Goal: Task Accomplishment & Management: Use online tool/utility

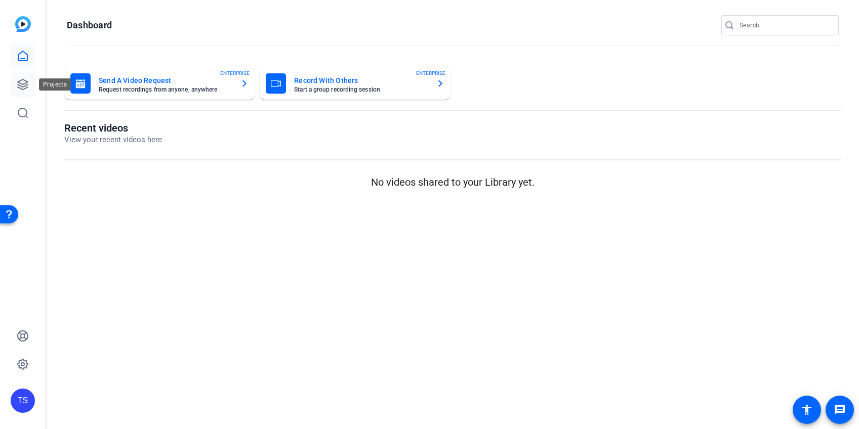
click at [23, 82] on icon at bounding box center [23, 84] width 12 height 12
click at [27, 81] on icon at bounding box center [23, 84] width 10 height 10
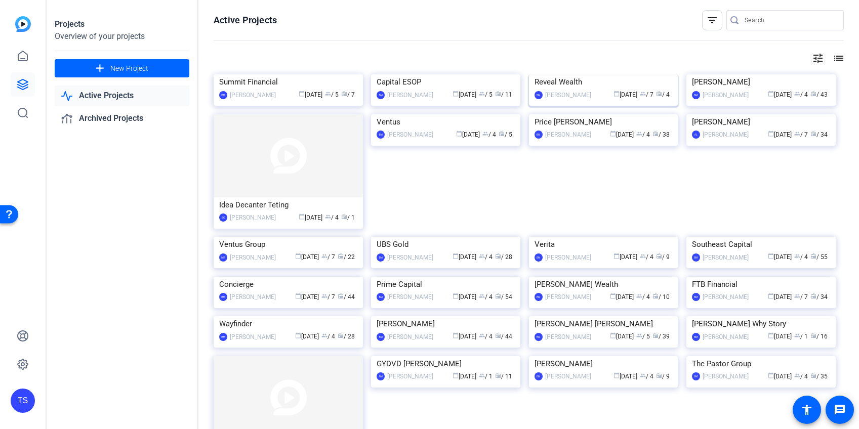
click at [591, 74] on img at bounding box center [603, 74] width 149 height 0
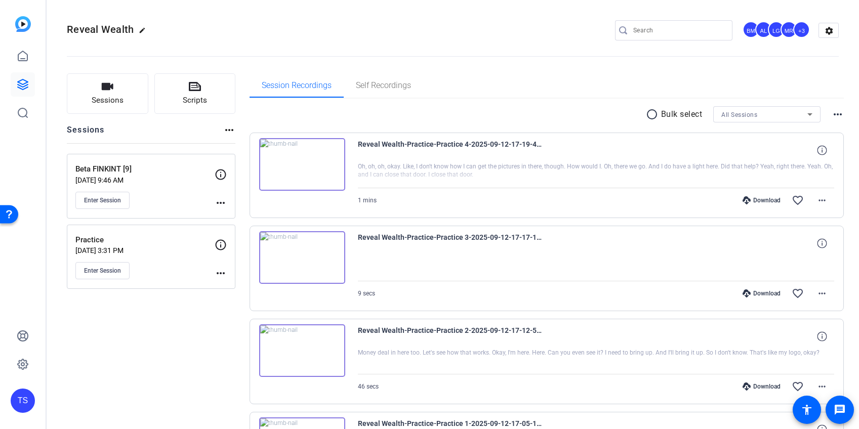
scroll to position [2, 0]
click at [141, 171] on p "Beta FINKINT [9]" at bounding box center [144, 168] width 139 height 12
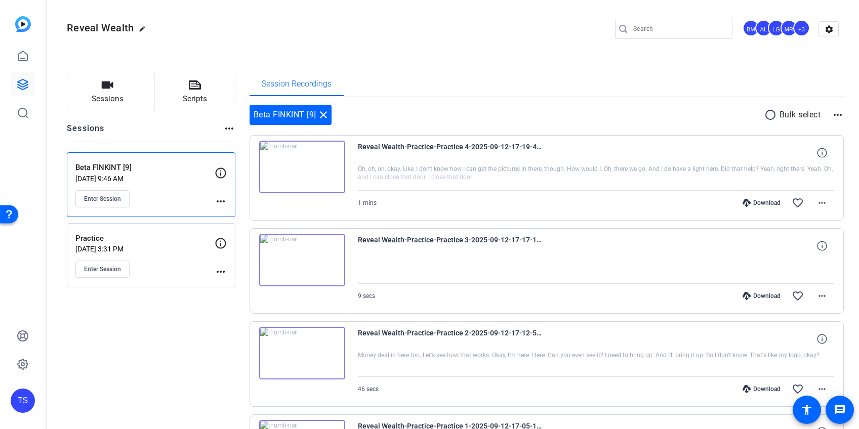
scroll to position [0, 0]
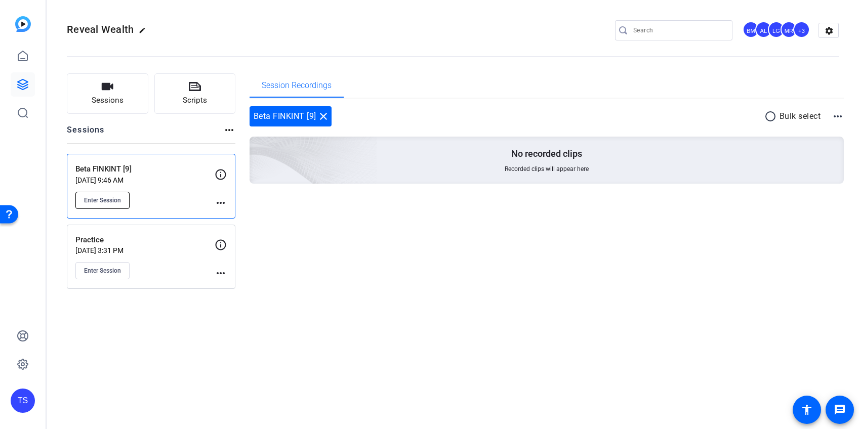
click at [103, 198] on span "Enter Session" at bounding box center [102, 200] width 37 height 8
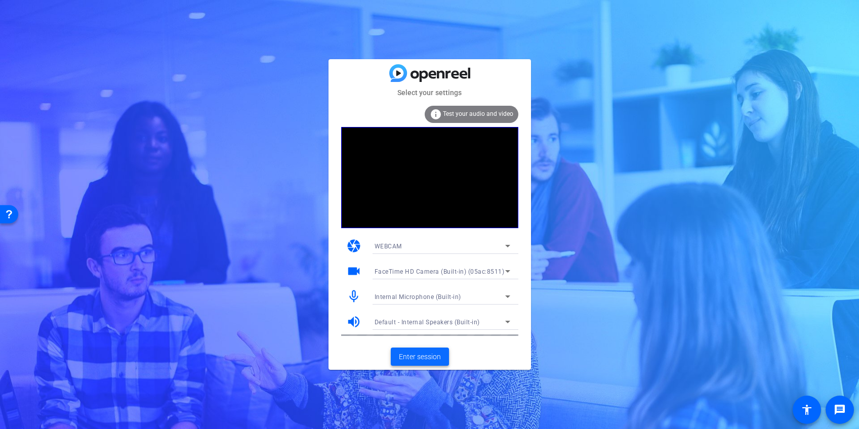
click at [432, 360] on span "Enter session" at bounding box center [420, 357] width 42 height 11
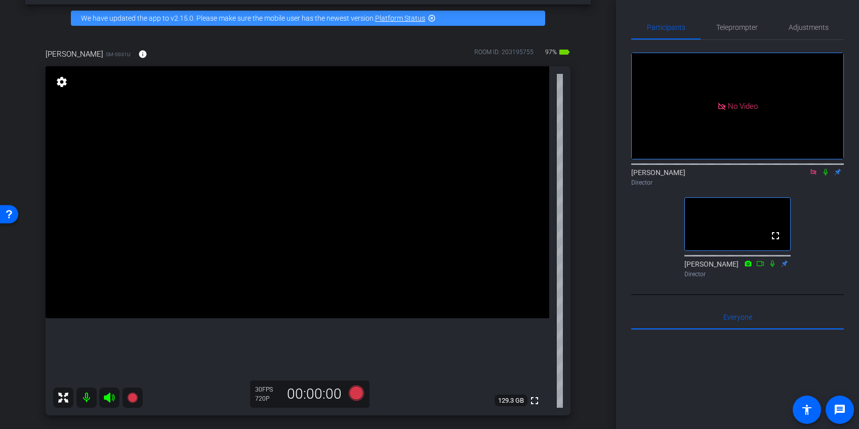
scroll to position [43, 0]
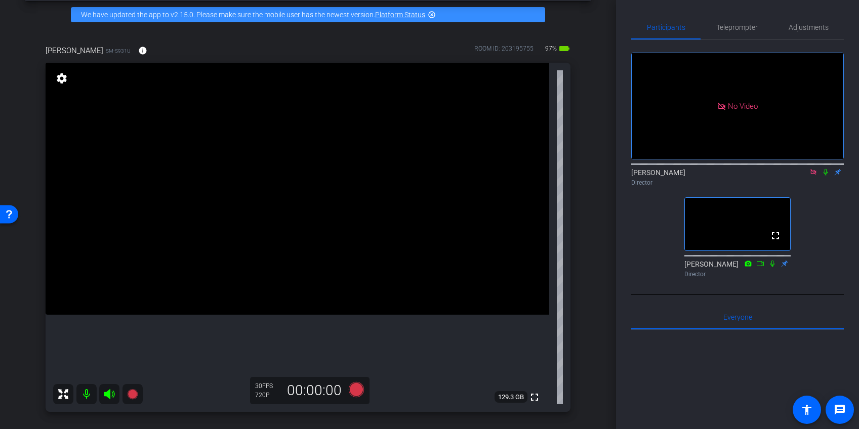
click at [814, 175] on icon at bounding box center [813, 172] width 6 height 6
click at [807, 24] on span "Adjustments" at bounding box center [809, 27] width 40 height 7
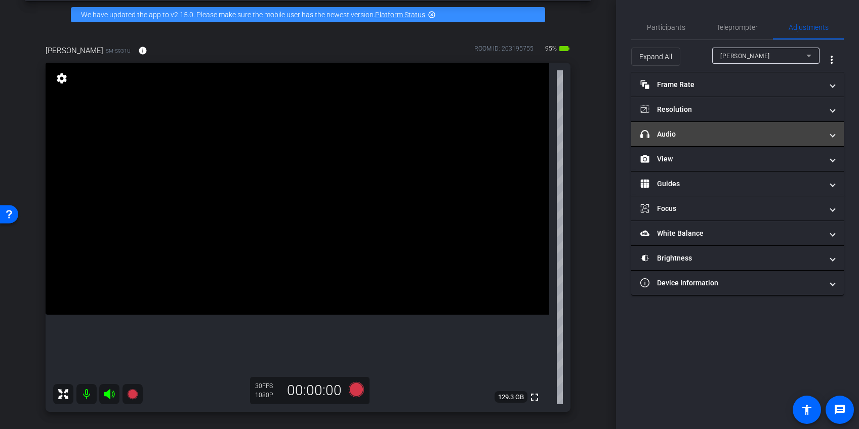
click at [832, 133] on span at bounding box center [833, 134] width 4 height 11
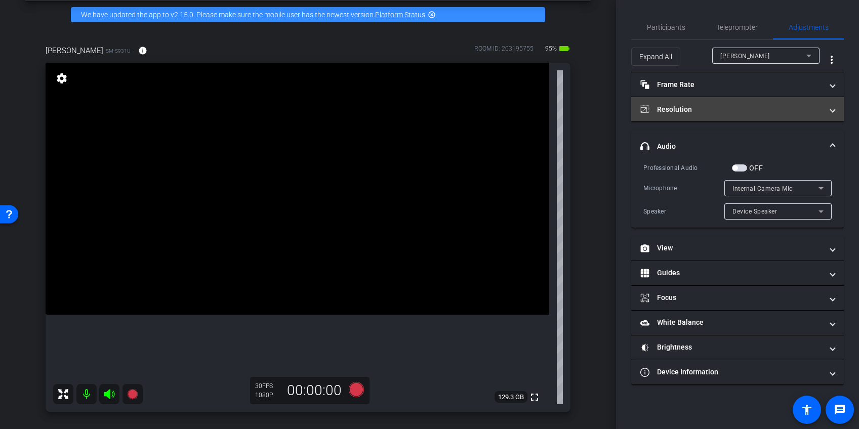
click at [834, 107] on span at bounding box center [833, 109] width 4 height 11
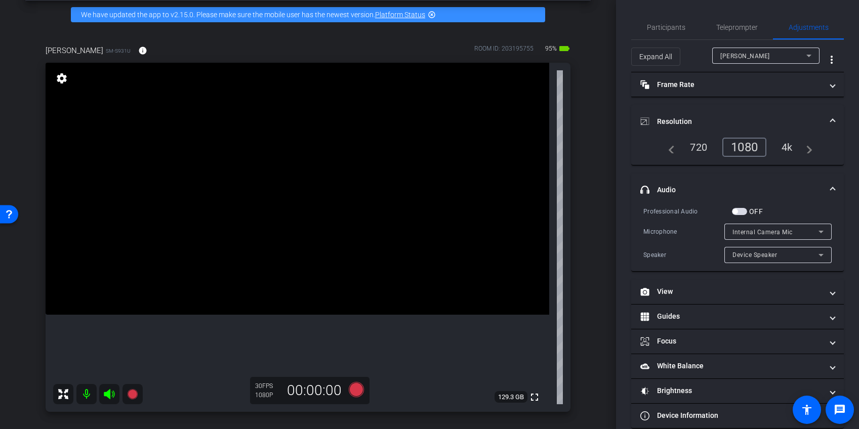
click at [786, 146] on div "4k" at bounding box center [787, 147] width 26 height 17
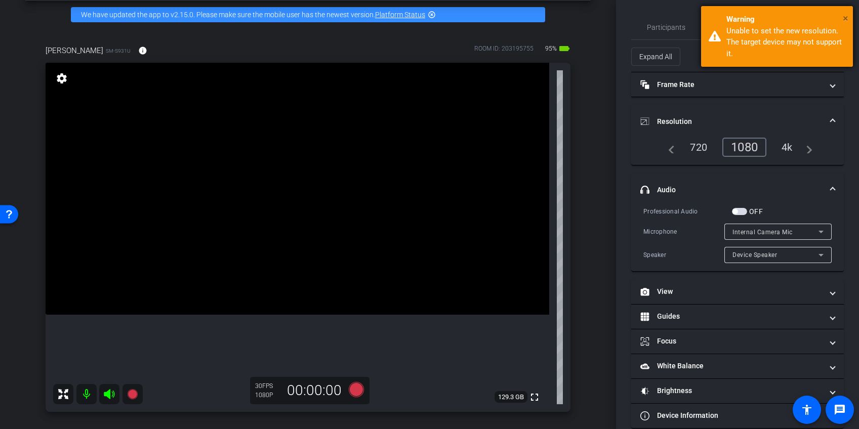
click at [845, 15] on span "×" at bounding box center [846, 18] width 6 height 12
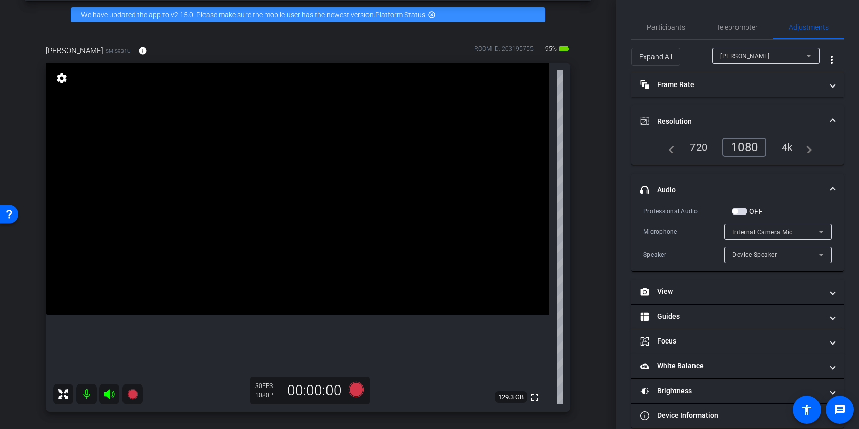
click at [588, 201] on div "Rashonner [PERSON_NAME]-S931U info ROOM ID: 203195755 95% battery_std fullscree…" at bounding box center [307, 225] width 565 height 394
click at [668, 28] on span "Participants" at bounding box center [666, 27] width 38 height 7
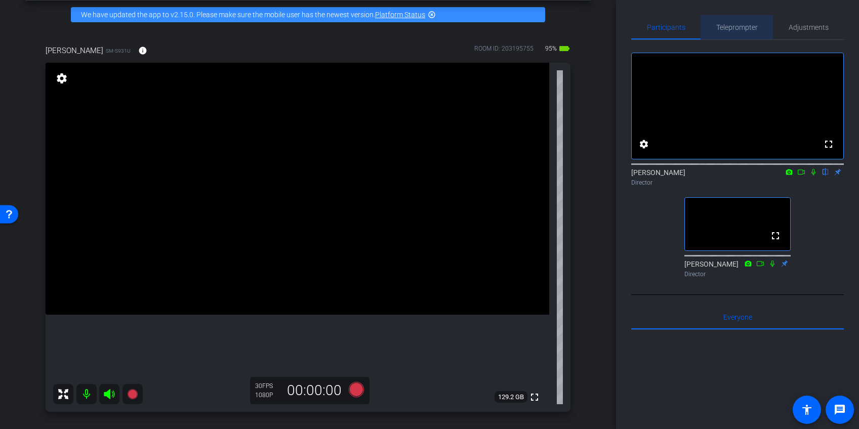
click at [729, 27] on span "Teleprompter" at bounding box center [737, 27] width 42 height 7
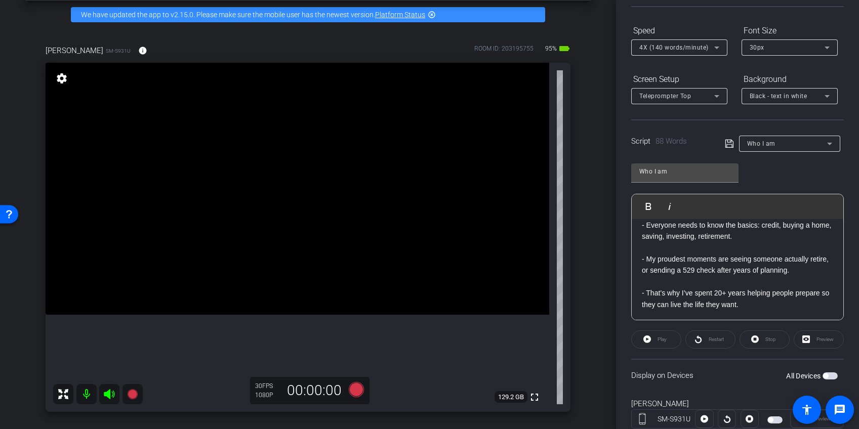
scroll to position [96, 0]
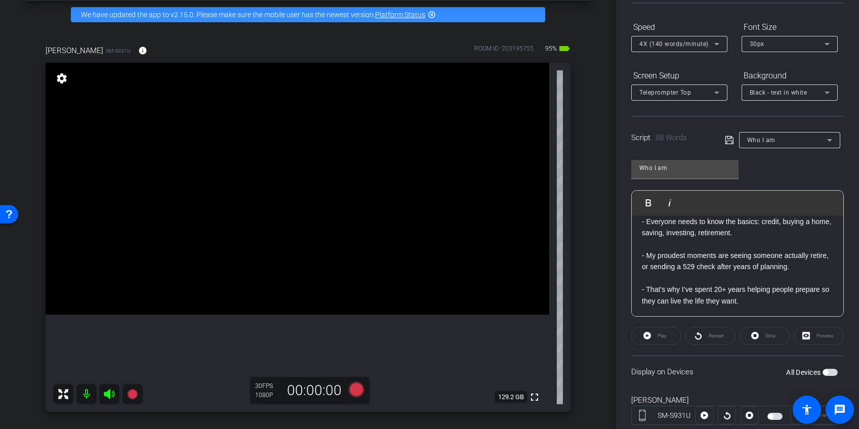
click at [834, 139] on icon at bounding box center [830, 140] width 12 height 12
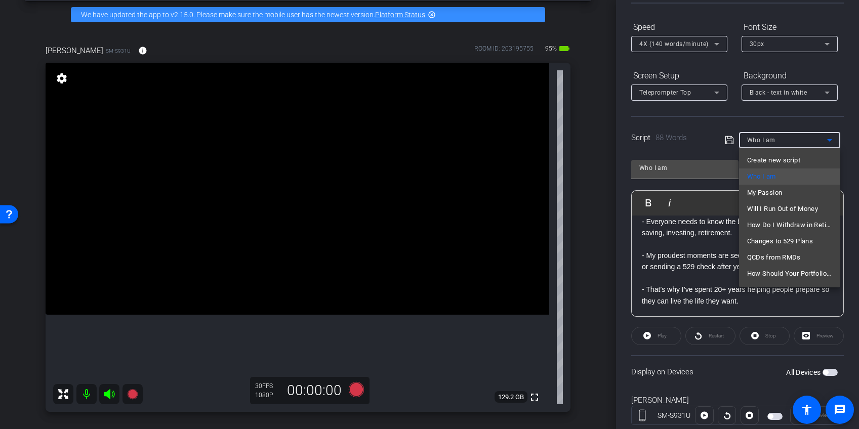
click at [856, 126] on div at bounding box center [429, 214] width 859 height 429
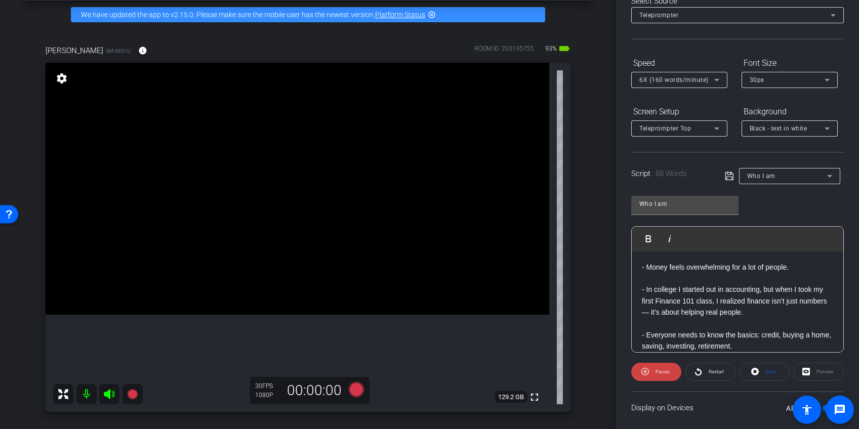
scroll to position [0, 0]
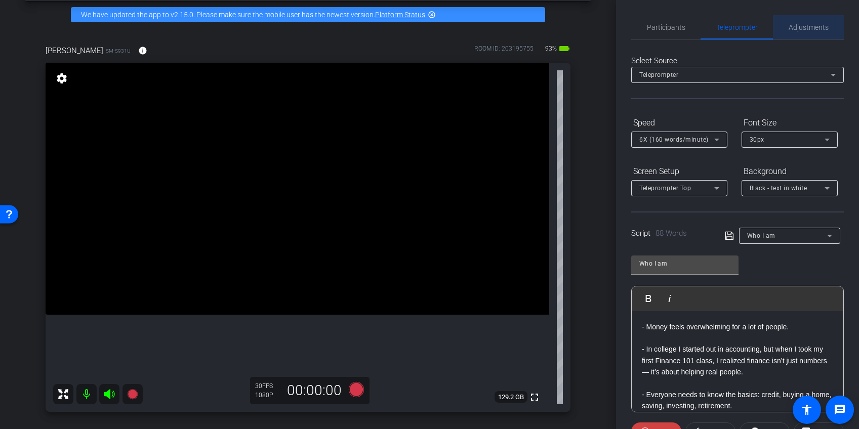
click at [809, 28] on span "Adjustments" at bounding box center [809, 27] width 40 height 7
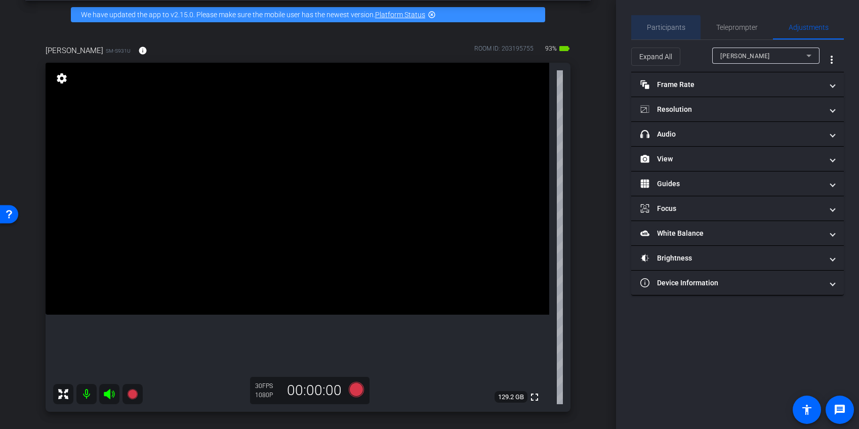
click at [664, 31] on span "Participants" at bounding box center [666, 27] width 38 height 7
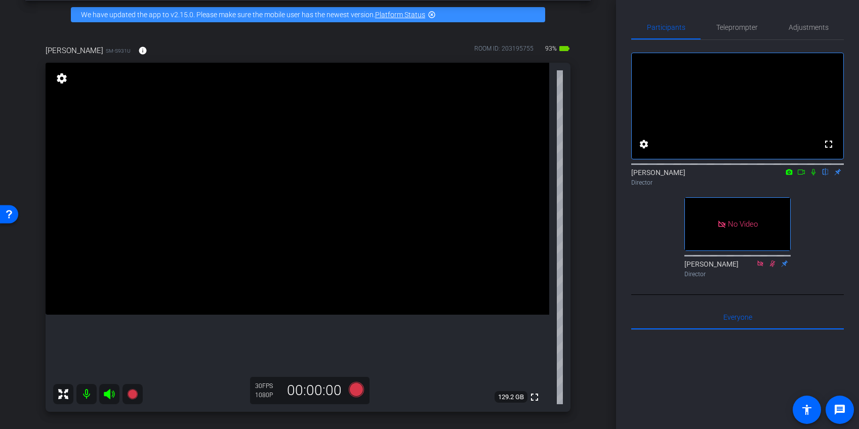
click at [813, 176] on icon at bounding box center [813, 172] width 8 height 7
click at [812, 176] on icon at bounding box center [813, 172] width 8 height 7
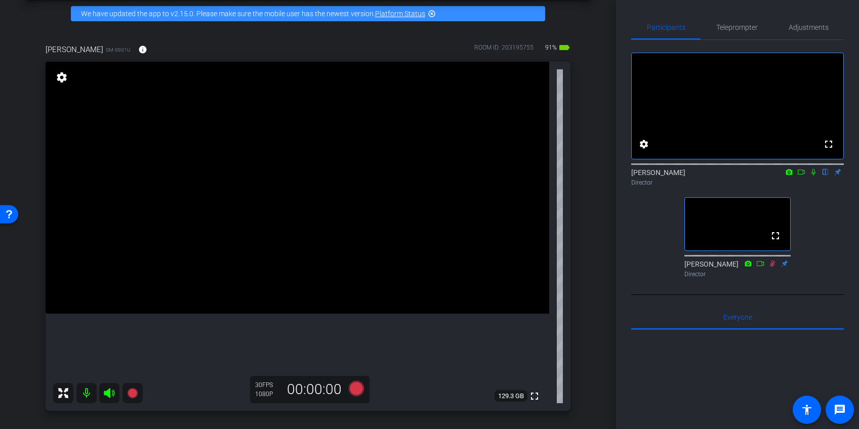
click at [812, 176] on icon at bounding box center [813, 172] width 8 height 7
click at [814, 176] on icon at bounding box center [813, 172] width 8 height 7
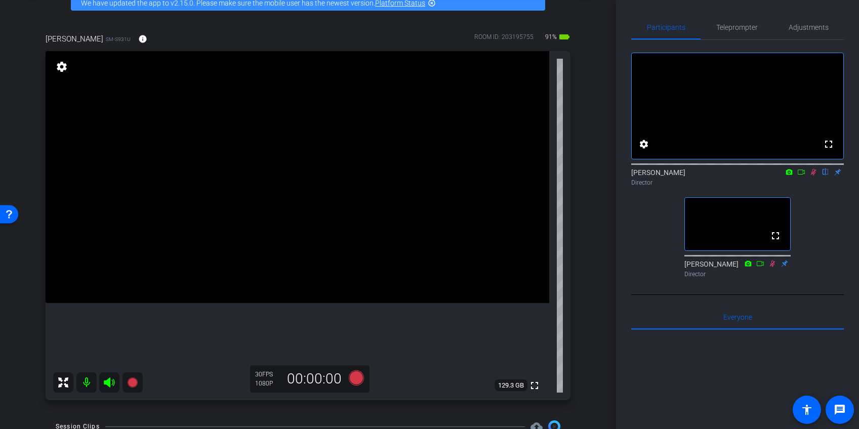
scroll to position [55, 0]
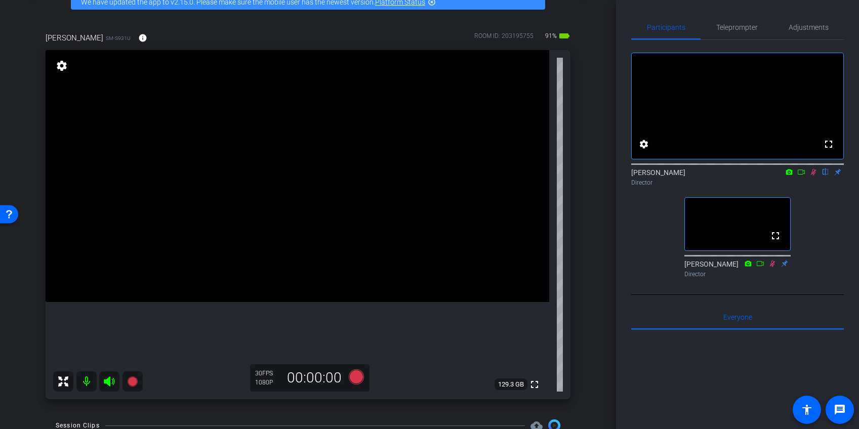
click at [815, 176] on icon at bounding box center [813, 172] width 8 height 7
click at [809, 27] on span "Adjustments" at bounding box center [809, 27] width 40 height 7
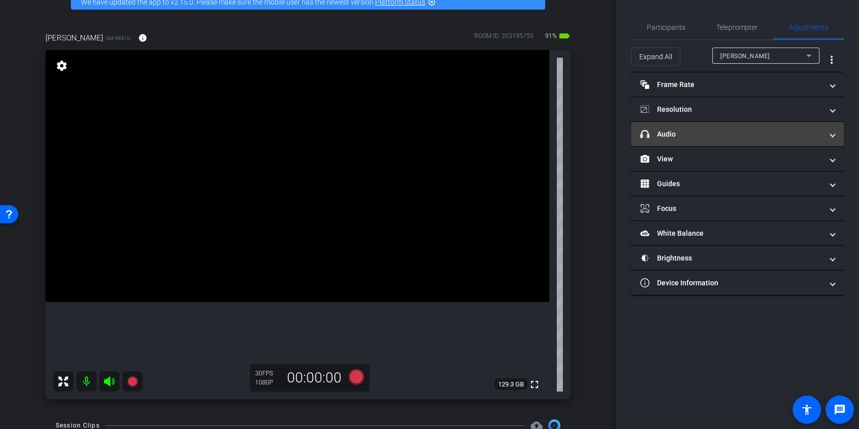
click at [831, 133] on span at bounding box center [833, 134] width 4 height 11
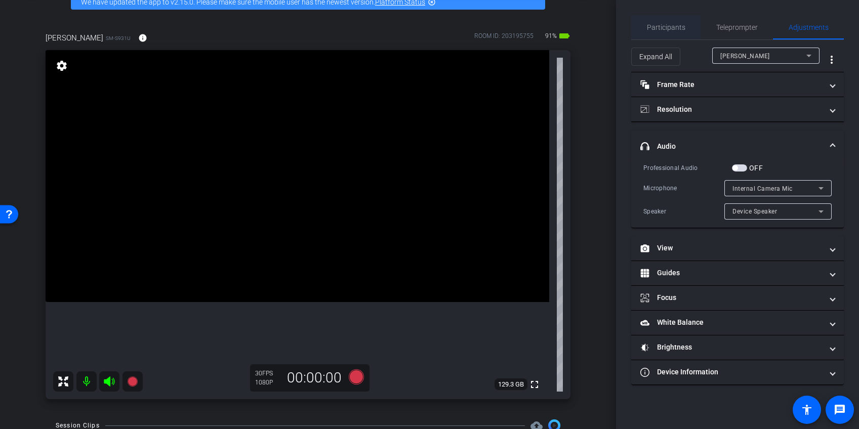
click at [676, 28] on span "Participants" at bounding box center [666, 27] width 38 height 7
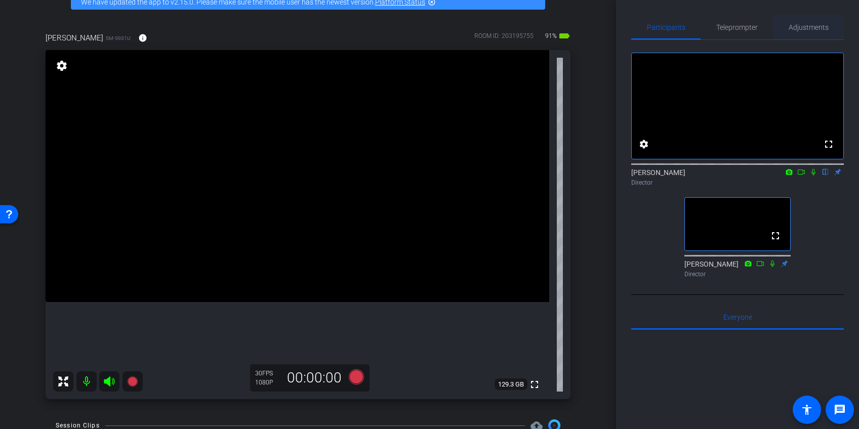
click at [813, 24] on span "Adjustments" at bounding box center [809, 27] width 40 height 7
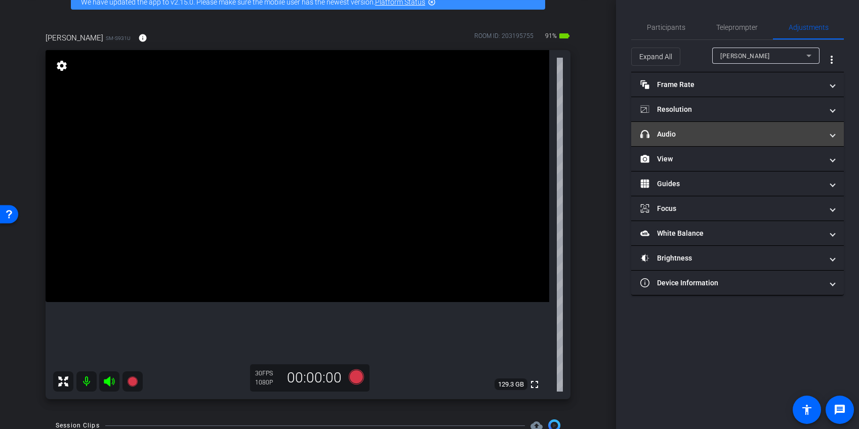
click at [831, 135] on span at bounding box center [833, 134] width 4 height 11
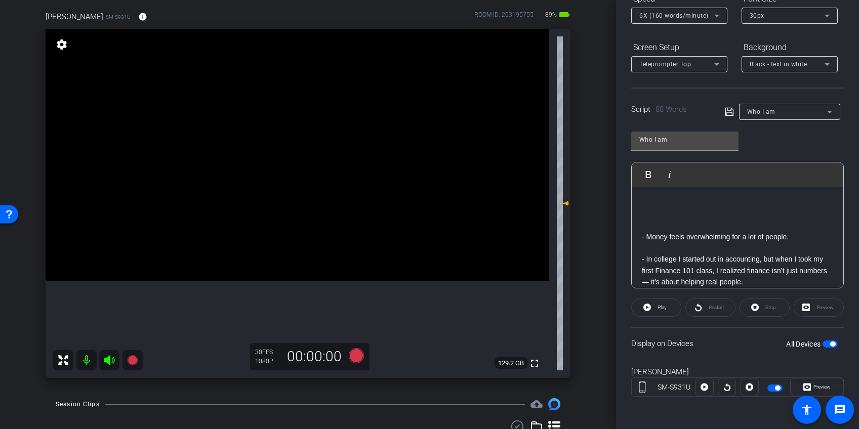
scroll to position [0, 0]
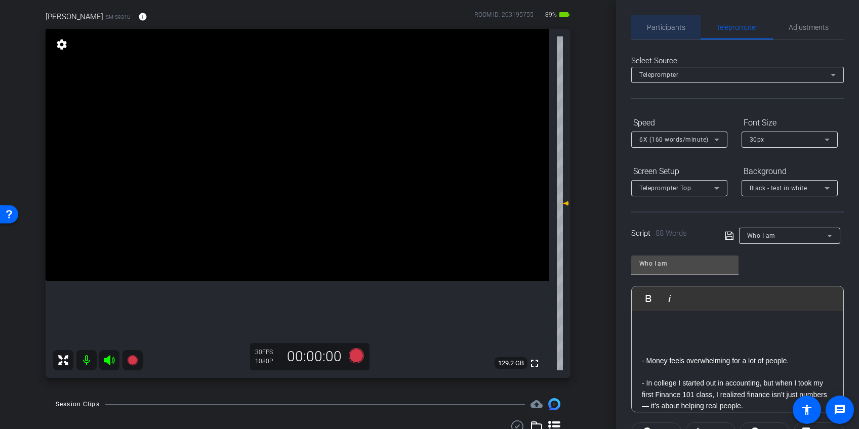
click at [672, 30] on span "Participants" at bounding box center [666, 27] width 38 height 7
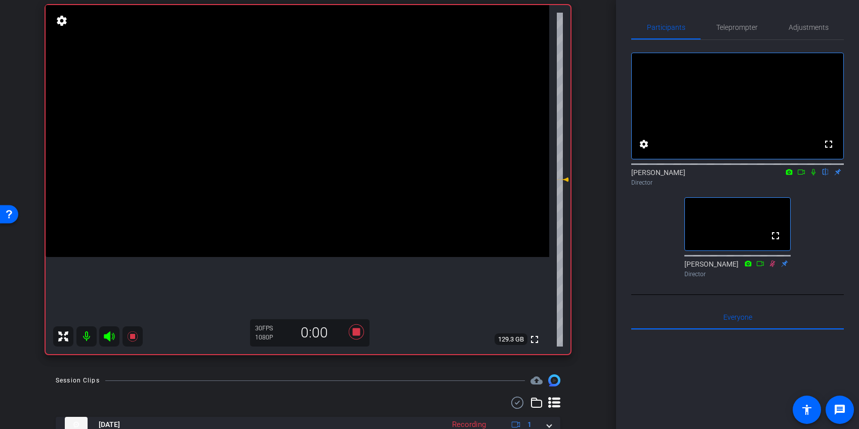
scroll to position [102, 0]
click at [813, 176] on icon at bounding box center [813, 172] width 8 height 7
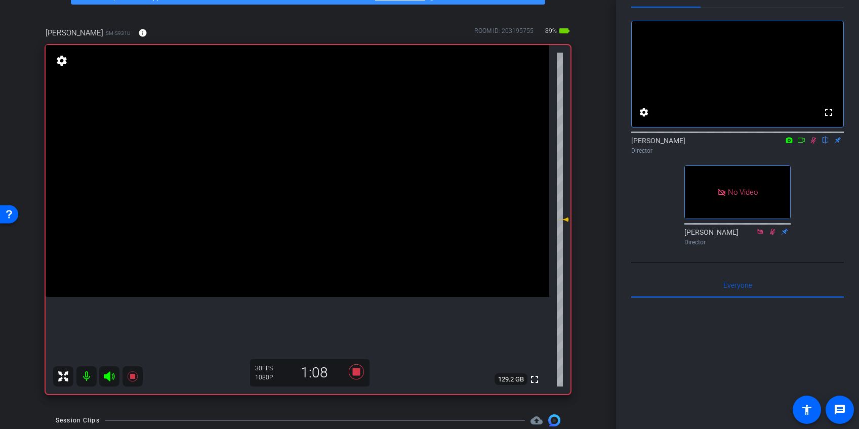
scroll to position [31, 0]
click at [814, 144] on icon at bounding box center [814, 141] width 6 height 7
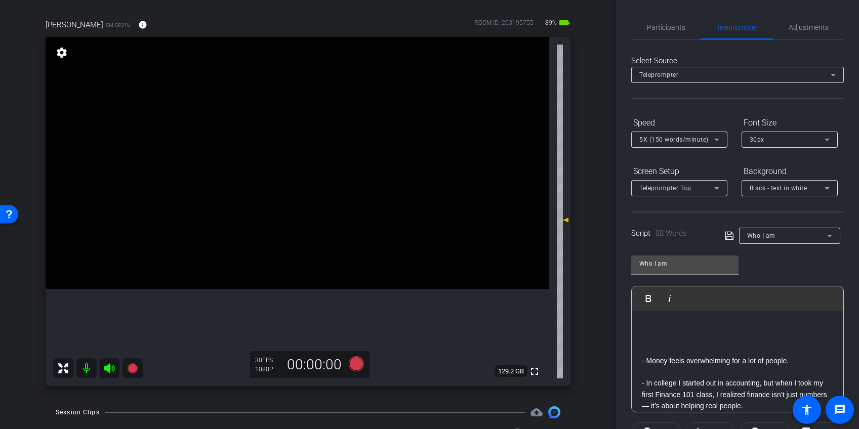
scroll to position [139, 0]
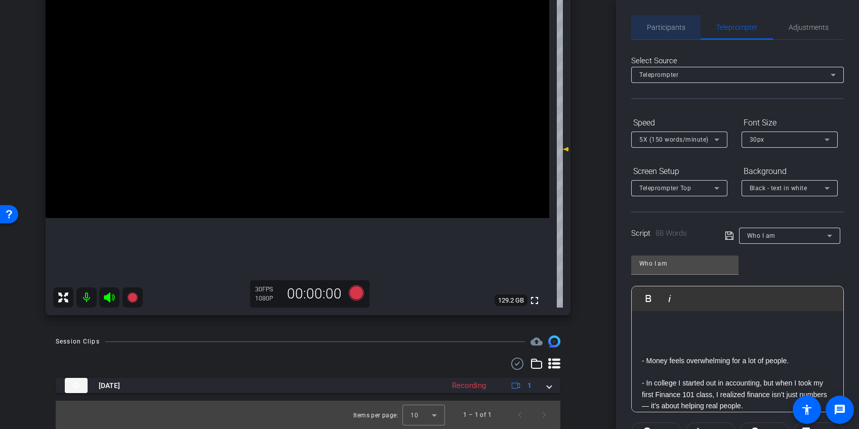
click at [666, 26] on span "Participants" at bounding box center [666, 27] width 38 height 7
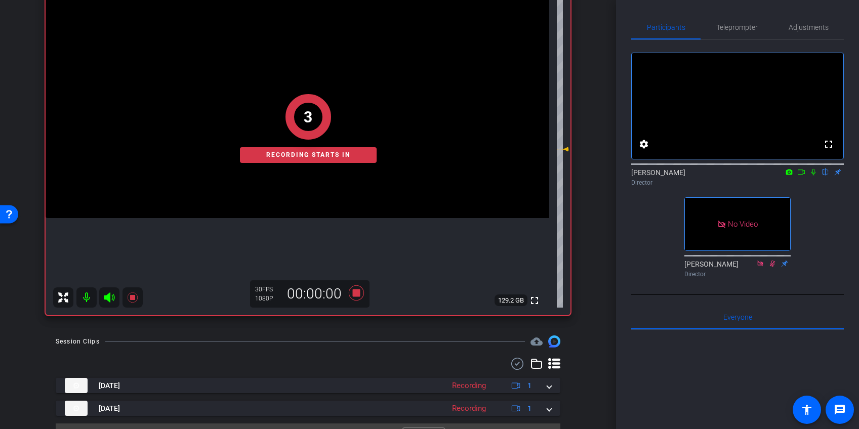
click at [813, 176] on icon at bounding box center [813, 172] width 8 height 7
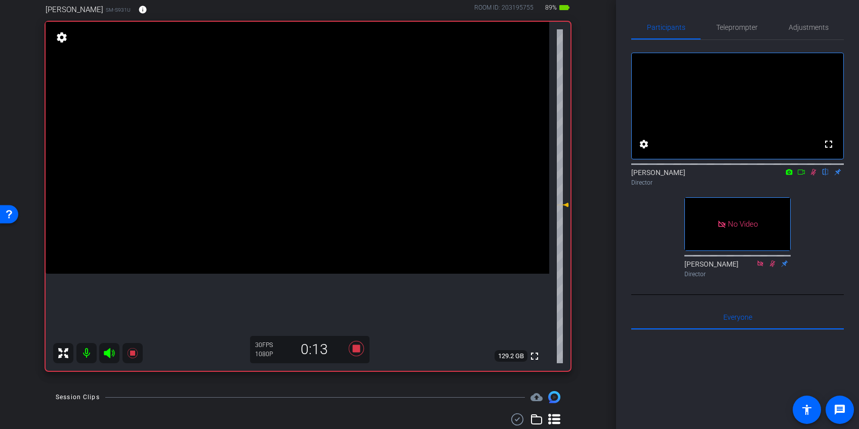
scroll to position [85, 0]
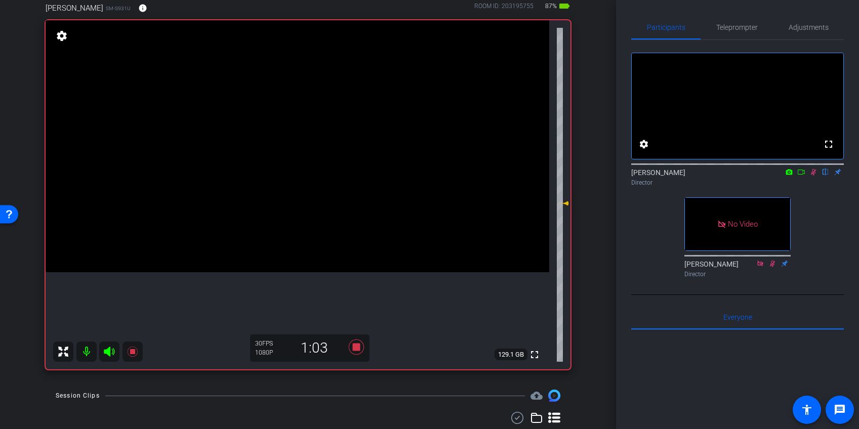
click at [813, 176] on icon at bounding box center [813, 172] width 8 height 7
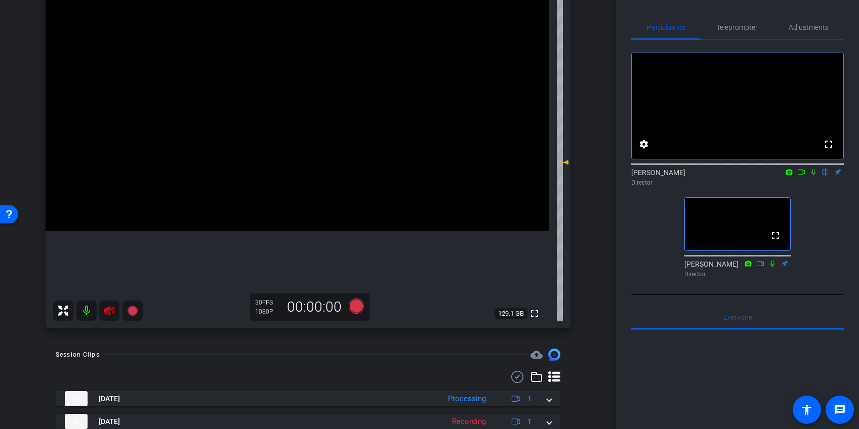
scroll to position [162, 0]
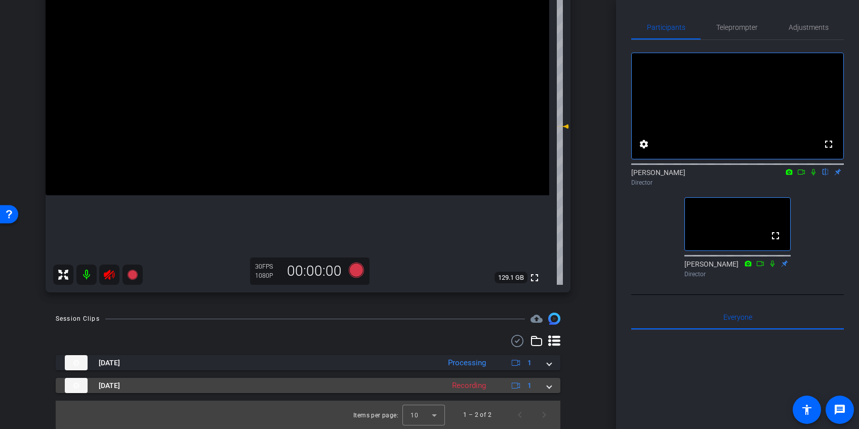
click at [552, 385] on mat-expansion-panel-header "[DATE] Recording 1" at bounding box center [308, 385] width 505 height 15
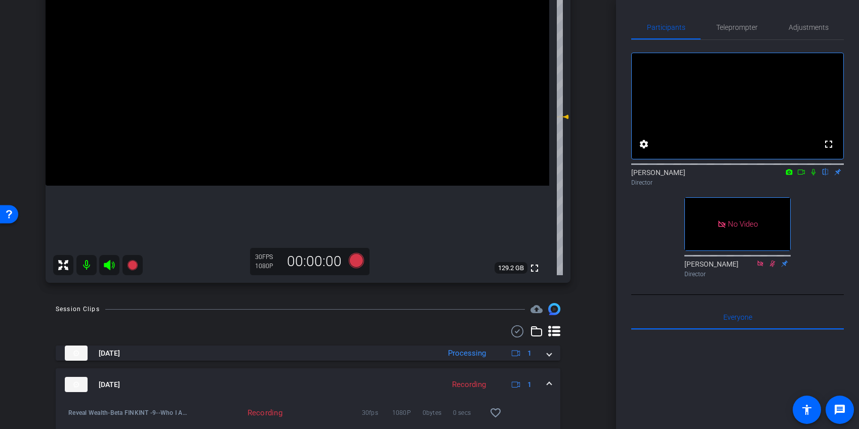
scroll to position [148, 0]
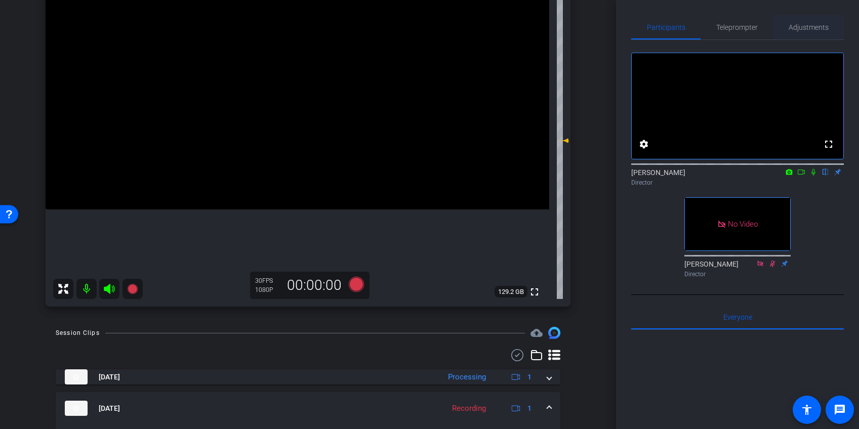
click at [819, 28] on span "Adjustments" at bounding box center [809, 27] width 40 height 7
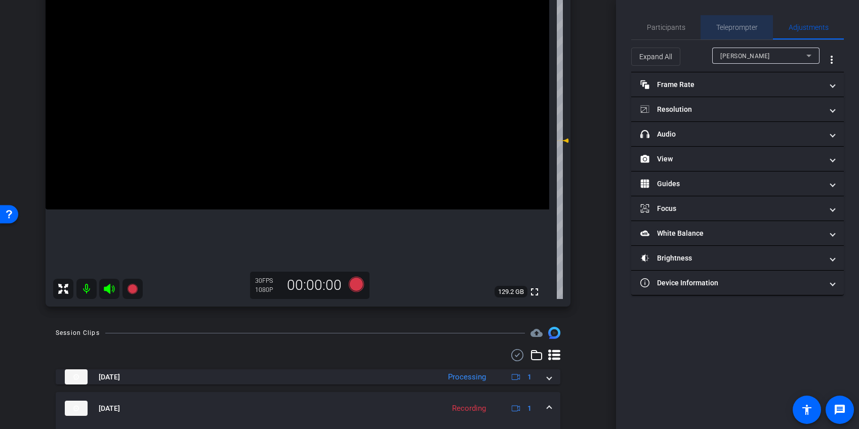
click at [722, 28] on span "Teleprompter" at bounding box center [737, 27] width 42 height 7
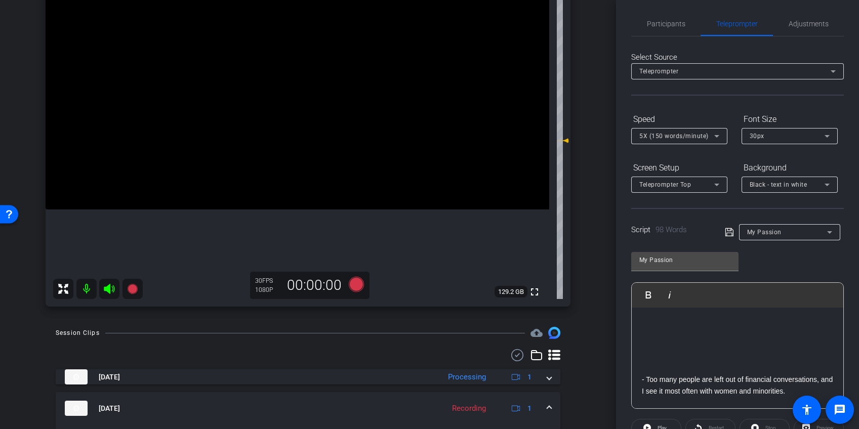
scroll to position [0, 0]
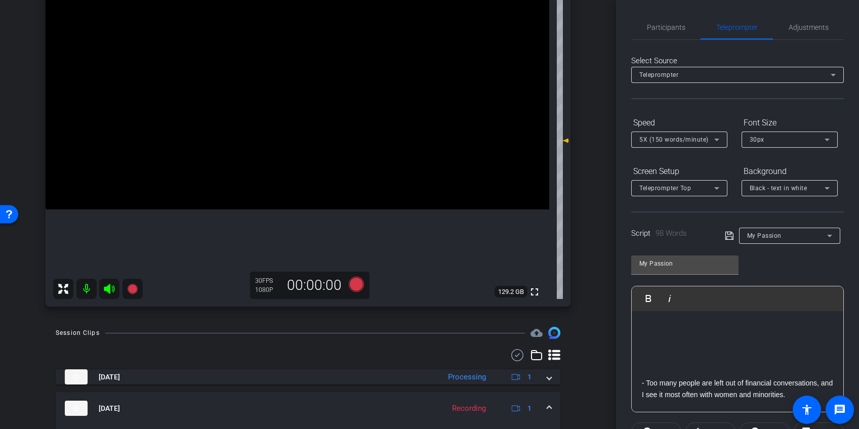
click at [691, 348] on p at bounding box center [737, 349] width 191 height 11
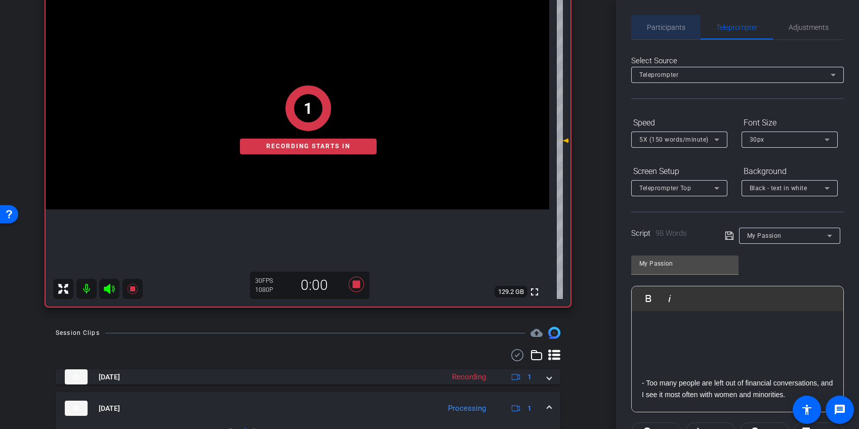
click at [672, 27] on span "Participants" at bounding box center [666, 27] width 38 height 7
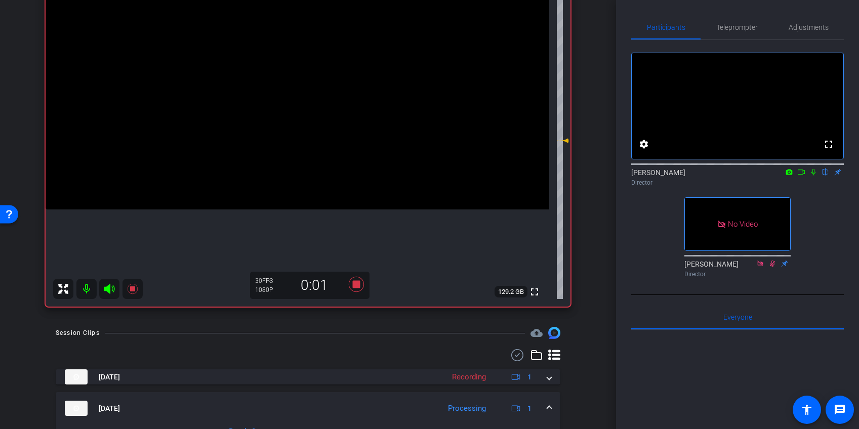
click at [814, 176] on icon at bounding box center [813, 172] width 8 height 7
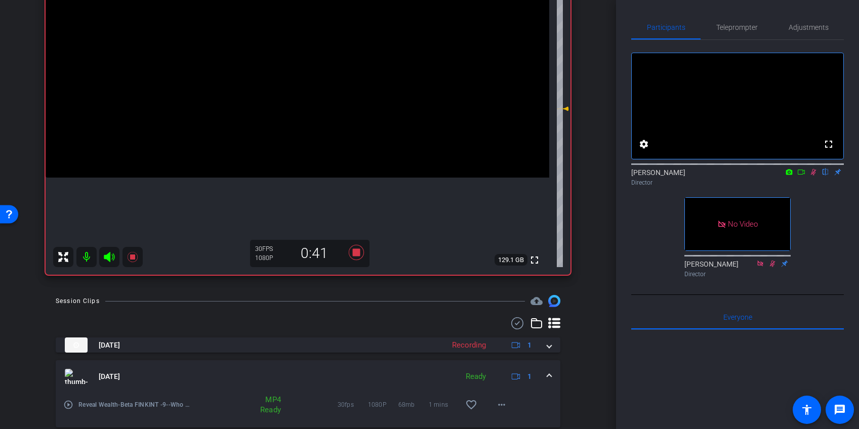
scroll to position [179, 0]
click at [501, 405] on mat-icon "more_horiz" at bounding box center [502, 406] width 12 height 12
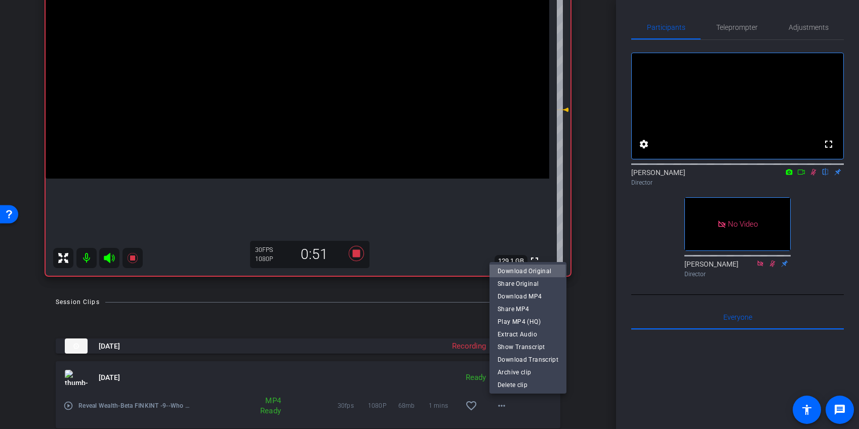
click at [511, 271] on span "Download Original" at bounding box center [528, 271] width 61 height 12
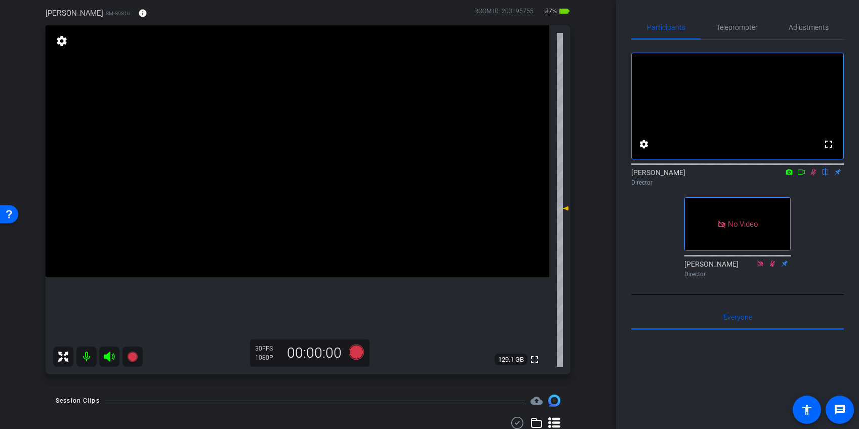
scroll to position [81, 0]
click at [815, 176] on icon at bounding box center [813, 172] width 8 height 7
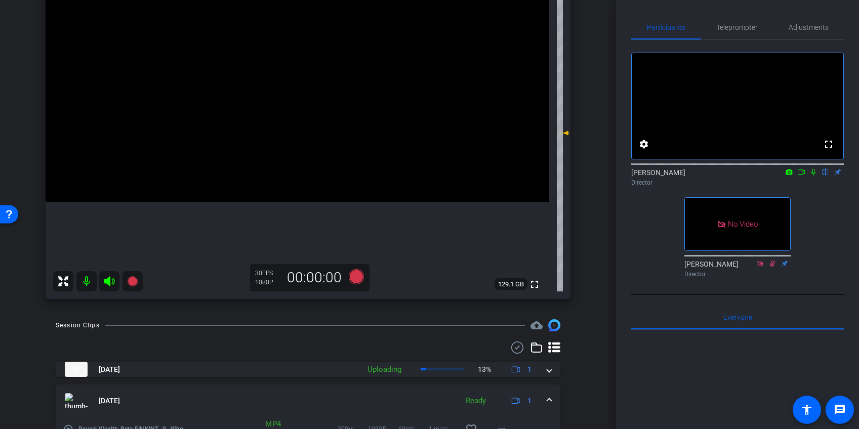
scroll to position [237, 0]
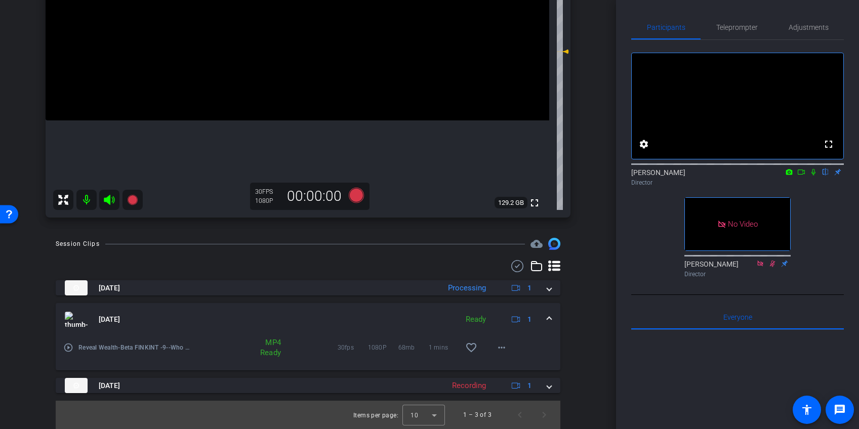
click at [550, 318] on span at bounding box center [549, 319] width 4 height 11
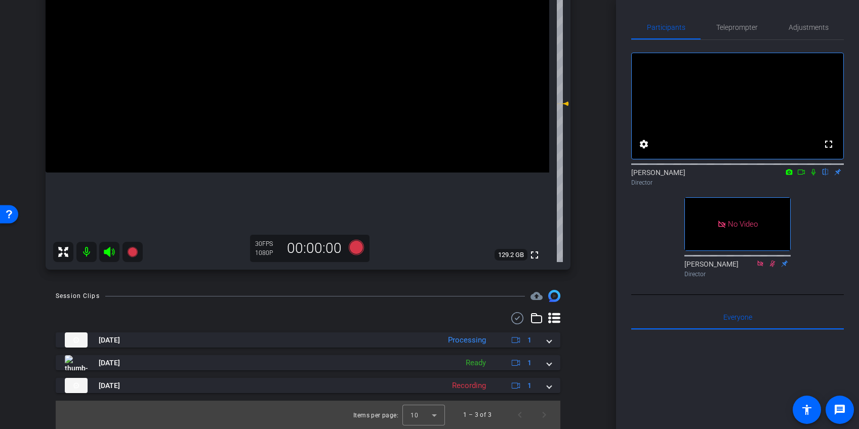
scroll to position [185, 0]
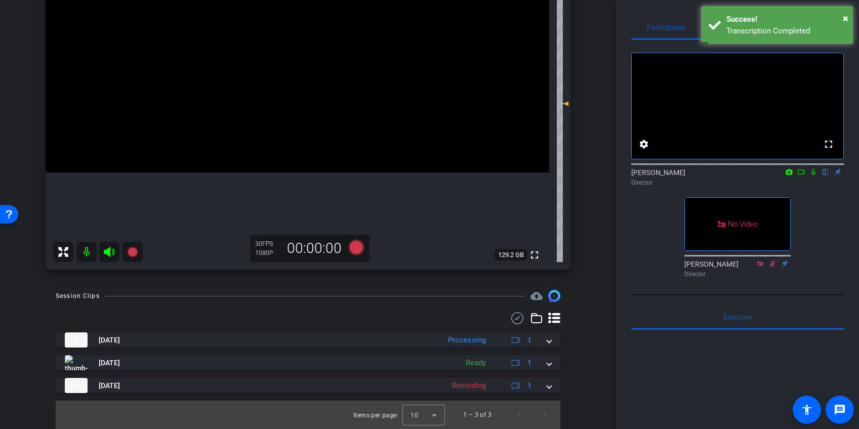
click at [812, 176] on icon at bounding box center [813, 172] width 8 height 7
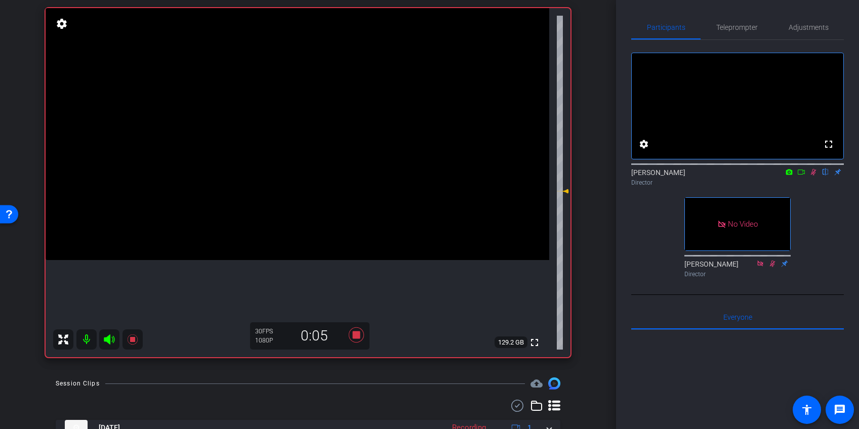
scroll to position [94, 0]
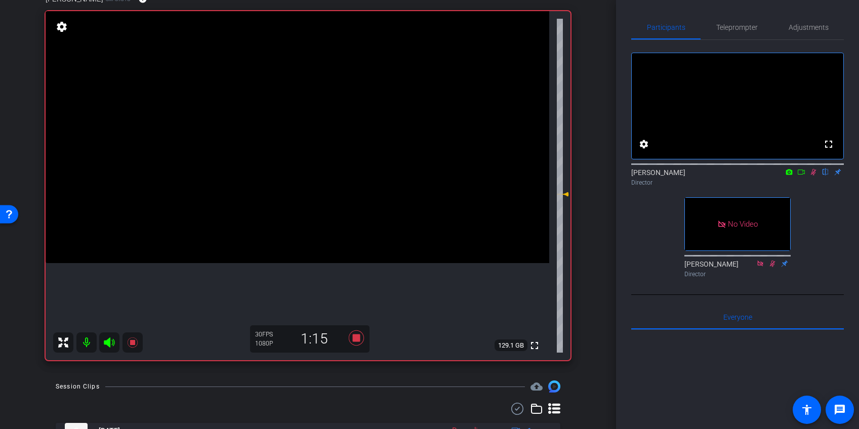
click at [813, 176] on icon at bounding box center [814, 172] width 6 height 7
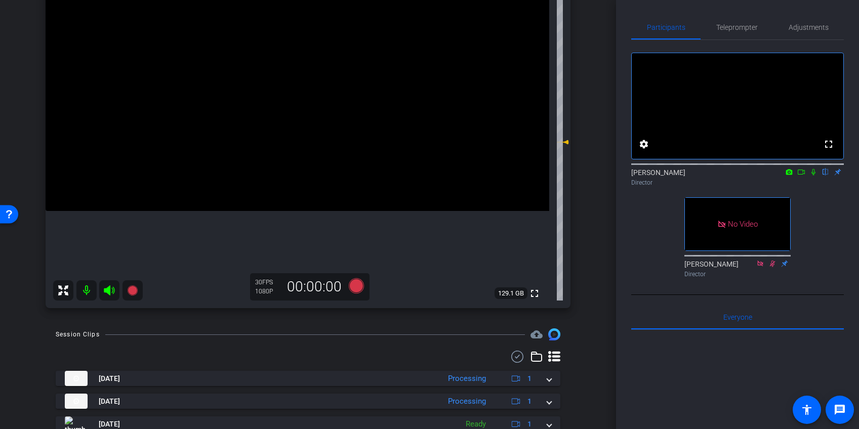
scroll to position [147, 0]
click at [813, 176] on icon at bounding box center [813, 172] width 8 height 7
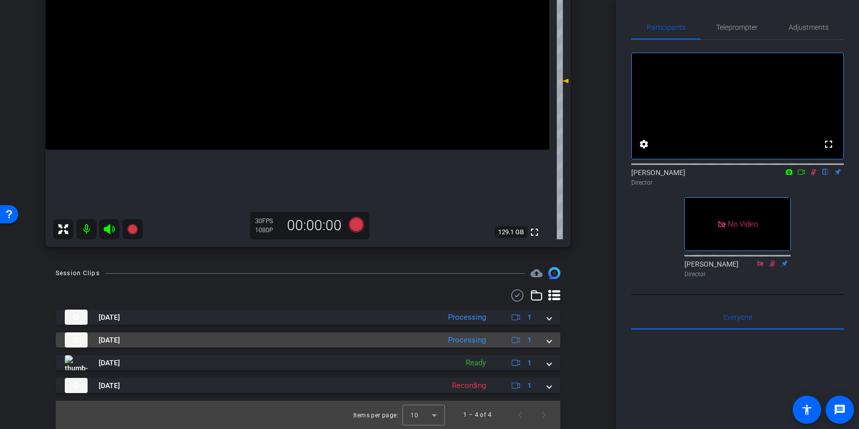
click at [549, 338] on span at bounding box center [549, 340] width 4 height 11
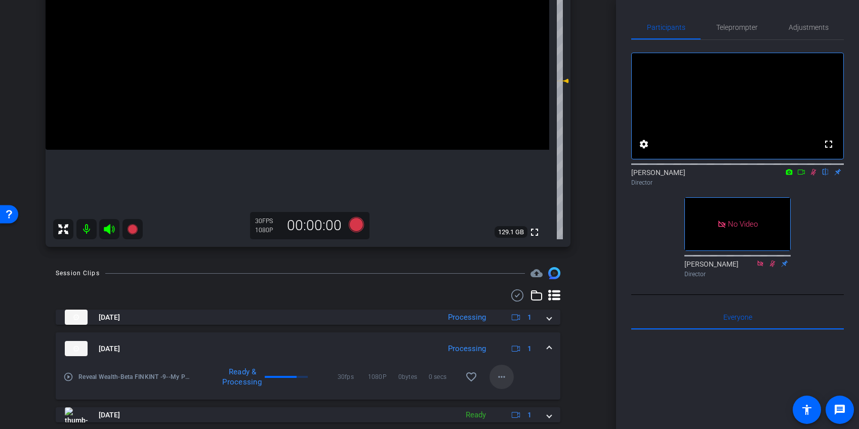
click at [499, 375] on mat-icon "more_horiz" at bounding box center [502, 377] width 12 height 12
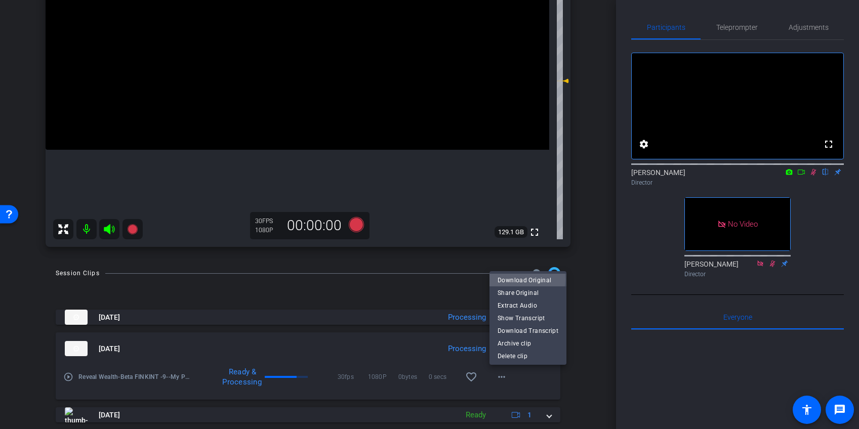
click at [518, 279] on span "Download Original" at bounding box center [528, 280] width 61 height 12
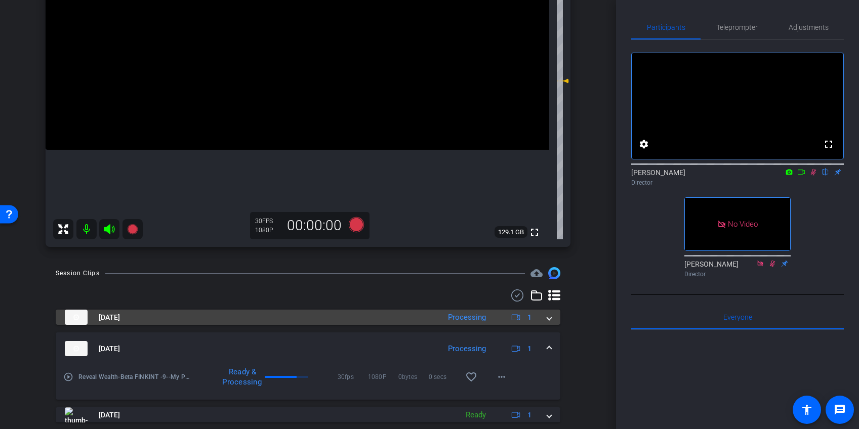
click at [550, 318] on span at bounding box center [549, 317] width 4 height 11
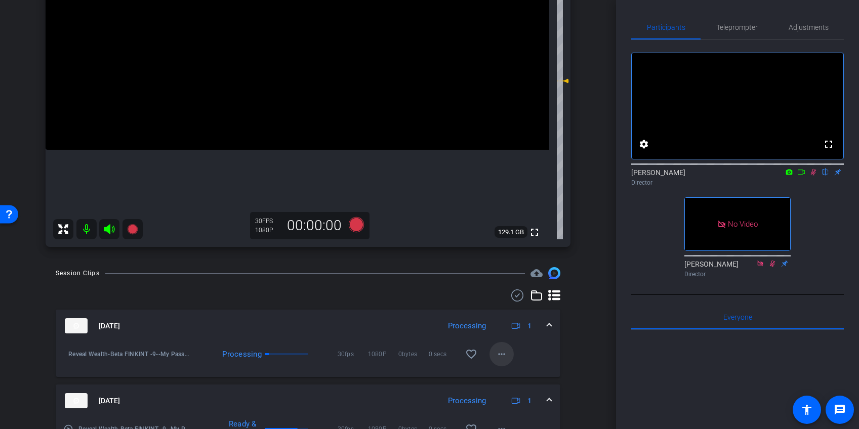
click at [503, 353] on mat-icon "more_horiz" at bounding box center [502, 354] width 12 height 12
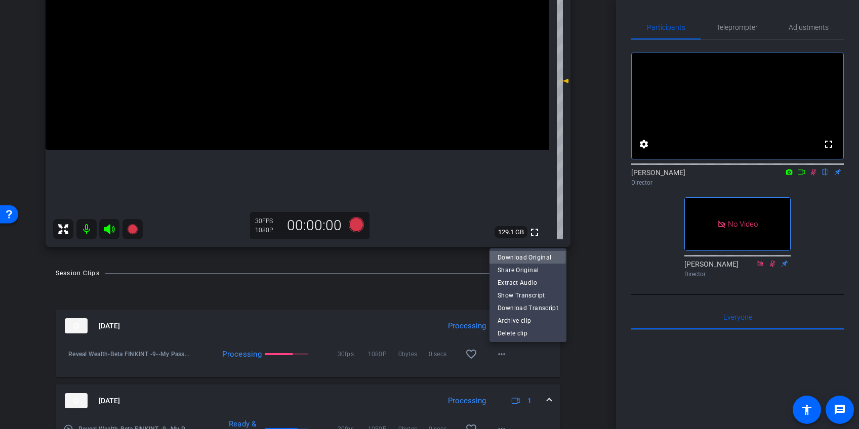
click at [508, 255] on span "Download Original" at bounding box center [528, 258] width 61 height 12
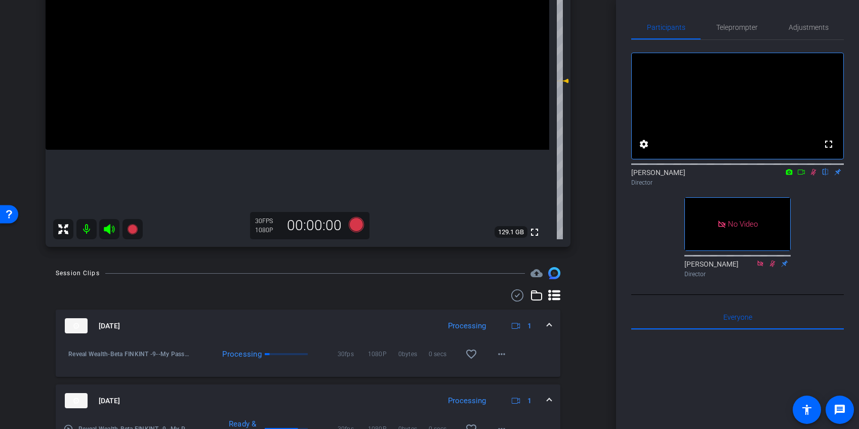
click at [548, 323] on span at bounding box center [549, 326] width 4 height 11
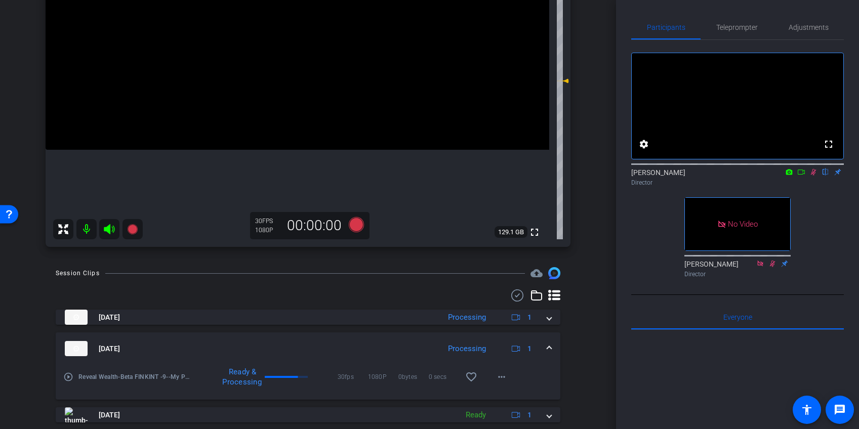
click at [548, 346] on span at bounding box center [549, 349] width 4 height 11
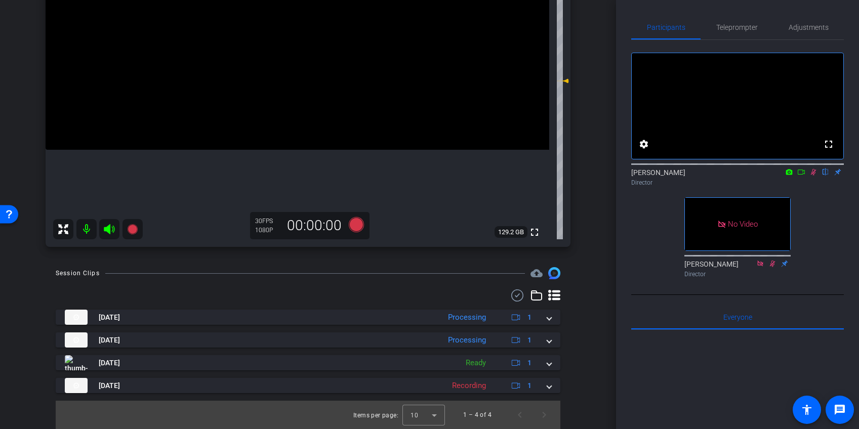
click at [586, 294] on div "Session Clips cloud_upload [DATE] Processing 1 play_circle_outline Reveal Wealt…" at bounding box center [307, 348] width 565 height 162
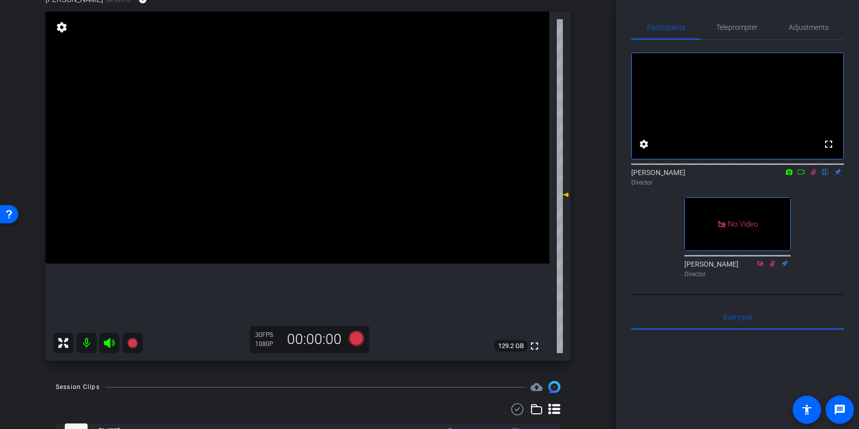
scroll to position [90, 0]
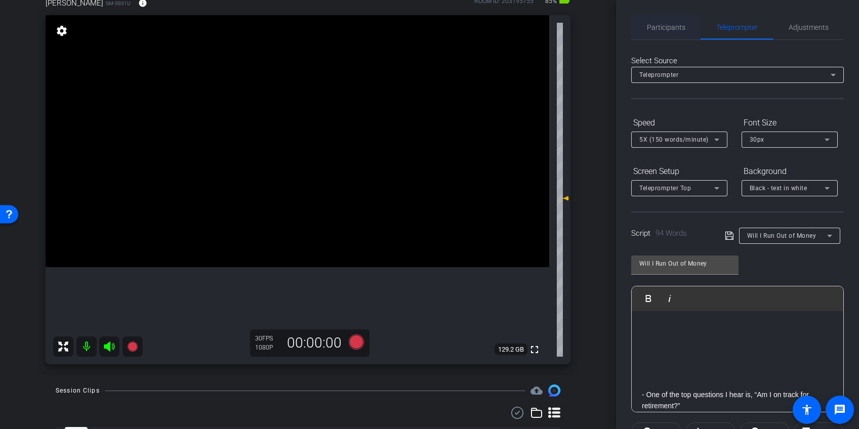
click at [672, 28] on span "Participants" at bounding box center [666, 27] width 38 height 7
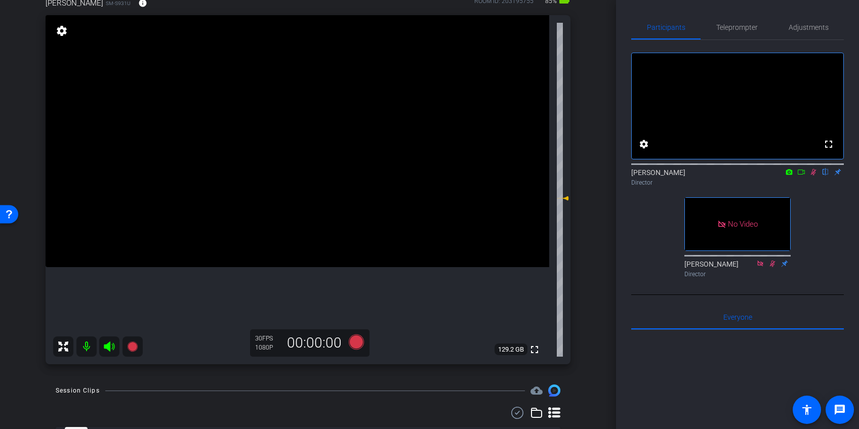
click at [811, 176] on icon at bounding box center [813, 172] width 8 height 7
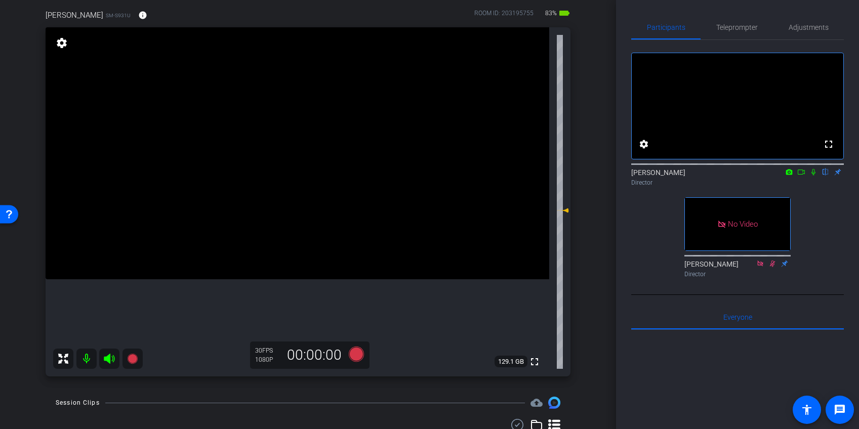
scroll to position [77, 0]
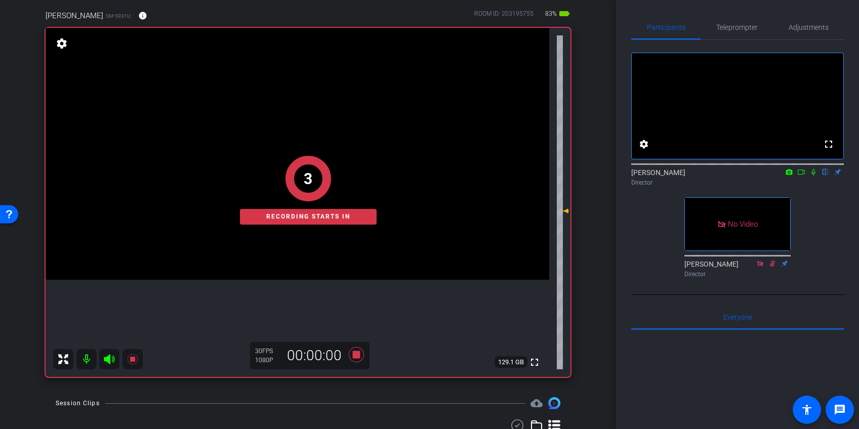
click at [814, 176] on icon at bounding box center [813, 172] width 4 height 7
click at [814, 176] on icon at bounding box center [814, 172] width 6 height 7
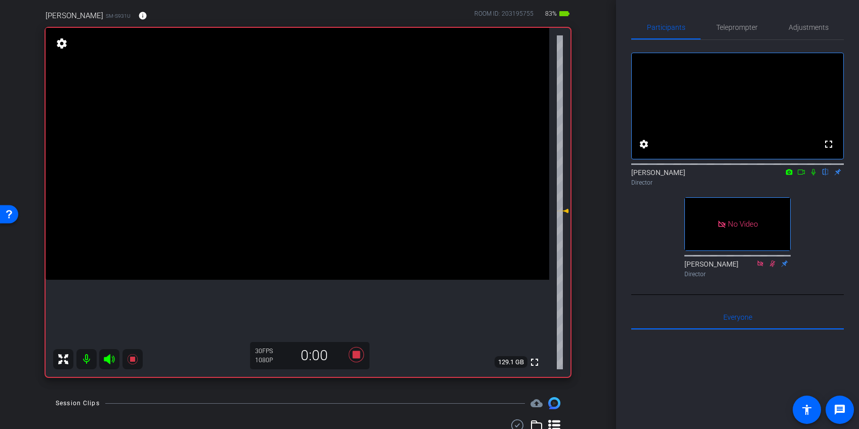
click at [814, 176] on icon at bounding box center [813, 172] width 4 height 7
click at [749, 26] on span "Teleprompter" at bounding box center [737, 27] width 42 height 7
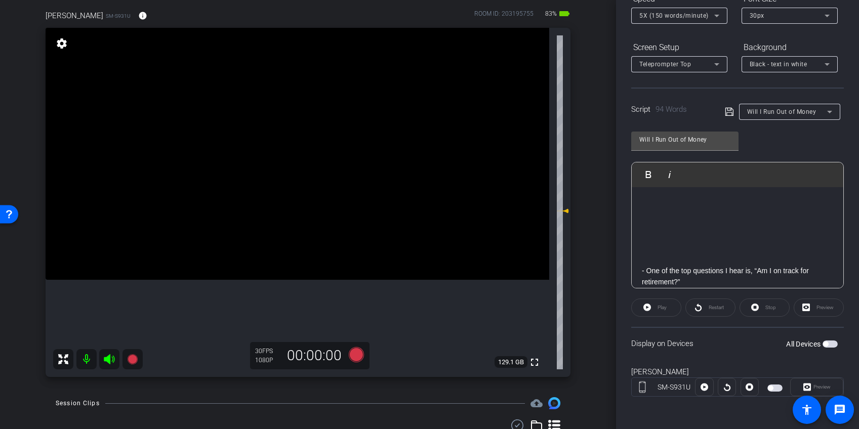
scroll to position [0, 0]
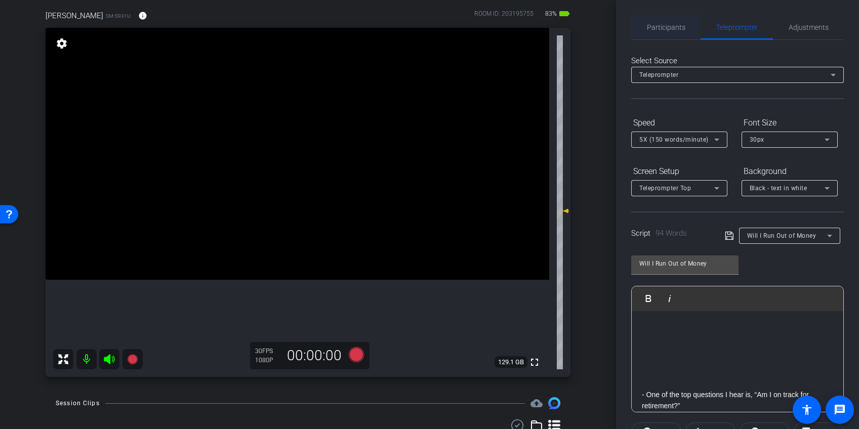
click at [665, 28] on span "Participants" at bounding box center [666, 27] width 38 height 7
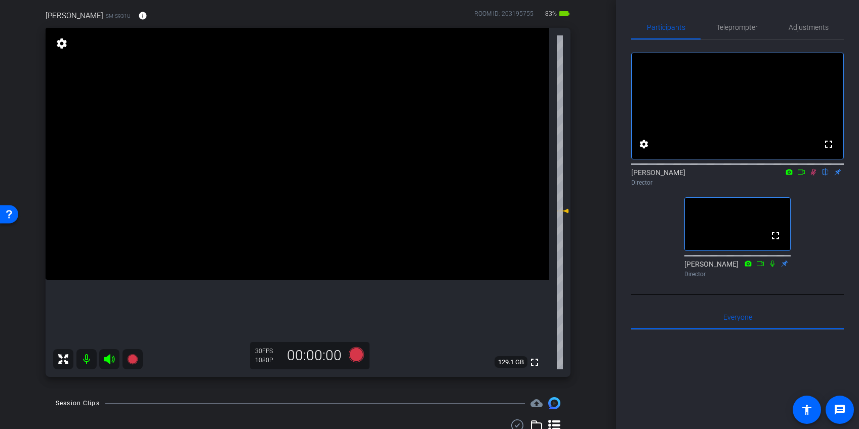
click at [814, 176] on icon at bounding box center [813, 172] width 8 height 7
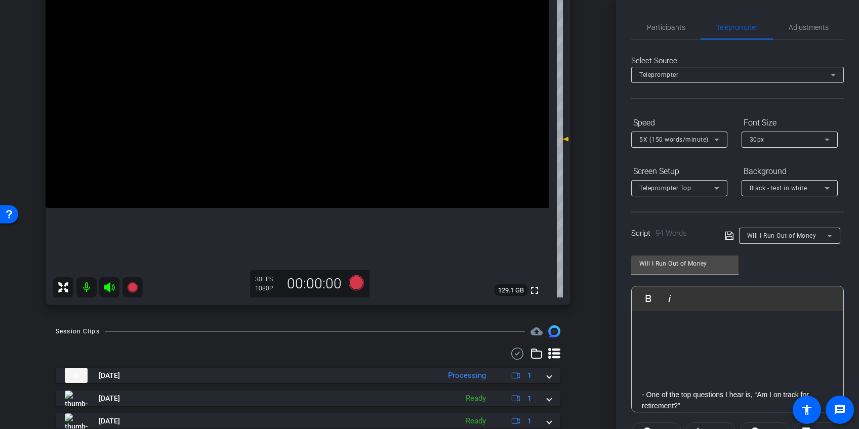
scroll to position [145, 0]
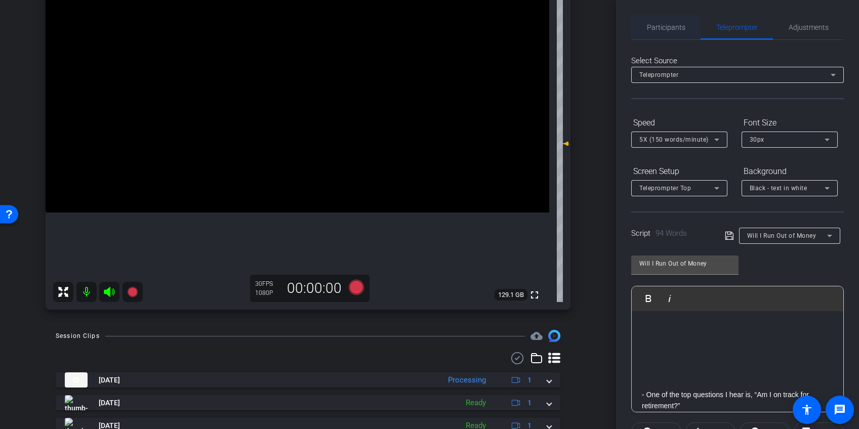
click at [674, 29] on span "Participants" at bounding box center [666, 27] width 38 height 7
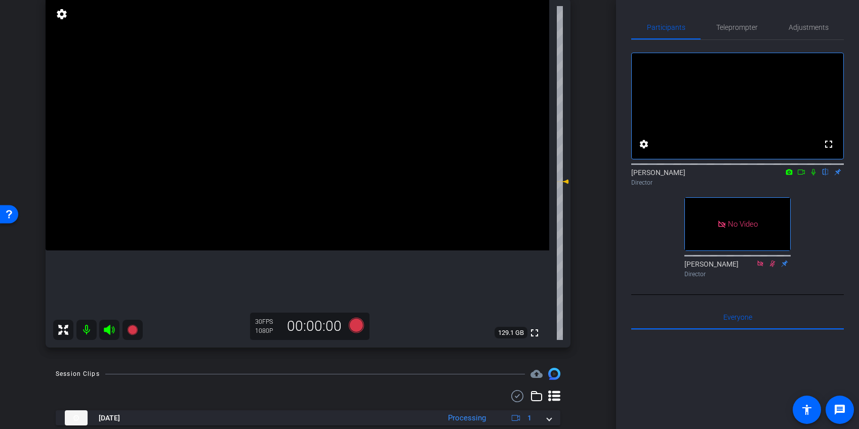
scroll to position [104, 0]
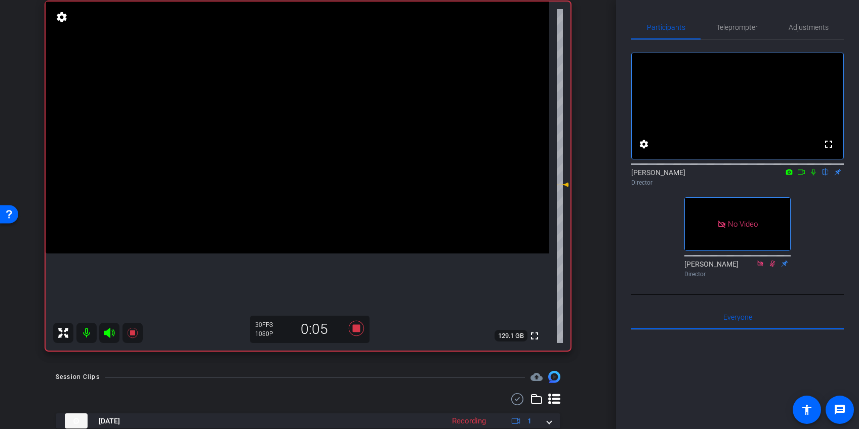
click at [814, 176] on icon at bounding box center [813, 172] width 8 height 7
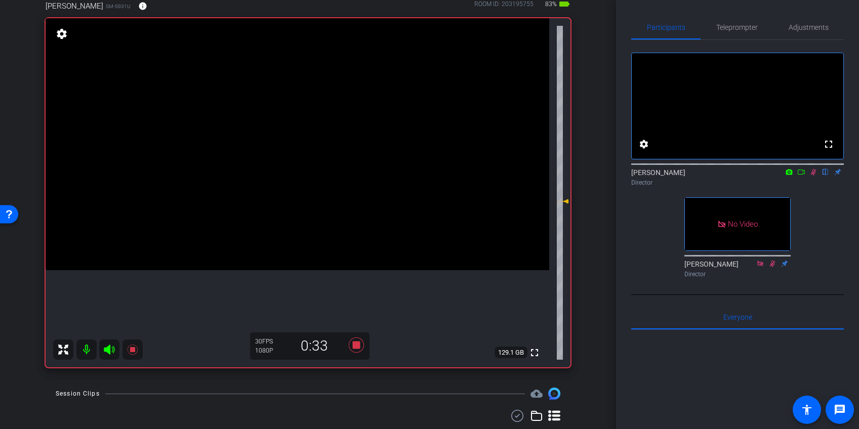
scroll to position [85, 0]
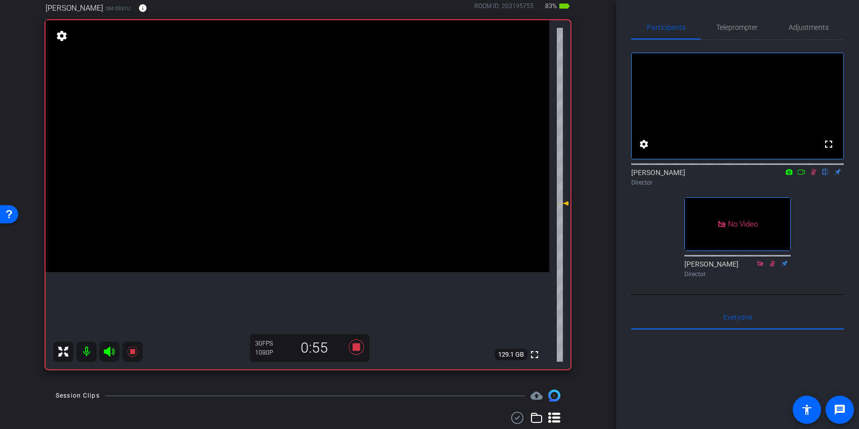
click at [812, 176] on icon at bounding box center [814, 172] width 6 height 7
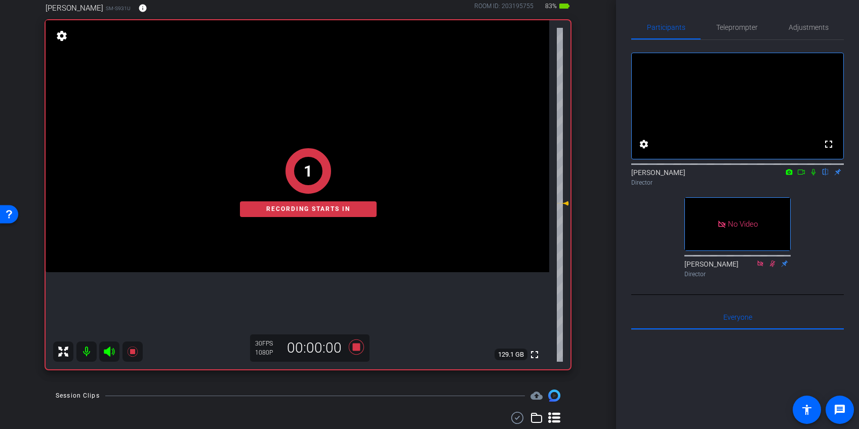
click at [814, 176] on icon at bounding box center [813, 172] width 4 height 7
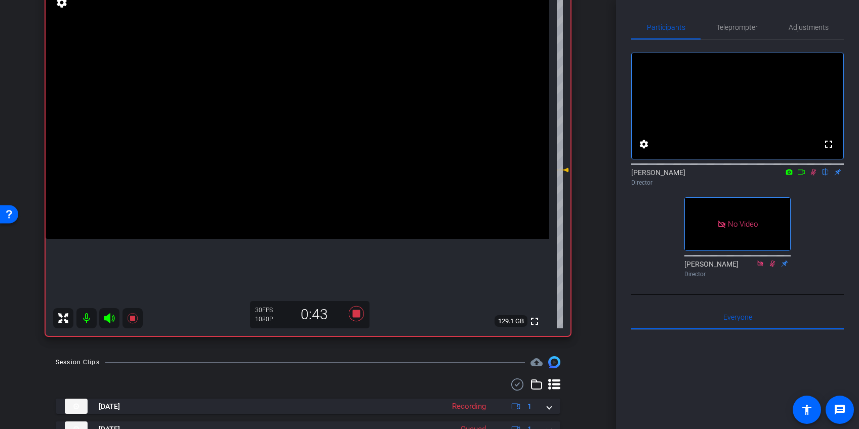
scroll to position [117, 0]
click at [814, 176] on icon at bounding box center [813, 172] width 8 height 7
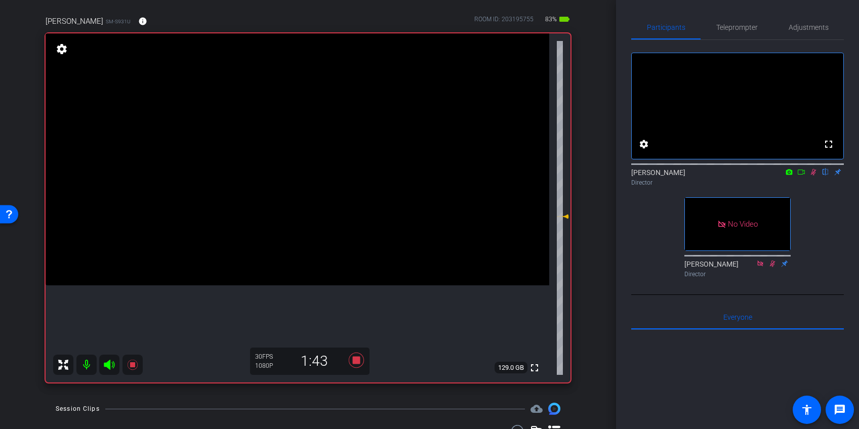
scroll to position [73, 0]
click at [814, 176] on icon at bounding box center [814, 172] width 6 height 7
click at [813, 176] on icon at bounding box center [813, 172] width 8 height 7
click at [813, 176] on icon at bounding box center [814, 172] width 6 height 7
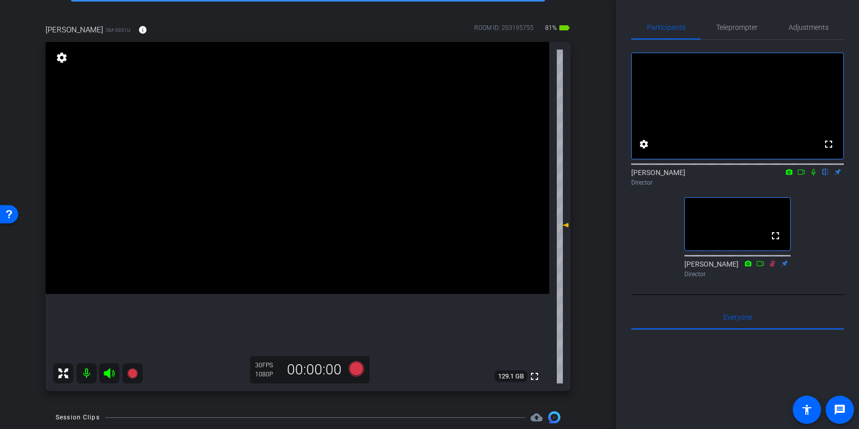
scroll to position [276, 0]
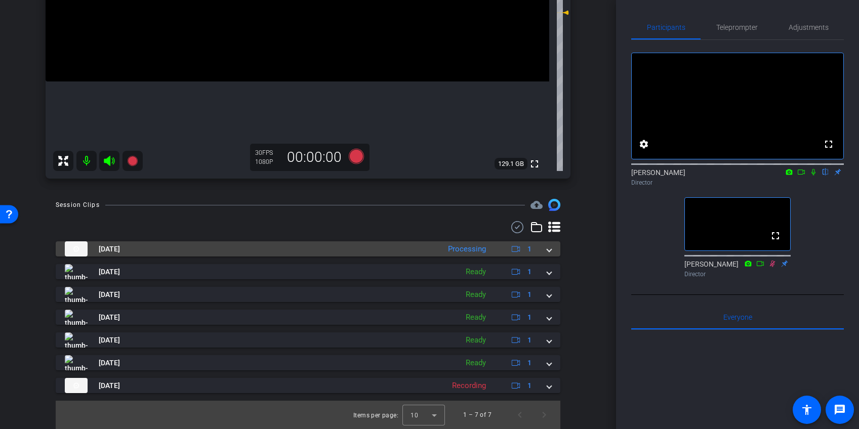
click at [549, 252] on span at bounding box center [549, 249] width 4 height 11
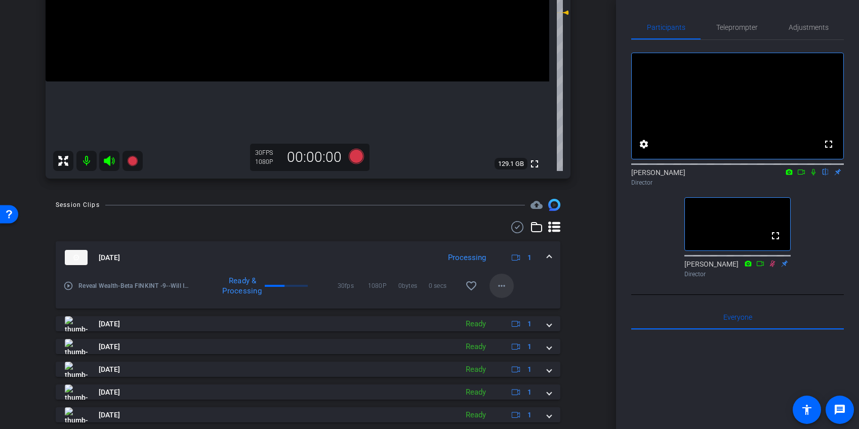
click at [501, 283] on mat-icon "more_horiz" at bounding box center [502, 286] width 12 height 12
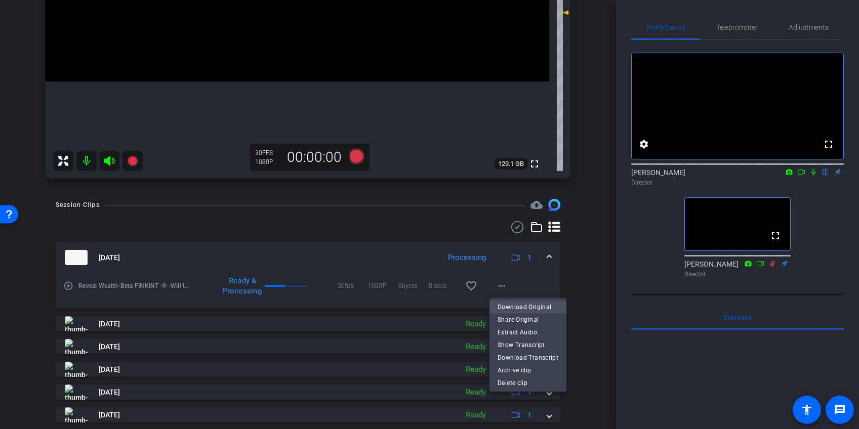
click at [510, 304] on span "Download Original" at bounding box center [528, 307] width 61 height 12
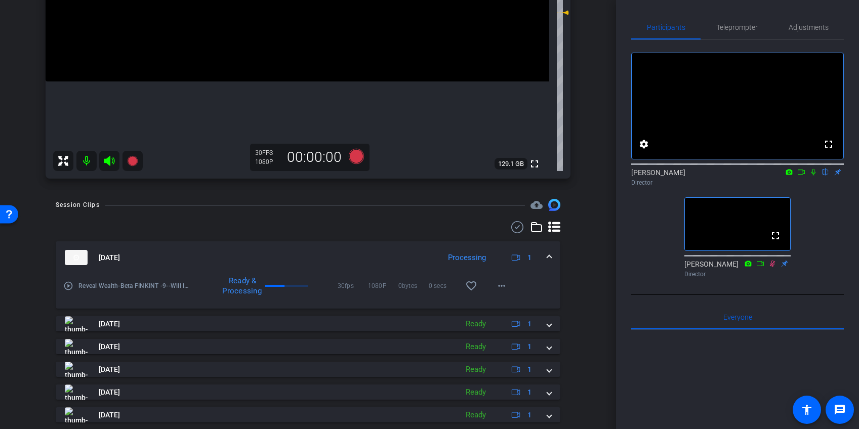
click at [547, 255] on span at bounding box center [549, 258] width 4 height 11
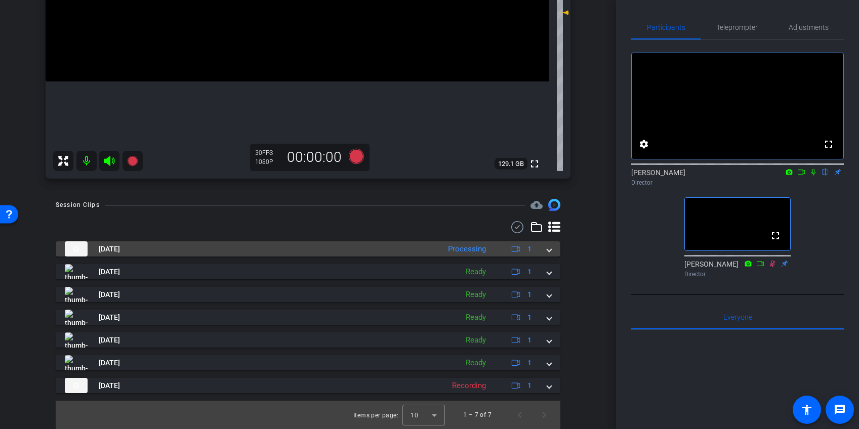
scroll to position [141, 0]
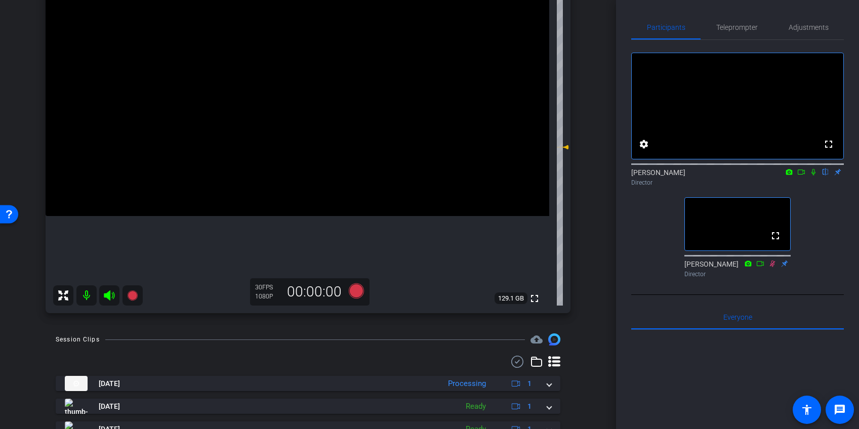
click at [604, 64] on div "arrow_back Beta FINKINT [9] Back to project Send invite account_box grid_on set…" at bounding box center [308, 73] width 616 height 429
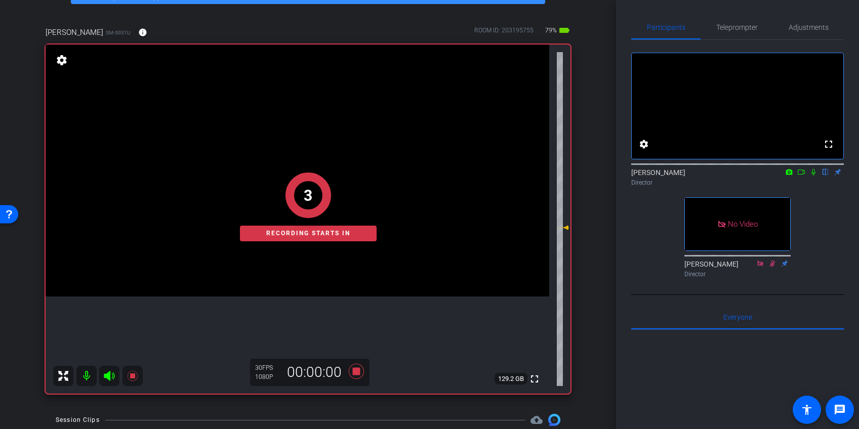
scroll to position [64, 0]
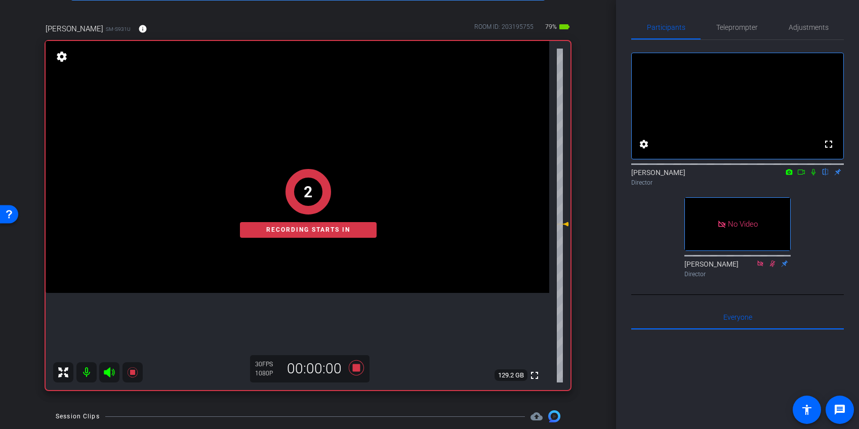
click at [813, 176] on icon at bounding box center [813, 172] width 8 height 7
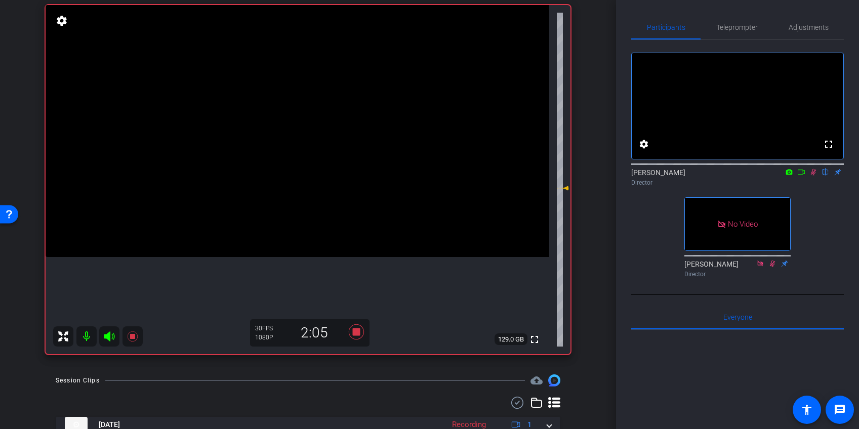
scroll to position [99, 0]
click at [813, 176] on icon at bounding box center [814, 172] width 6 height 7
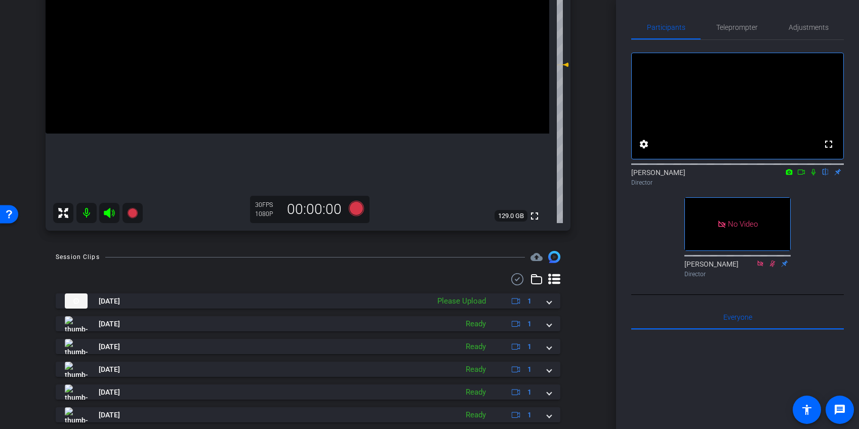
scroll to position [226, 0]
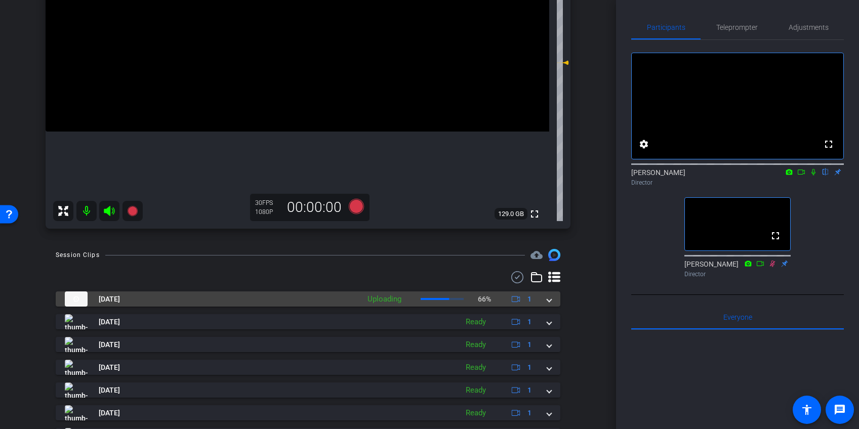
click at [550, 301] on span at bounding box center [549, 299] width 4 height 11
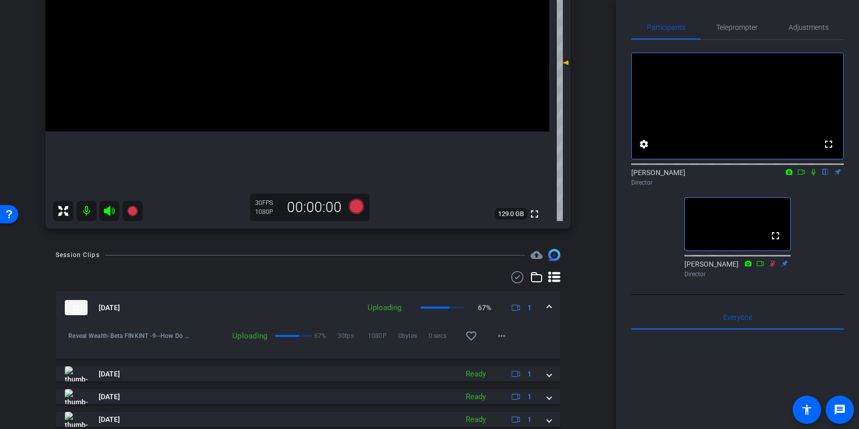
click at [550, 301] on mat-expansion-panel-header "[DATE] Uploading 67% 1" at bounding box center [308, 308] width 505 height 32
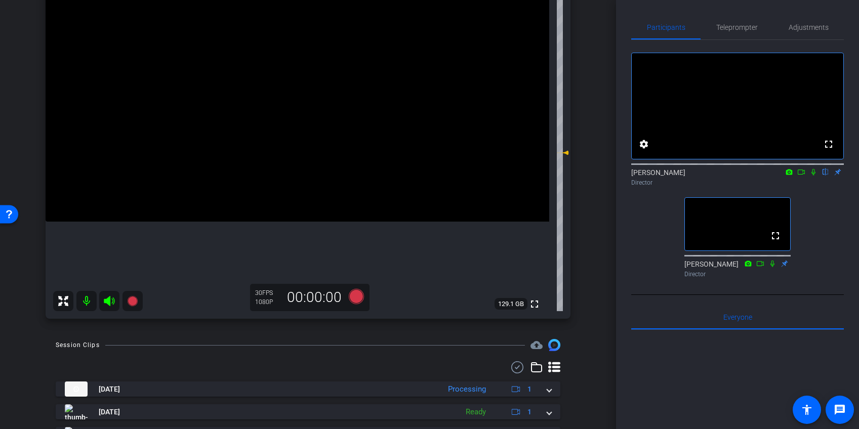
scroll to position [135, 0]
click at [595, 282] on div "arrow_back Beta FINKINT [9] Back to project Send invite account_box grid_on set…" at bounding box center [308, 79] width 616 height 429
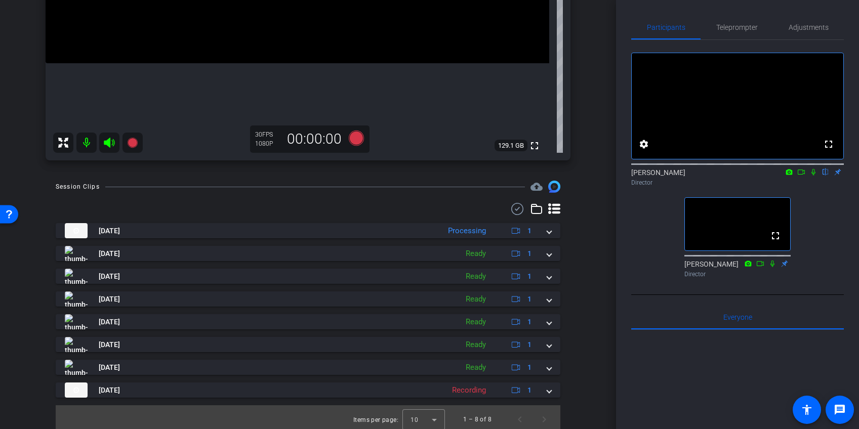
scroll to position [299, 0]
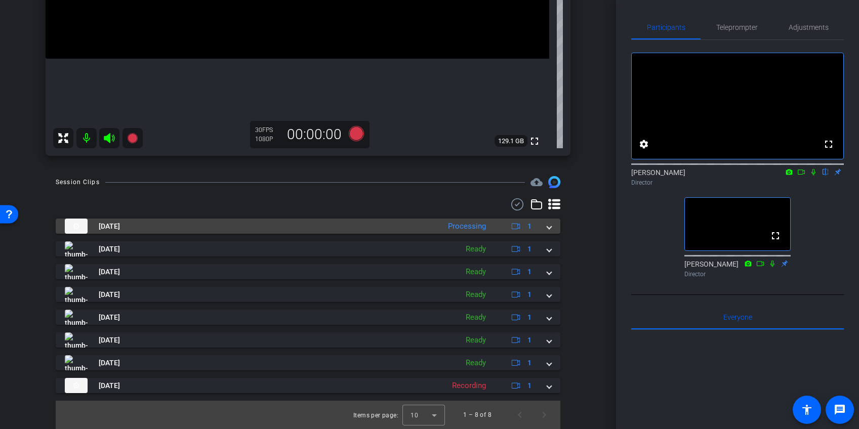
click at [551, 228] on span at bounding box center [549, 226] width 4 height 11
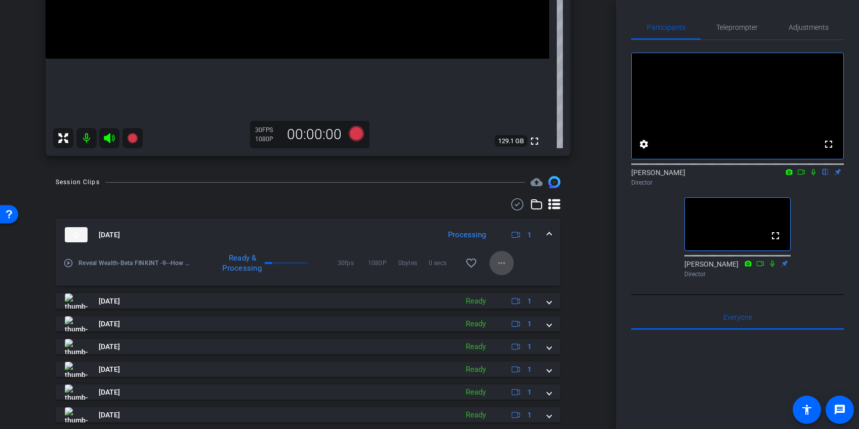
click at [501, 262] on mat-icon "more_horiz" at bounding box center [502, 263] width 12 height 12
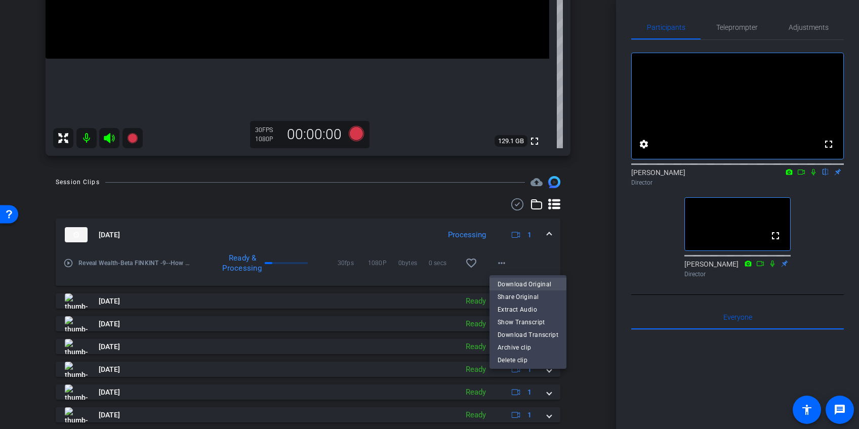
click at [513, 286] on span "Download Original" at bounding box center [528, 284] width 61 height 12
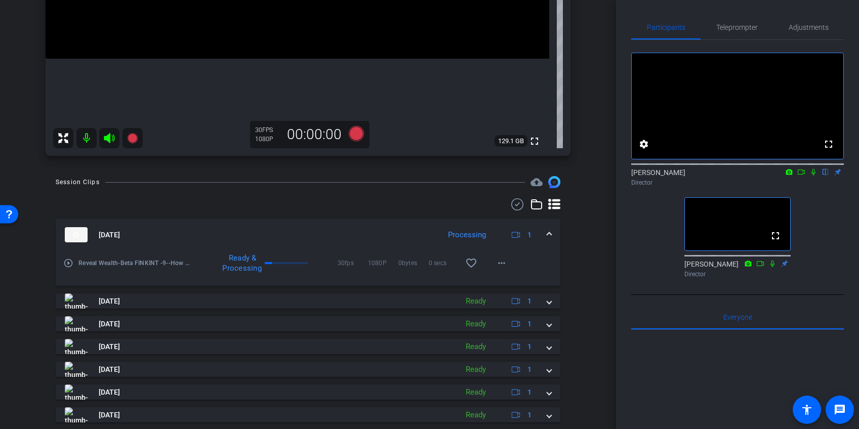
click at [549, 233] on span at bounding box center [549, 235] width 4 height 11
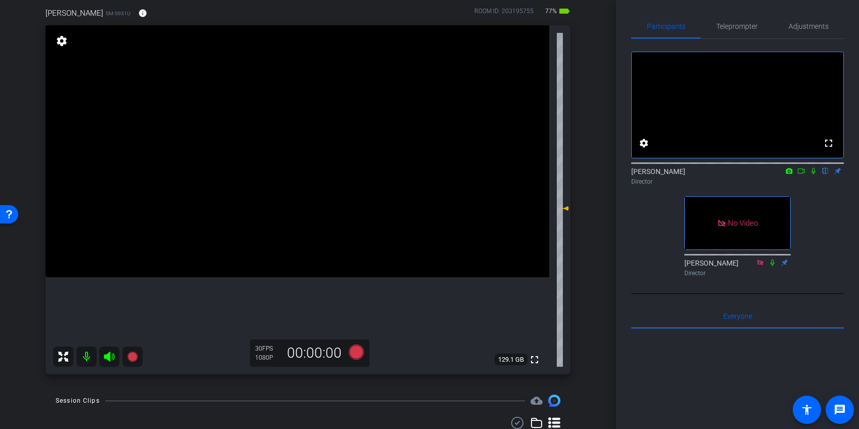
scroll to position [0, 0]
click at [814, 176] on icon at bounding box center [813, 172] width 8 height 7
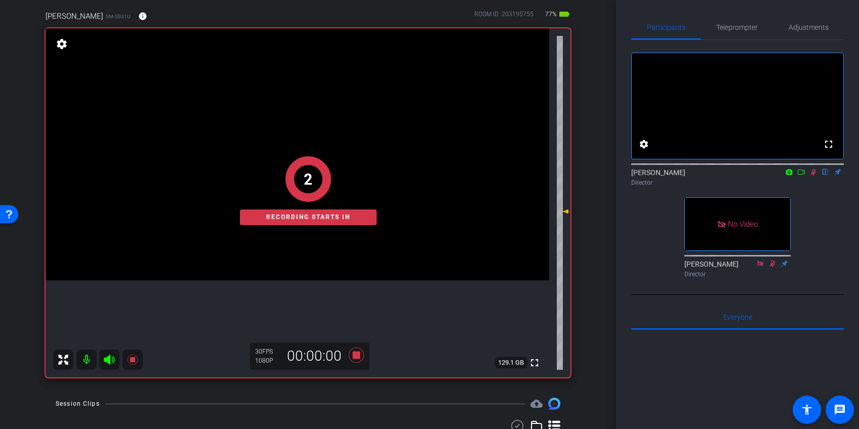
scroll to position [76, 0]
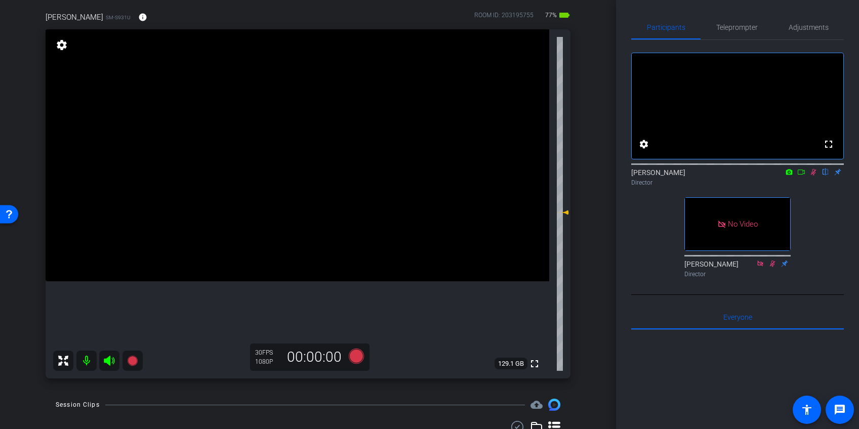
click at [813, 176] on icon at bounding box center [813, 172] width 8 height 7
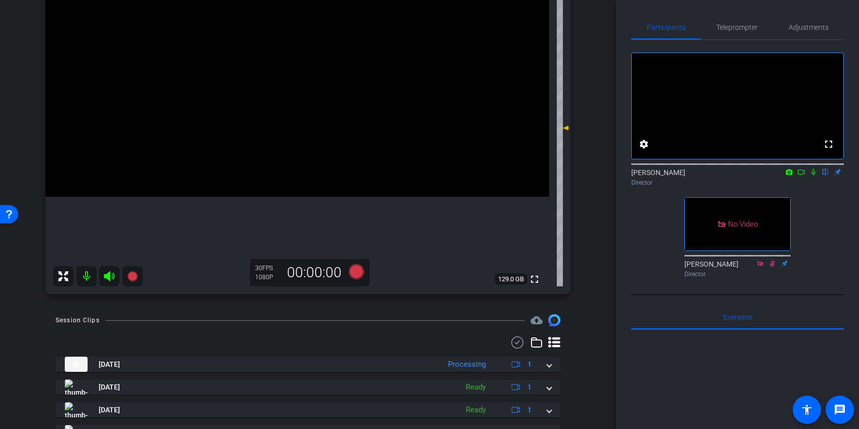
scroll to position [158, 0]
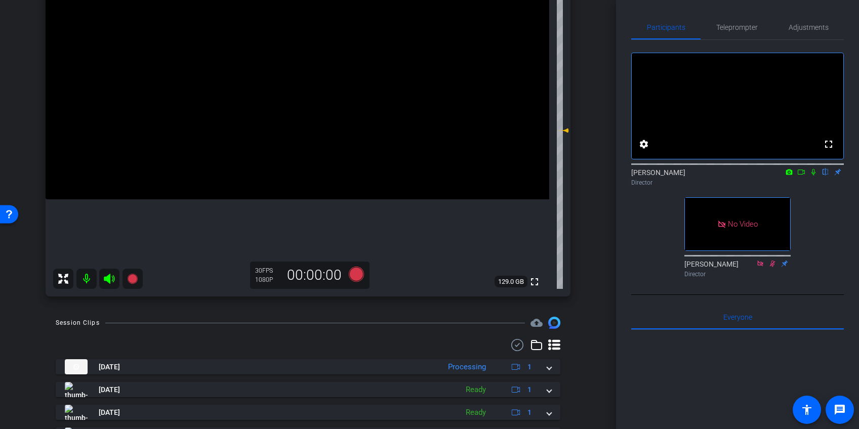
click at [812, 176] on icon at bounding box center [813, 172] width 8 height 7
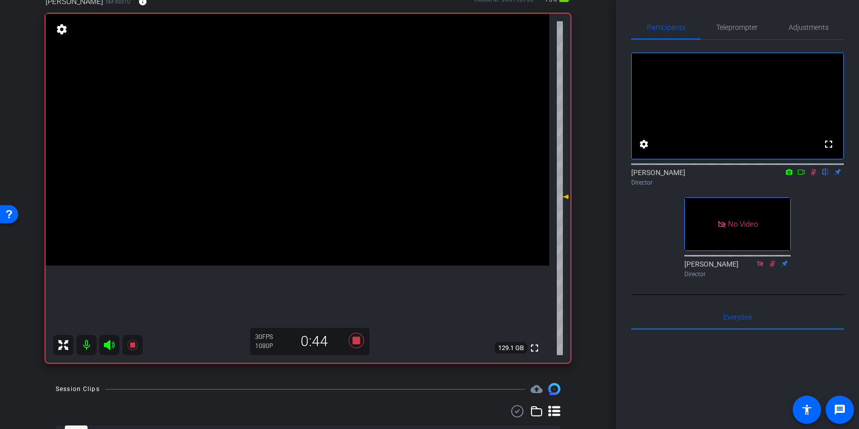
scroll to position [89, 0]
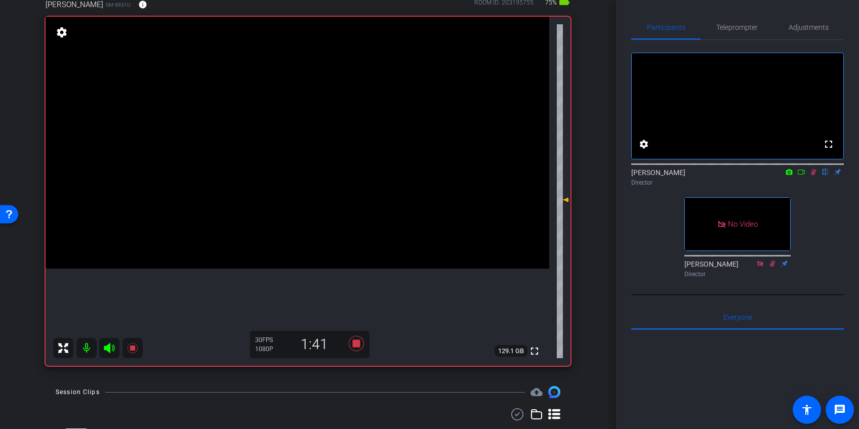
click at [812, 176] on icon at bounding box center [814, 172] width 6 height 7
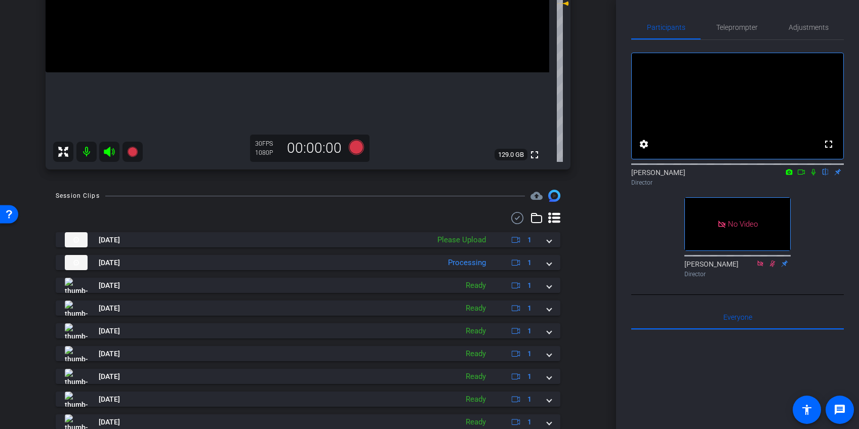
scroll to position [288, 0]
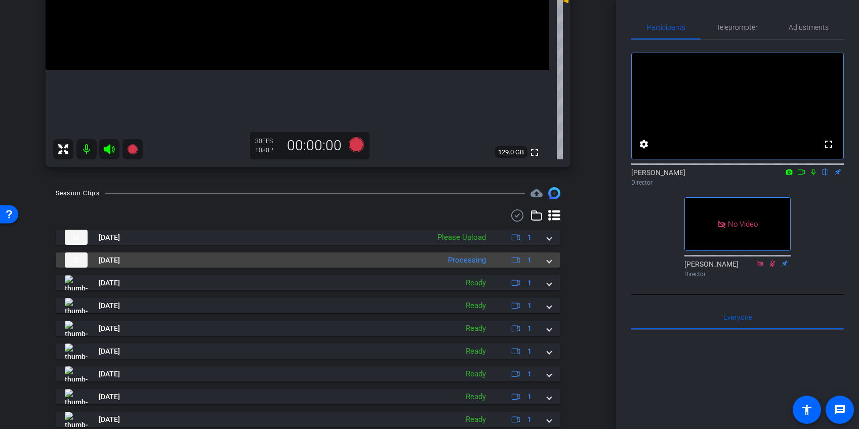
click at [548, 261] on span at bounding box center [549, 260] width 4 height 11
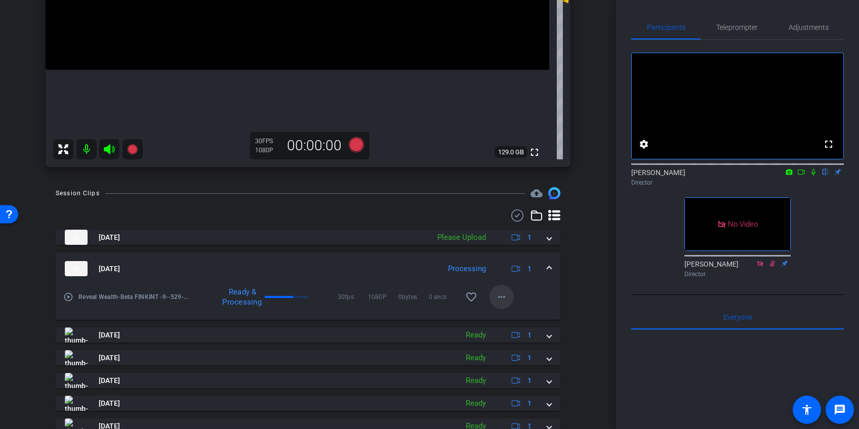
click at [502, 296] on mat-icon "more_horiz" at bounding box center [502, 297] width 12 height 12
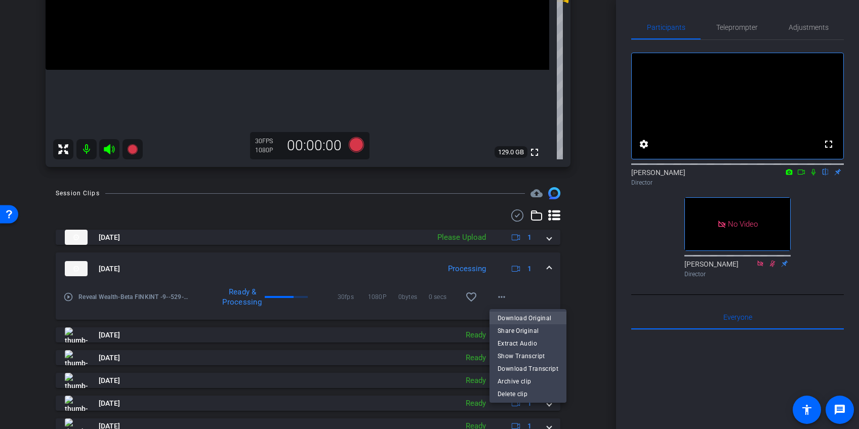
click at [512, 315] on span "Download Original" at bounding box center [528, 318] width 61 height 12
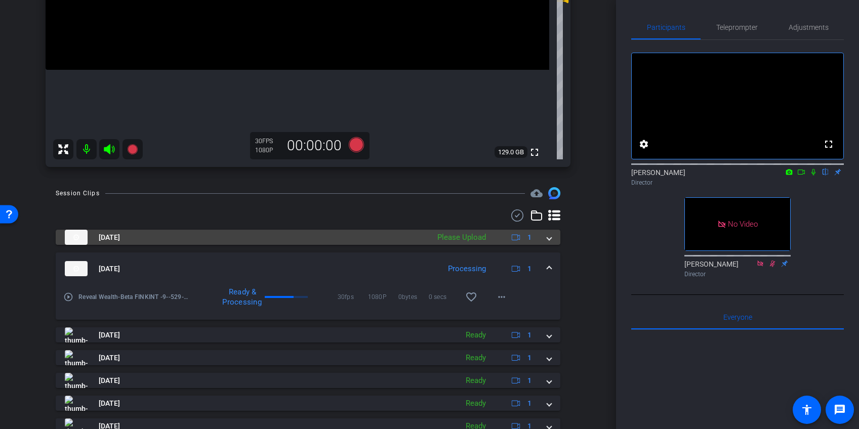
click at [548, 236] on span at bounding box center [549, 237] width 4 height 11
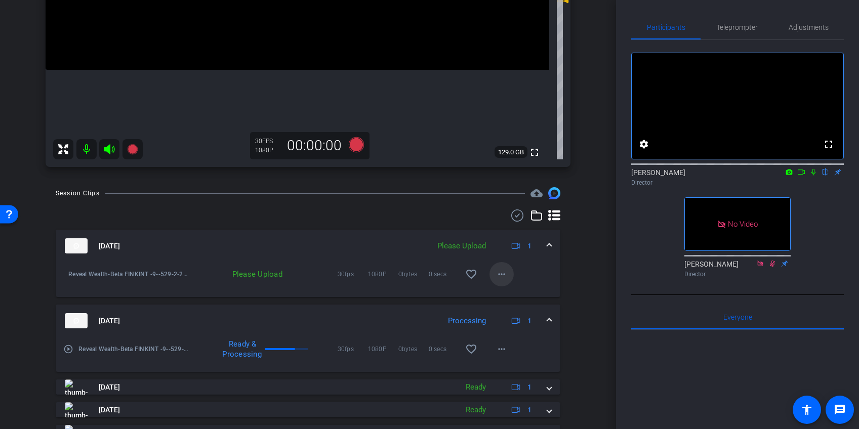
click at [502, 273] on mat-icon "more_horiz" at bounding box center [502, 274] width 12 height 12
click at [512, 295] on span "Upload" at bounding box center [518, 296] width 40 height 12
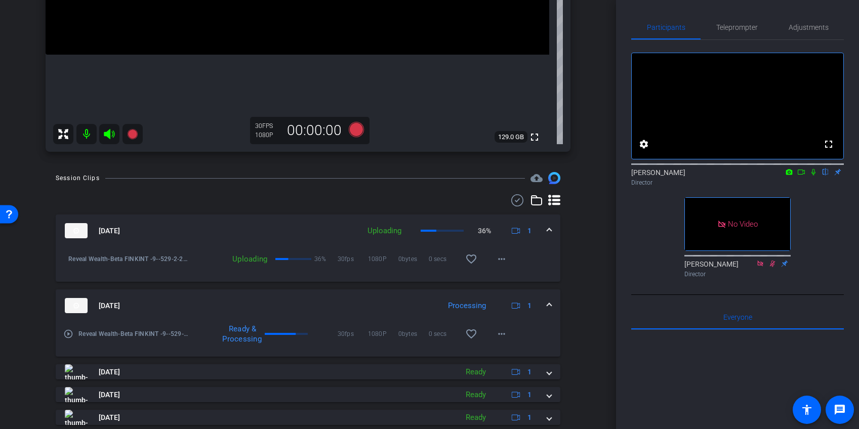
scroll to position [300, 0]
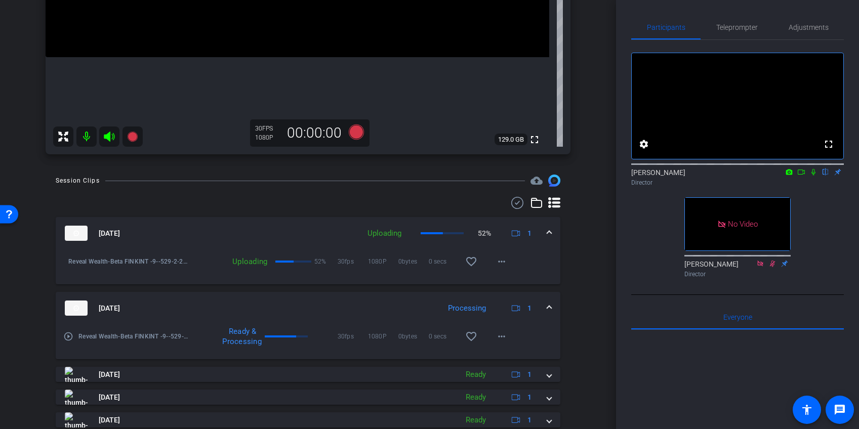
click at [814, 176] on icon at bounding box center [813, 172] width 4 height 7
click at [502, 262] on mat-icon "more_horiz" at bounding box center [502, 262] width 12 height 12
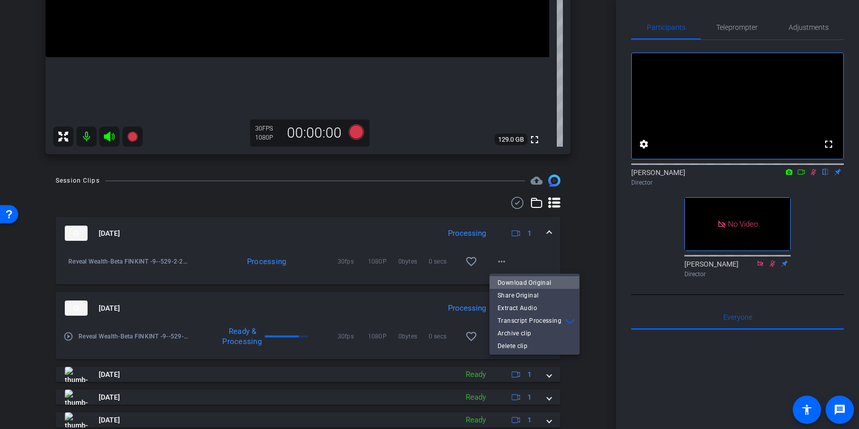
click at [510, 282] on span "Download Original" at bounding box center [535, 283] width 74 height 12
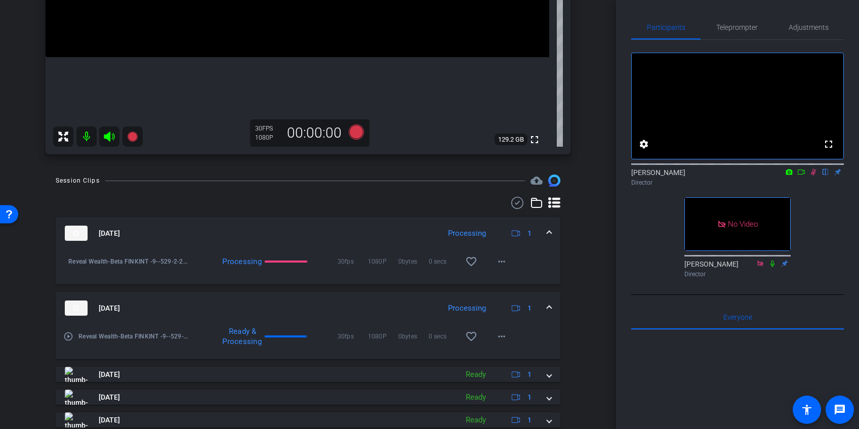
click at [813, 176] on icon at bounding box center [814, 172] width 6 height 7
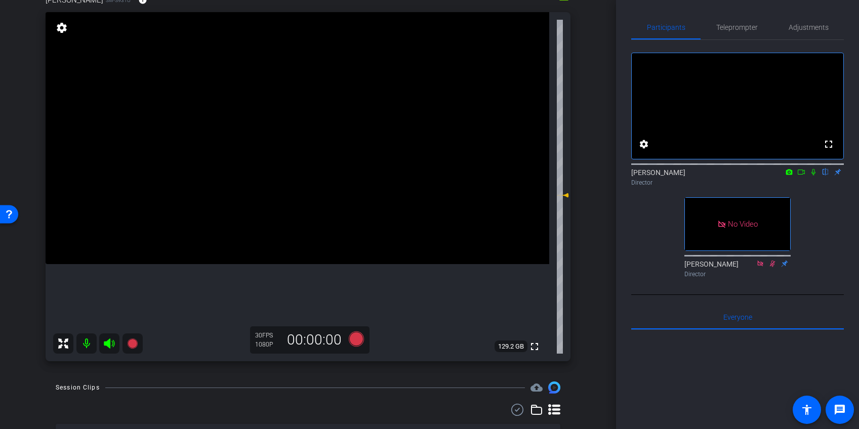
scroll to position [90, 0]
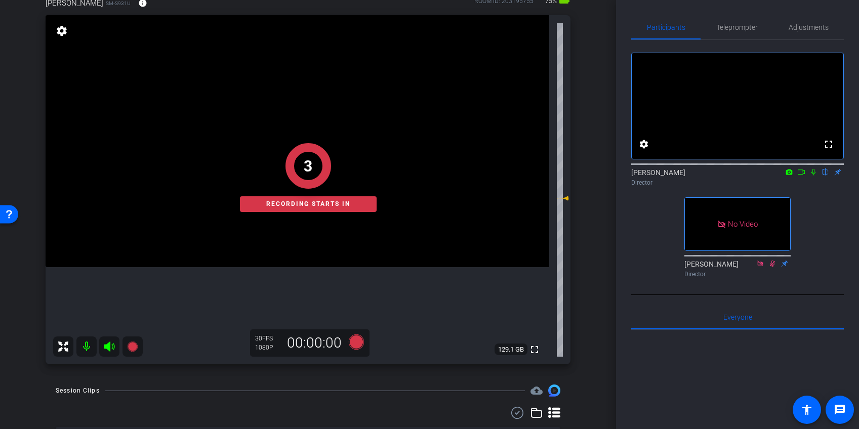
click at [815, 176] on icon at bounding box center [813, 172] width 8 height 7
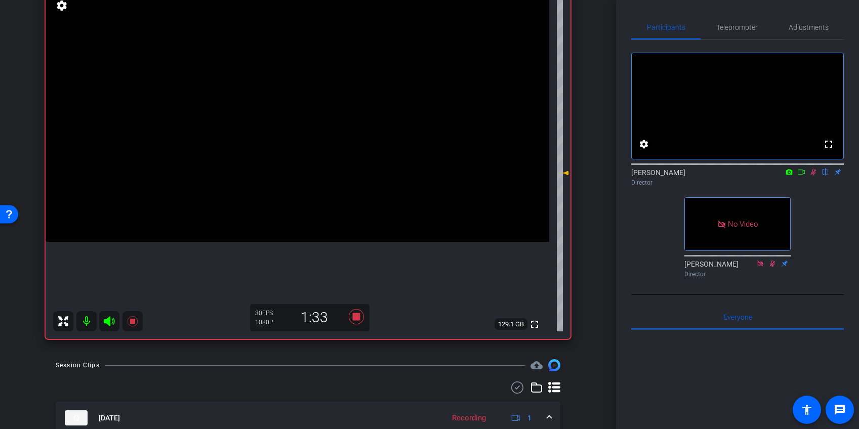
scroll to position [117, 0]
click at [817, 176] on icon at bounding box center [813, 172] width 8 height 7
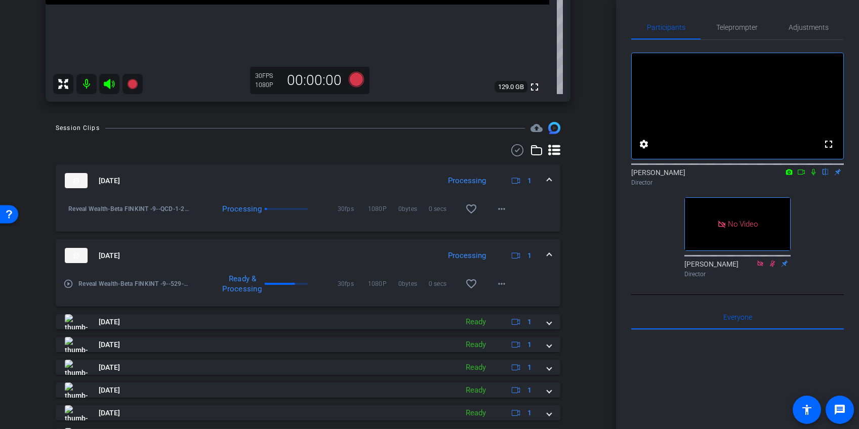
scroll to position [354, 0]
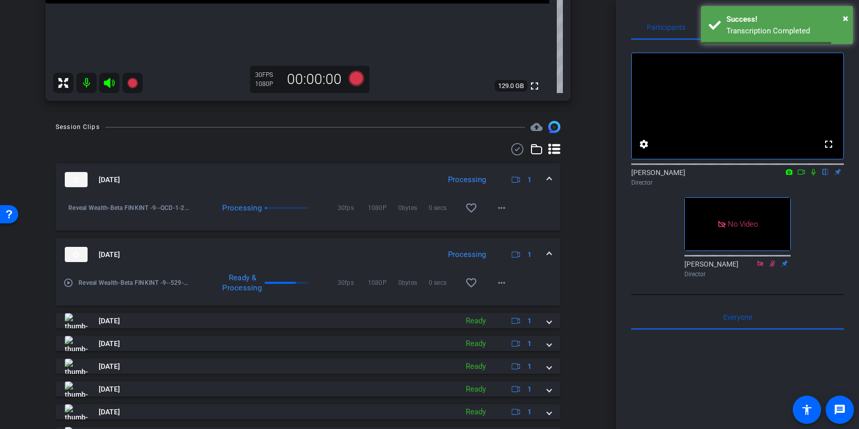
click at [550, 252] on span at bounding box center [549, 255] width 4 height 11
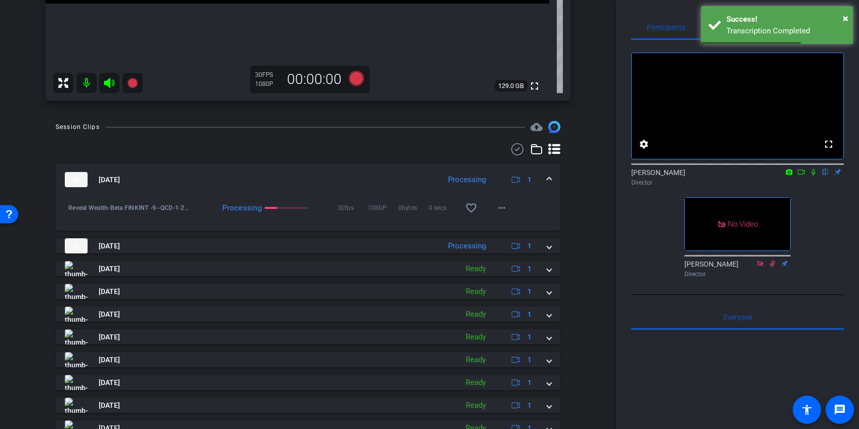
click at [548, 176] on span at bounding box center [549, 180] width 4 height 11
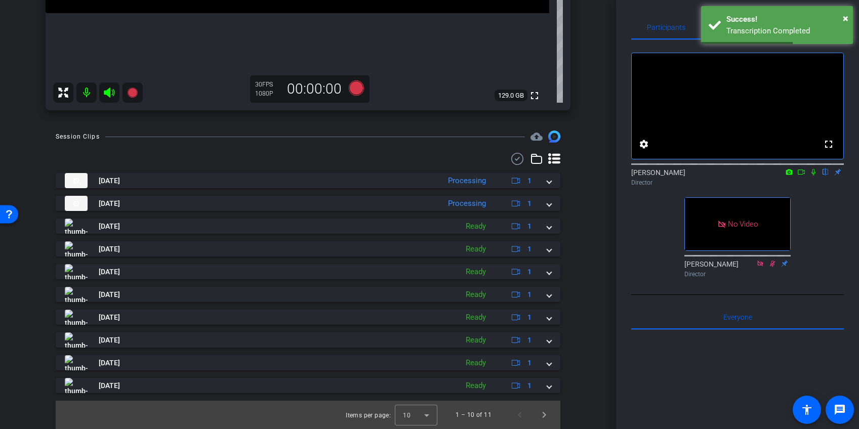
scroll to position [344, 0]
click at [813, 176] on icon at bounding box center [813, 172] width 8 height 7
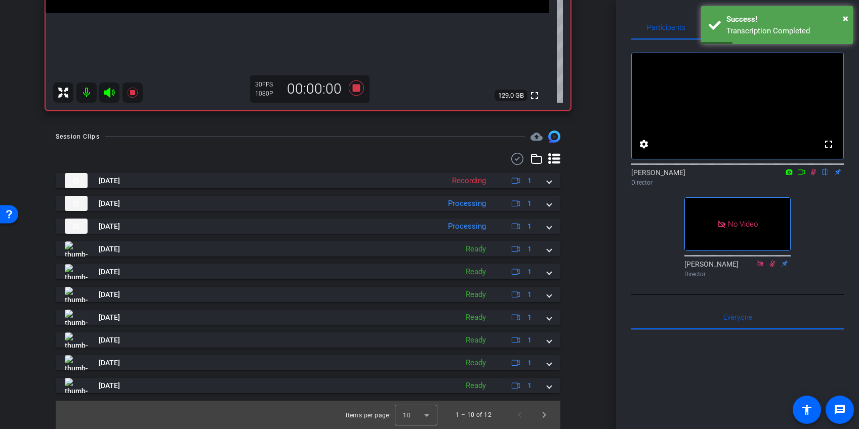
click at [601, 207] on div "arrow_back Beta FINKINT [9] Back to project Send invite account_box grid_on set…" at bounding box center [308, 214] width 616 height 429
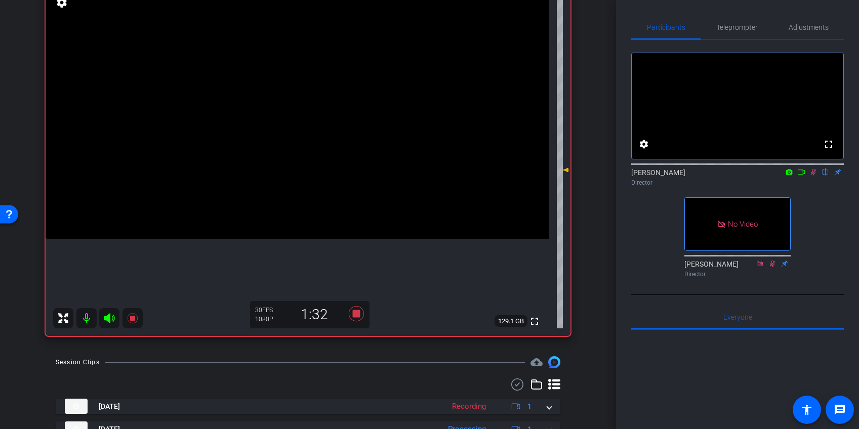
scroll to position [98, 0]
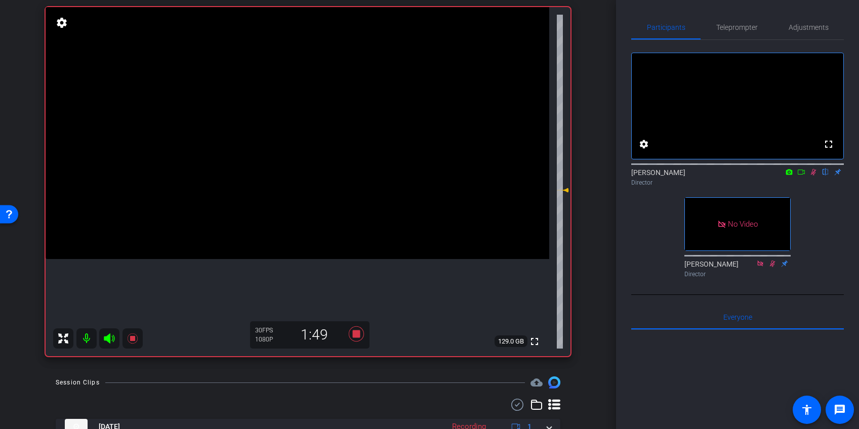
click at [817, 176] on icon at bounding box center [813, 172] width 8 height 7
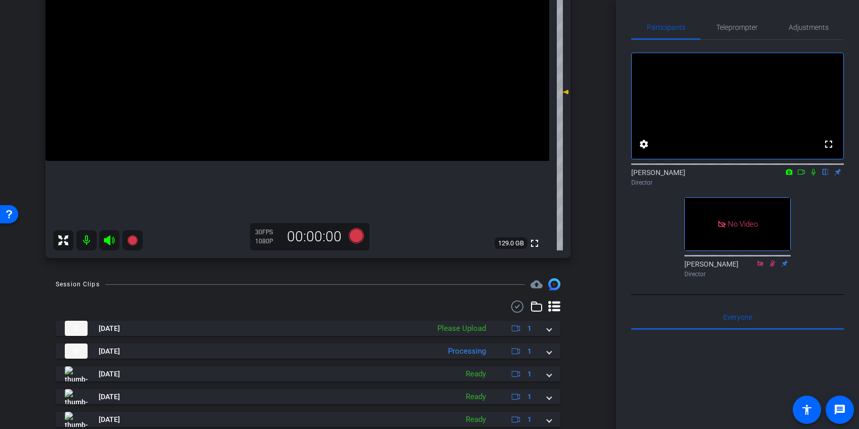
scroll to position [297, 0]
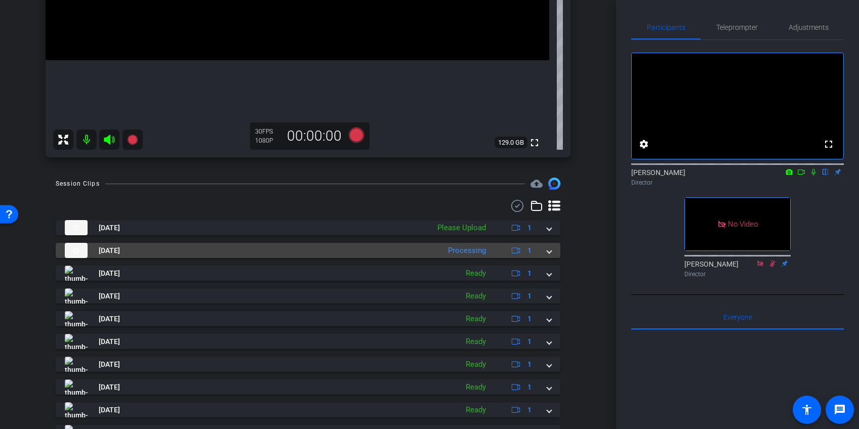
click at [547, 251] on span at bounding box center [549, 251] width 4 height 11
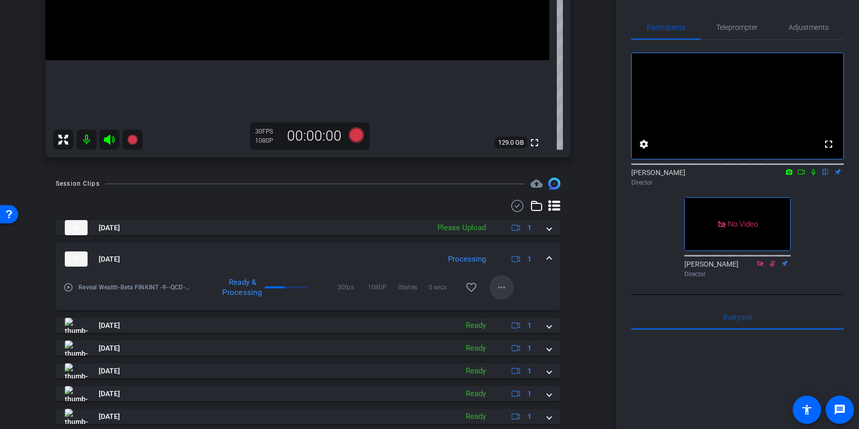
click at [502, 287] on mat-icon "more_horiz" at bounding box center [502, 287] width 12 height 12
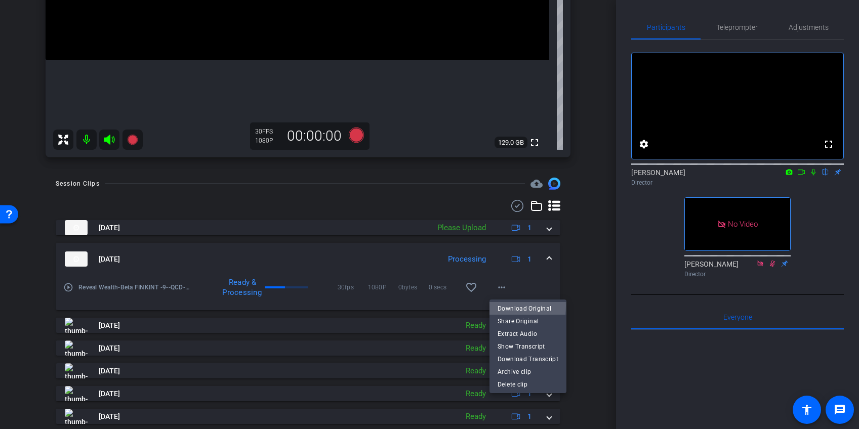
click at [512, 306] on span "Download Original" at bounding box center [528, 309] width 61 height 12
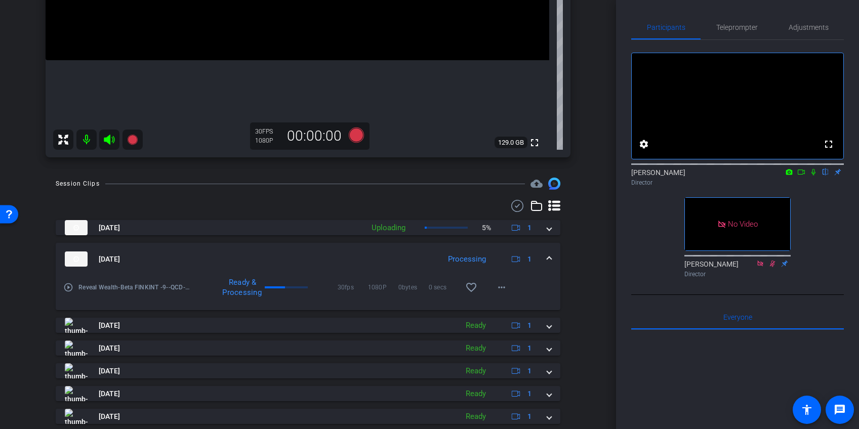
click at [550, 257] on span at bounding box center [549, 259] width 4 height 11
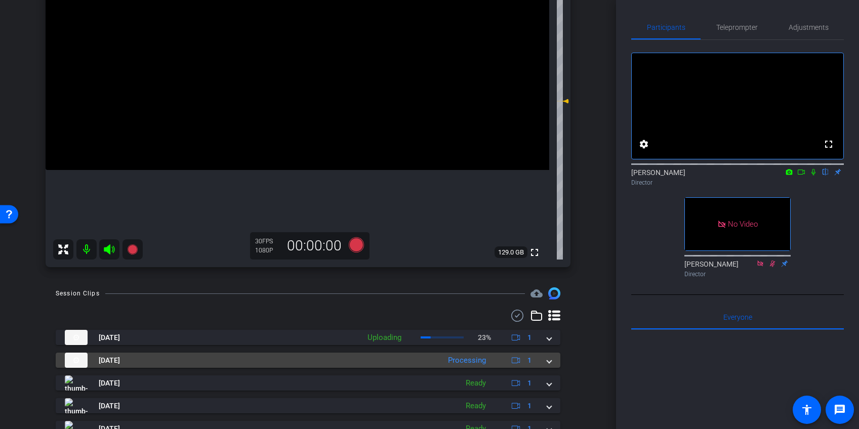
scroll to position [186, 0]
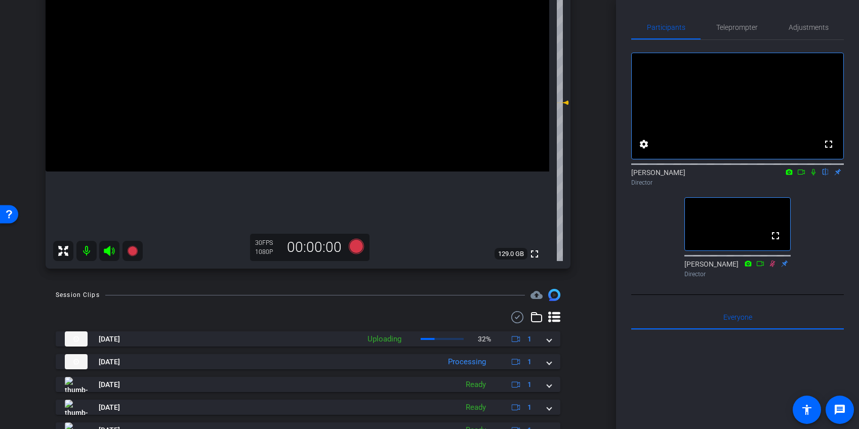
click at [602, 149] on div "arrow_back Beta FINKINT [9] Back to project Send invite account_box grid_on set…" at bounding box center [308, 28] width 616 height 429
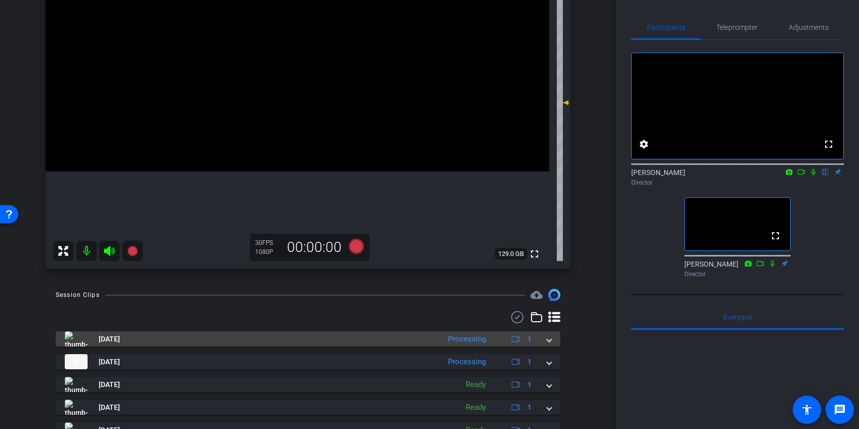
click at [551, 342] on mat-expansion-panel-header "[DATE] Processing 1" at bounding box center [308, 339] width 505 height 15
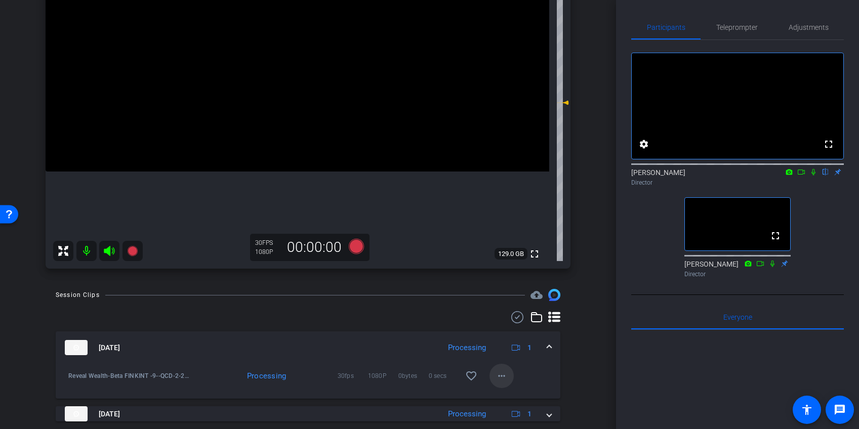
click at [501, 377] on mat-icon "more_horiz" at bounding box center [502, 376] width 12 height 12
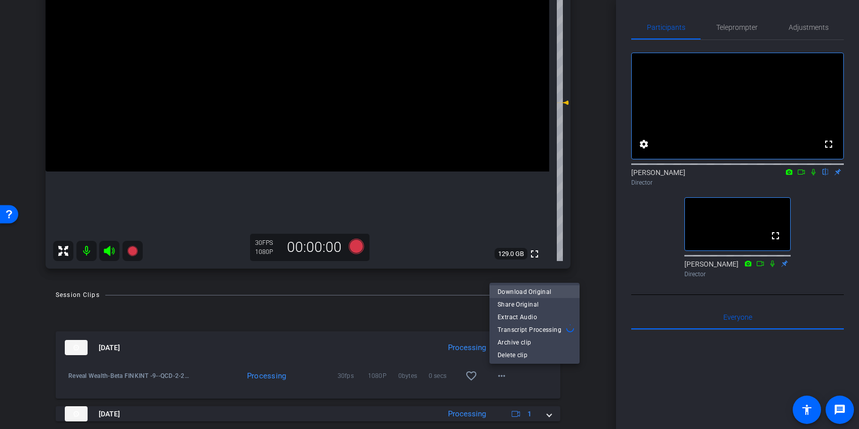
click at [518, 290] on span "Download Original" at bounding box center [535, 292] width 74 height 12
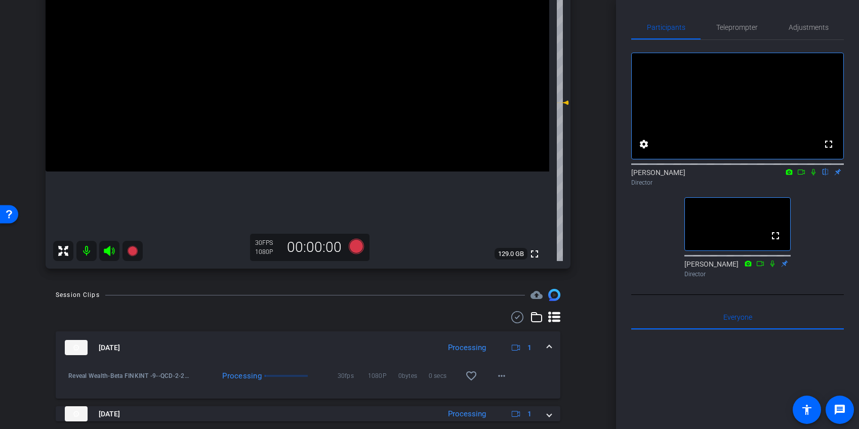
click at [552, 346] on mat-expansion-panel-header "[DATE] Processing 1" at bounding box center [308, 348] width 505 height 32
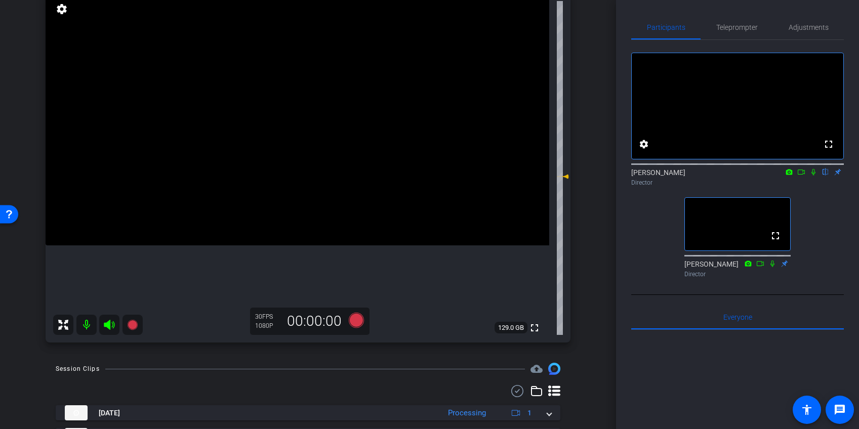
scroll to position [110, 0]
click at [815, 176] on icon at bounding box center [813, 172] width 8 height 7
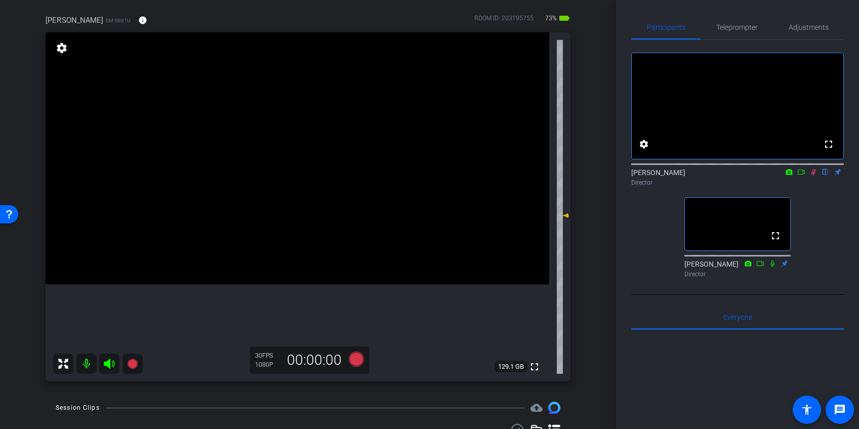
click at [813, 176] on icon at bounding box center [814, 172] width 6 height 7
click at [812, 176] on icon at bounding box center [813, 172] width 8 height 7
click at [813, 176] on icon at bounding box center [813, 172] width 8 height 7
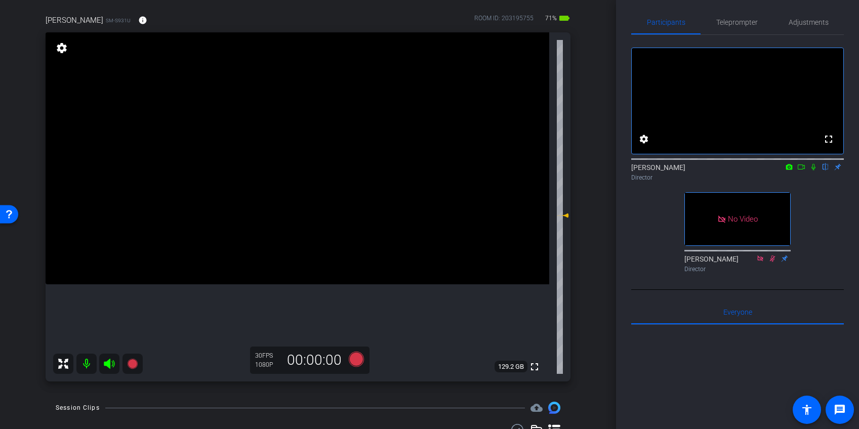
scroll to position [0, 0]
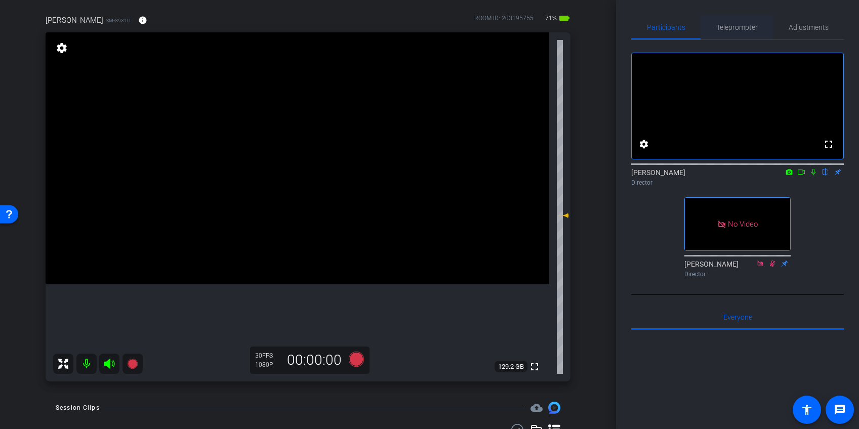
click at [747, 24] on span "Teleprompter" at bounding box center [737, 27] width 42 height 7
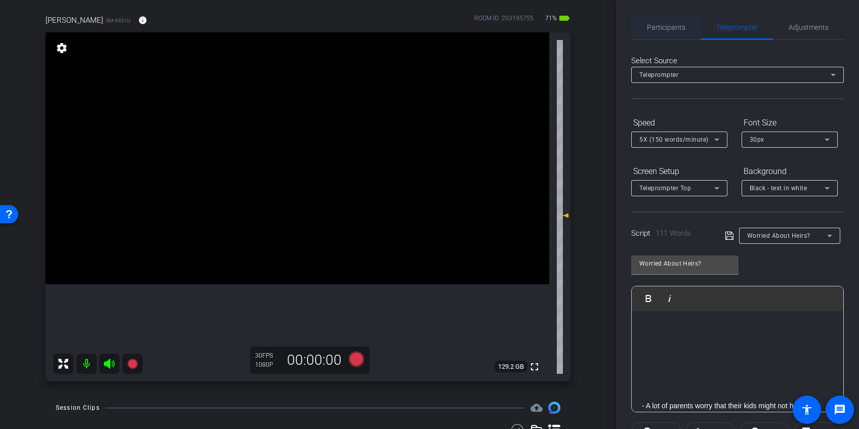
click at [668, 25] on span "Participants" at bounding box center [666, 27] width 38 height 7
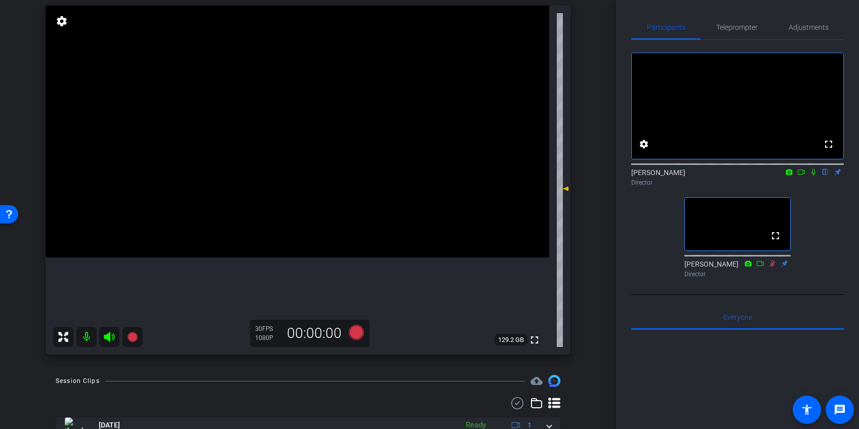
scroll to position [100, 0]
click at [813, 176] on icon at bounding box center [813, 172] width 8 height 7
click at [814, 176] on icon at bounding box center [813, 172] width 8 height 7
click at [814, 176] on icon at bounding box center [813, 172] width 4 height 7
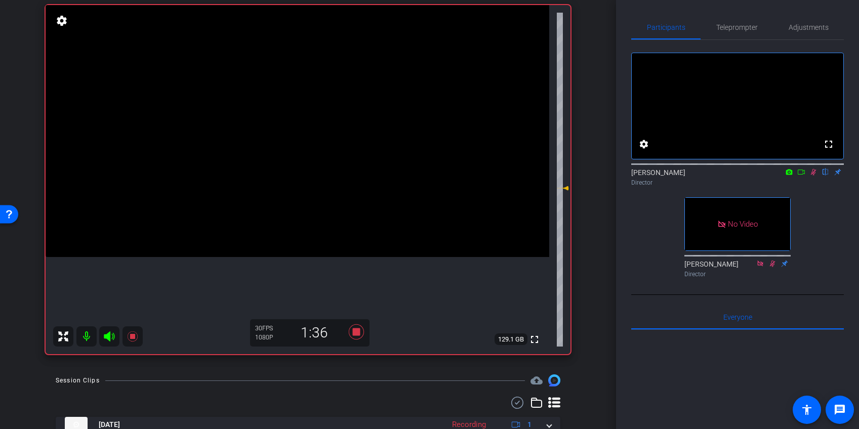
click at [814, 176] on icon at bounding box center [814, 172] width 6 height 7
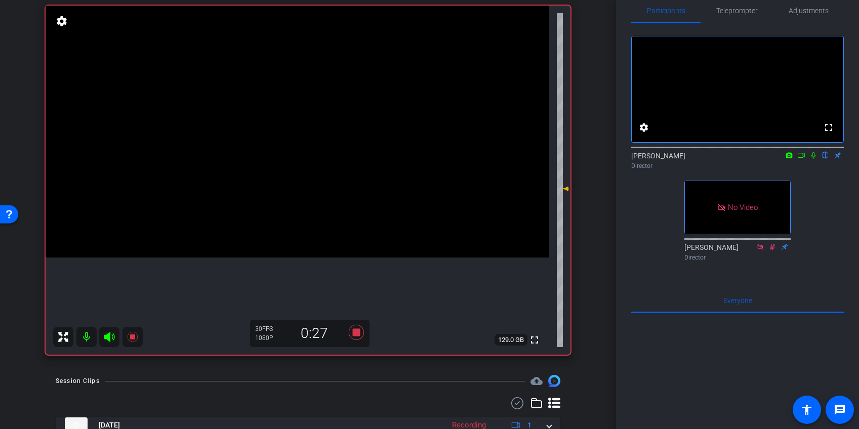
scroll to position [16, 0]
click at [814, 160] on icon at bounding box center [813, 156] width 8 height 7
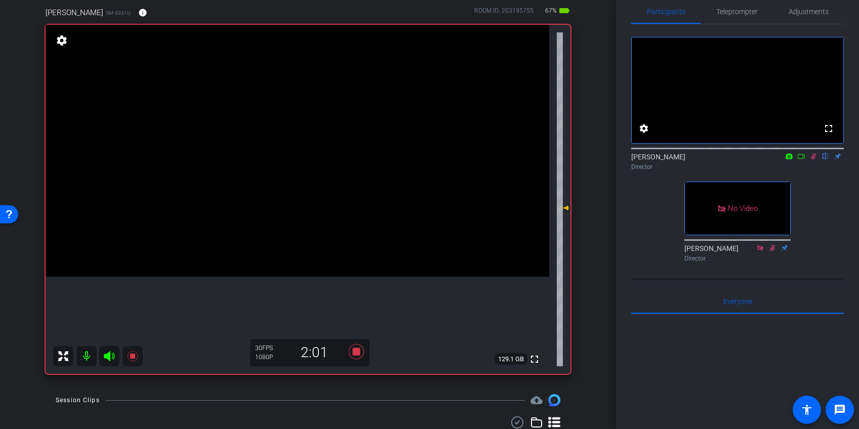
scroll to position [82, 0]
click at [813, 160] on icon at bounding box center [814, 156] width 6 height 7
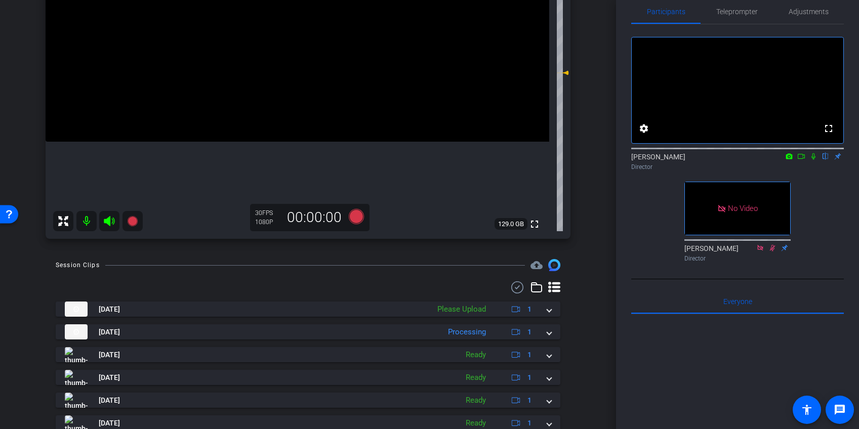
scroll to position [275, 0]
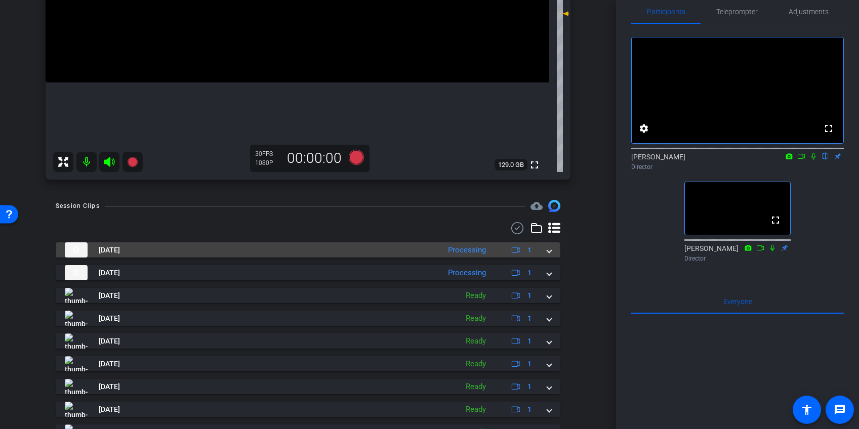
click at [550, 251] on span at bounding box center [549, 250] width 4 height 11
click at [550, 251] on mat-expansion-panel-header "[DATE] Processing 1" at bounding box center [308, 249] width 505 height 15
click at [550, 250] on span at bounding box center [549, 250] width 4 height 11
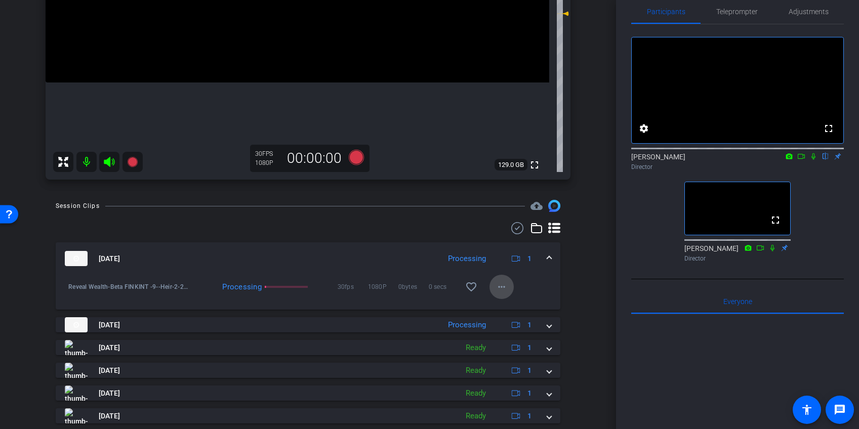
click at [504, 287] on mat-icon "more_horiz" at bounding box center [502, 287] width 12 height 12
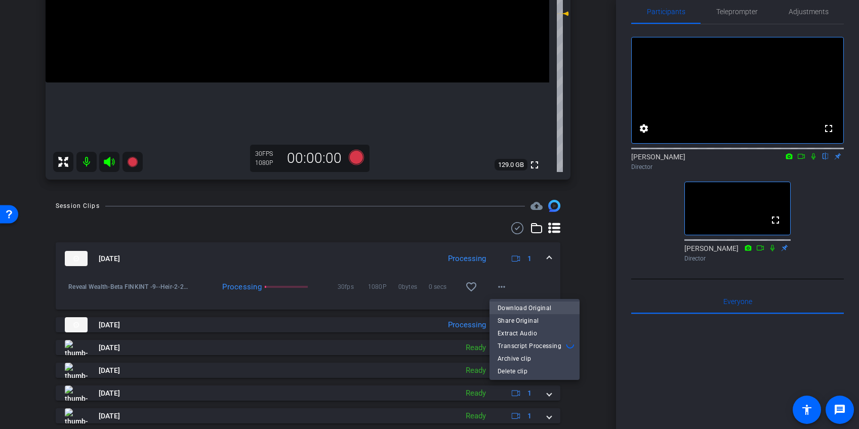
click at [507, 304] on span "Download Original" at bounding box center [535, 308] width 74 height 12
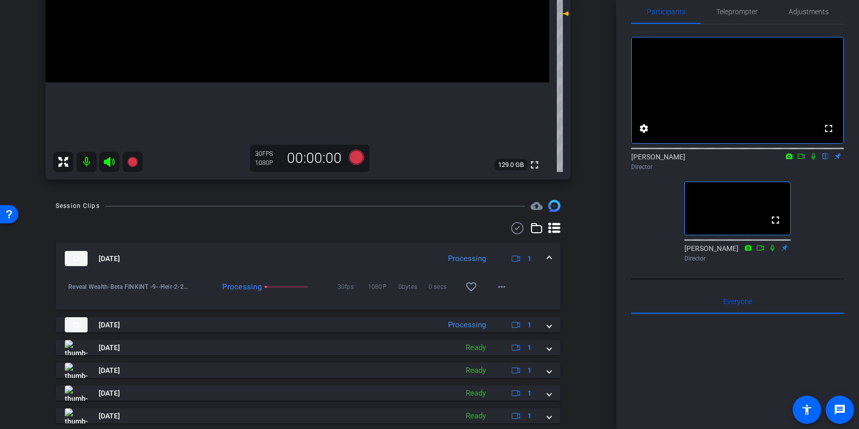
click at [546, 253] on div "[DATE] Processing 1" at bounding box center [306, 258] width 482 height 15
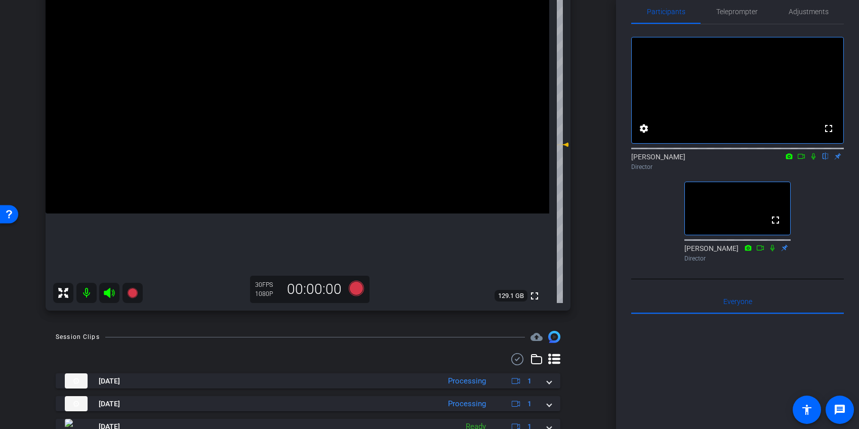
scroll to position [143, 0]
click at [606, 195] on div "arrow_back Beta FINKINT [9] Back to project Send invite account_box grid_on set…" at bounding box center [308, 71] width 616 height 429
click at [812, 160] on icon at bounding box center [813, 156] width 8 height 7
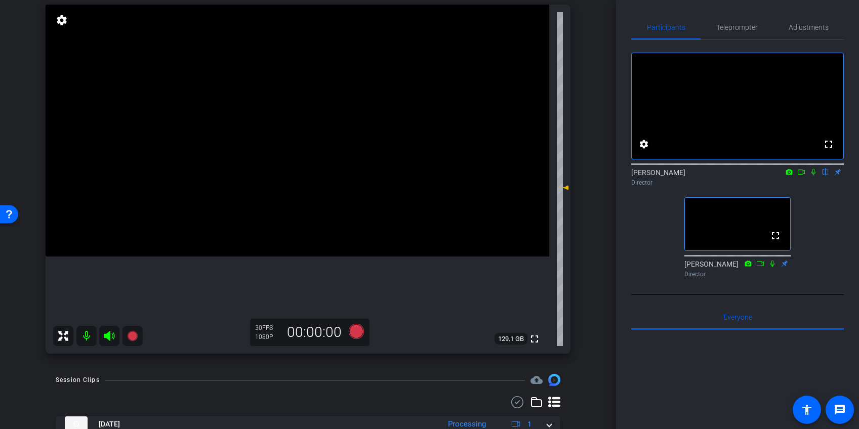
scroll to position [104, 0]
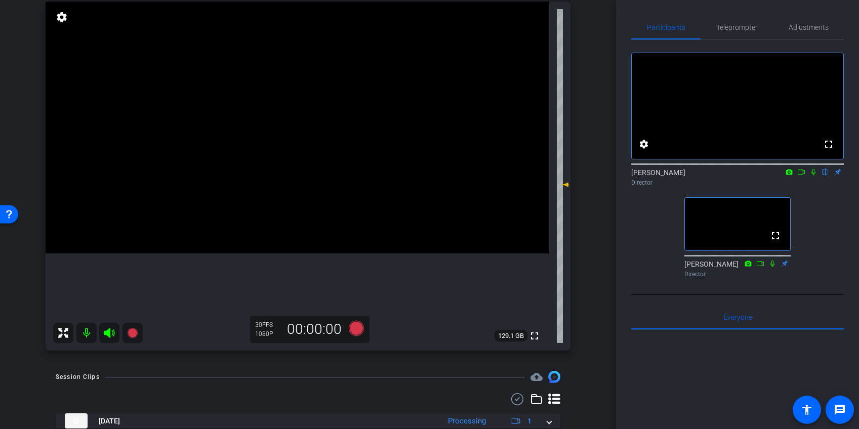
click at [813, 176] on icon at bounding box center [813, 172] width 8 height 7
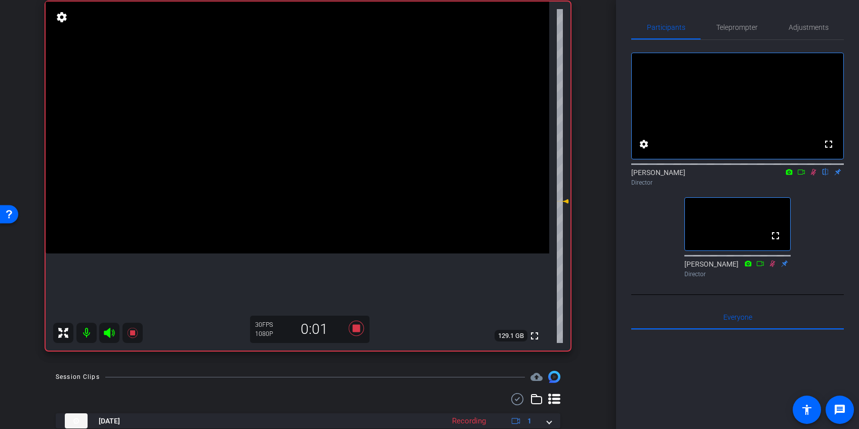
click at [811, 176] on icon at bounding box center [813, 172] width 8 height 7
click at [812, 176] on icon at bounding box center [813, 172] width 4 height 7
click at [814, 176] on icon at bounding box center [814, 172] width 6 height 7
click at [814, 176] on icon at bounding box center [813, 172] width 4 height 7
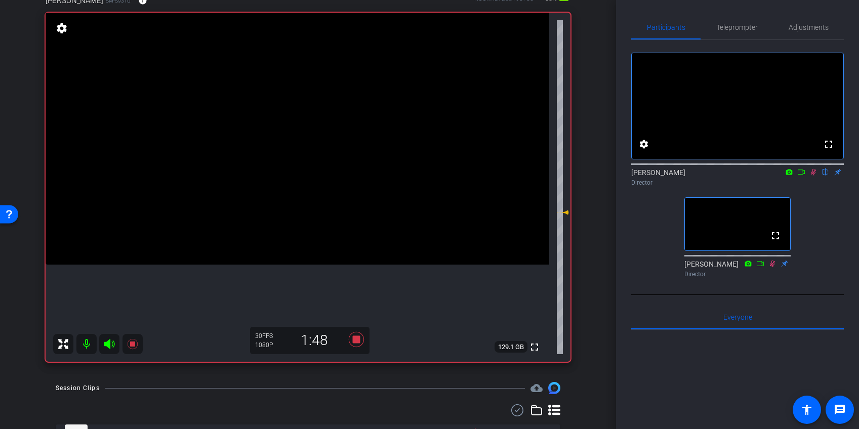
scroll to position [90, 0]
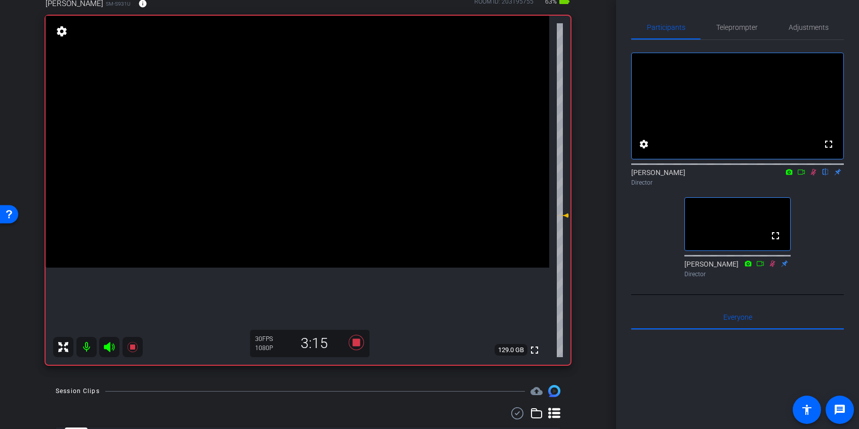
click at [814, 176] on icon at bounding box center [813, 172] width 8 height 7
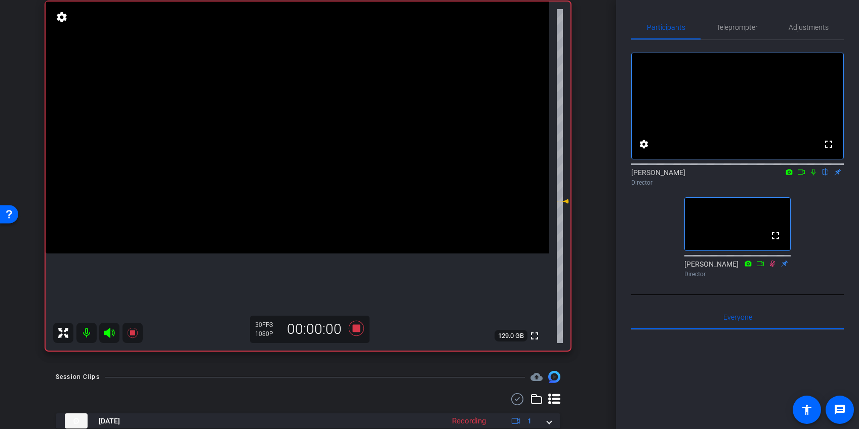
scroll to position [105, 0]
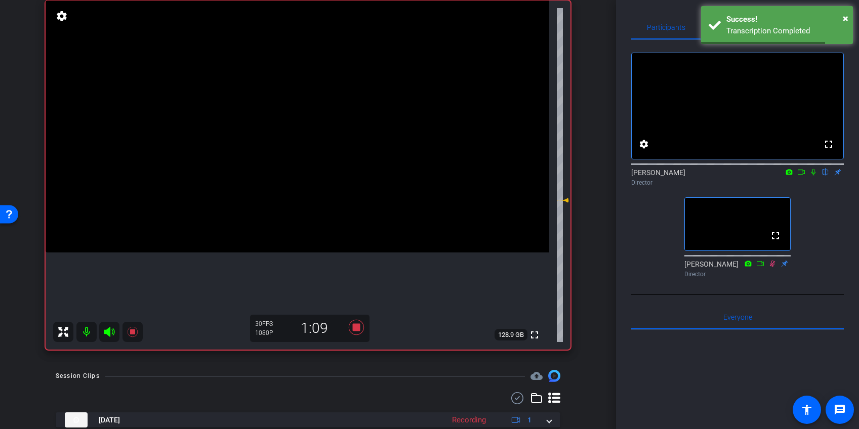
click at [815, 176] on icon at bounding box center [813, 172] width 8 height 7
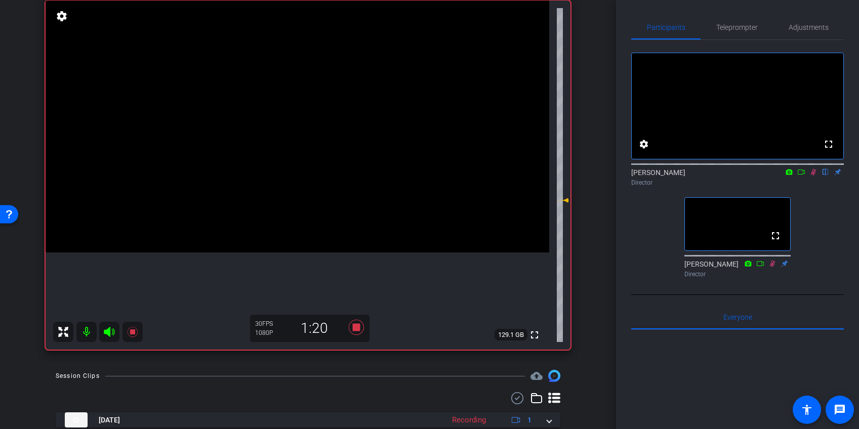
click at [815, 176] on icon at bounding box center [813, 172] width 8 height 7
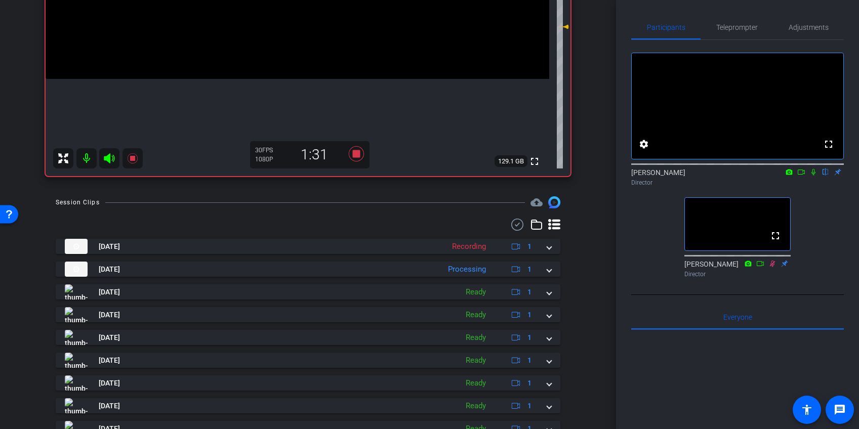
scroll to position [282, 0]
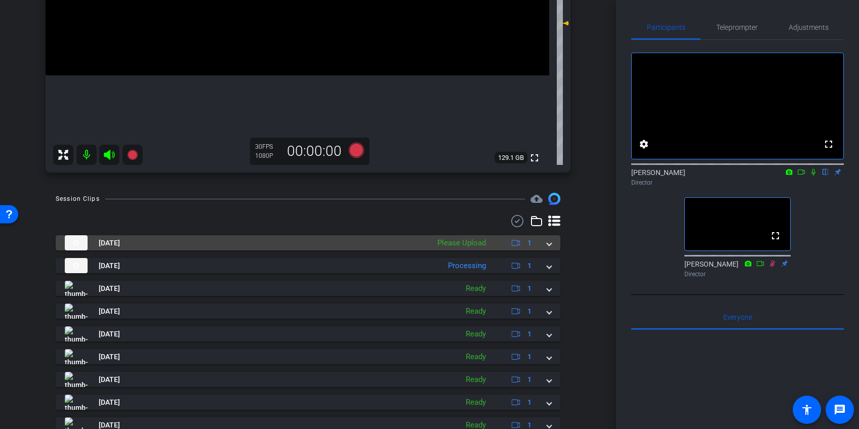
click at [550, 246] on span at bounding box center [549, 243] width 4 height 11
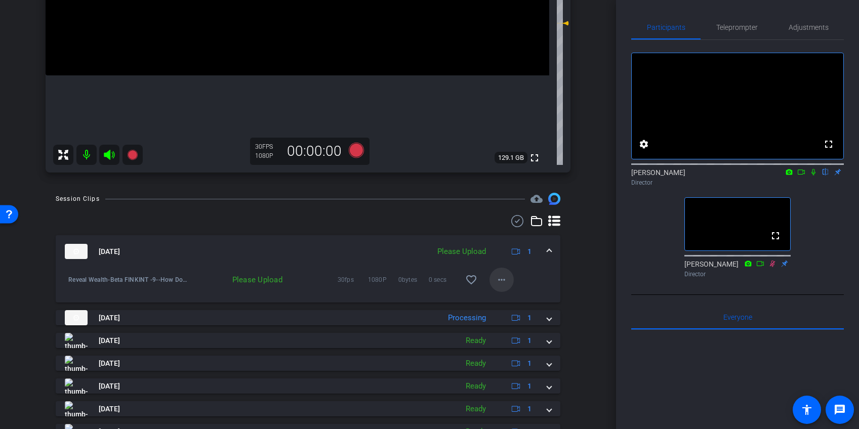
click at [502, 278] on mat-icon "more_horiz" at bounding box center [502, 280] width 12 height 12
click at [504, 300] on span "Upload" at bounding box center [518, 301] width 40 height 12
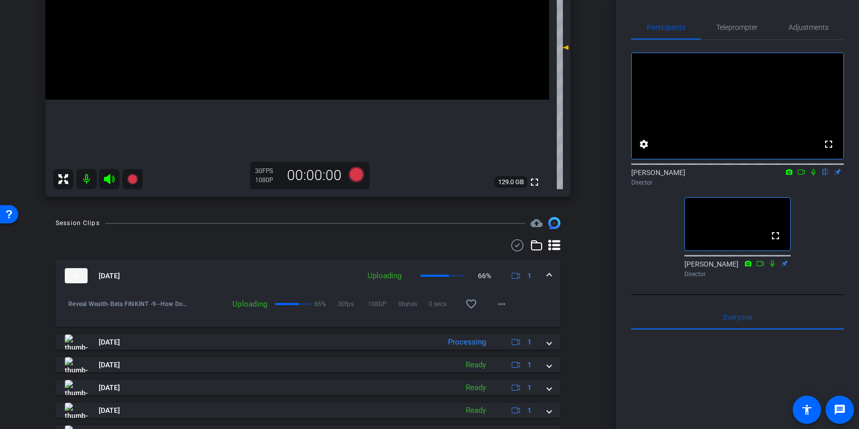
scroll to position [258, 0]
click at [499, 304] on mat-icon "more_horiz" at bounding box center [502, 304] width 12 height 12
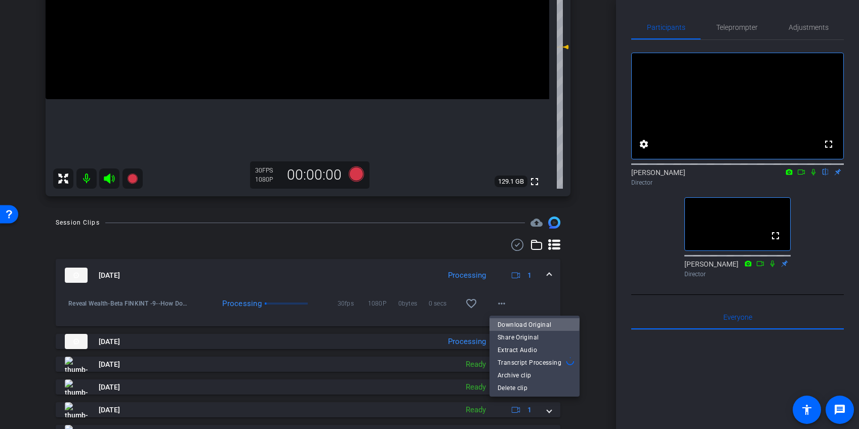
click at [509, 321] on span "Download Original" at bounding box center [535, 325] width 74 height 12
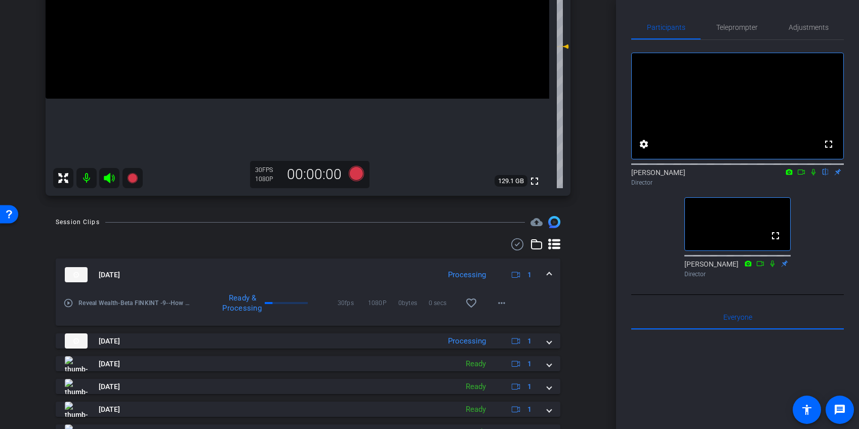
scroll to position [260, 0]
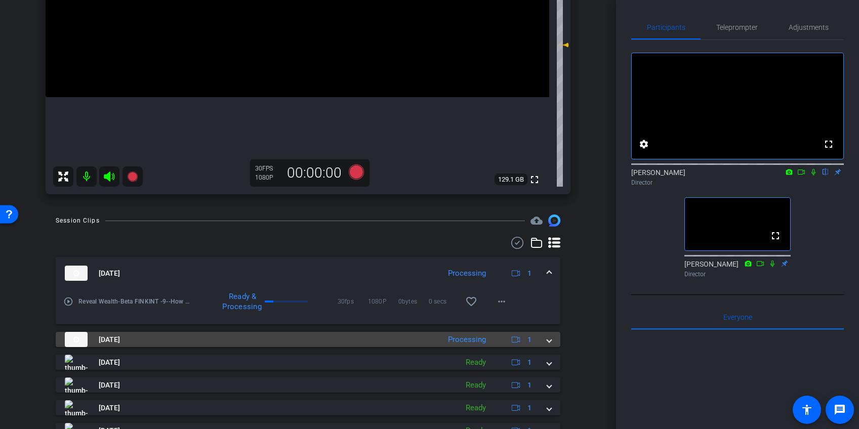
click at [550, 340] on span at bounding box center [549, 340] width 4 height 11
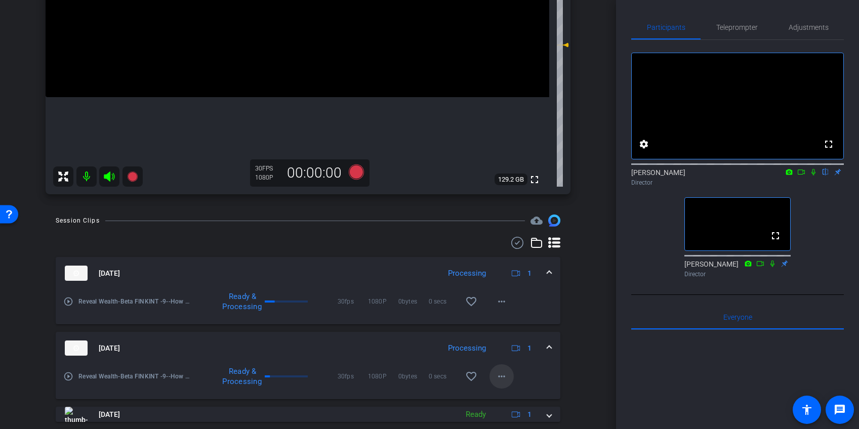
click at [504, 375] on mat-icon "more_horiz" at bounding box center [502, 377] width 12 height 12
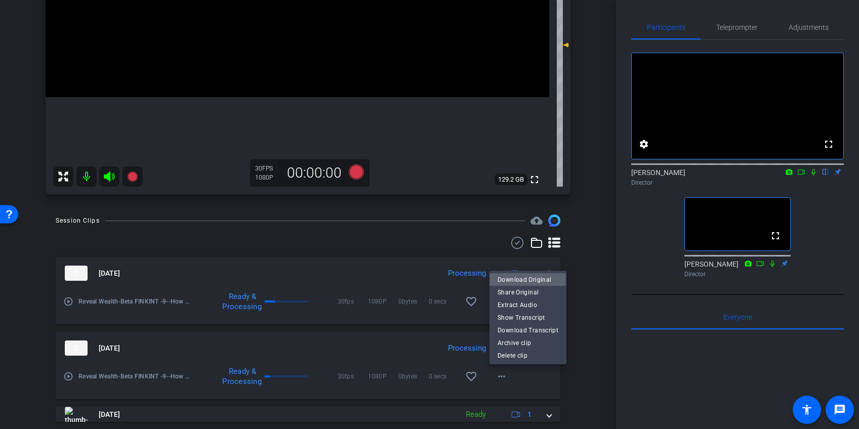
click at [504, 278] on span "Download Original" at bounding box center [528, 280] width 61 height 12
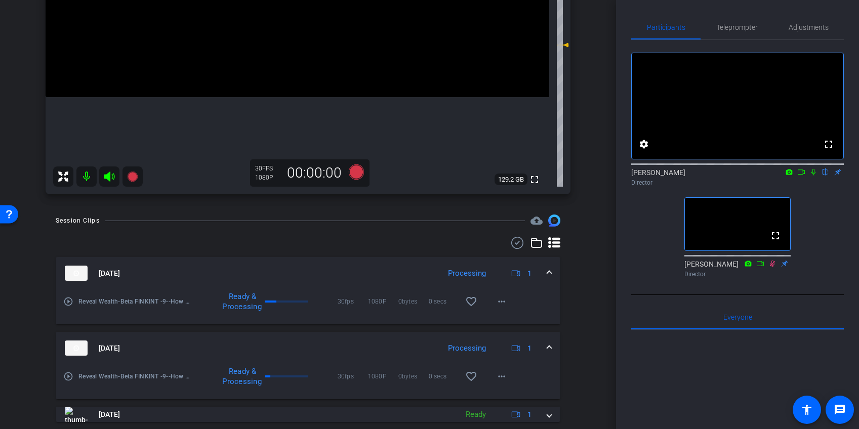
click at [812, 176] on icon at bounding box center [813, 172] width 4 height 7
click at [549, 346] on span at bounding box center [549, 348] width 4 height 11
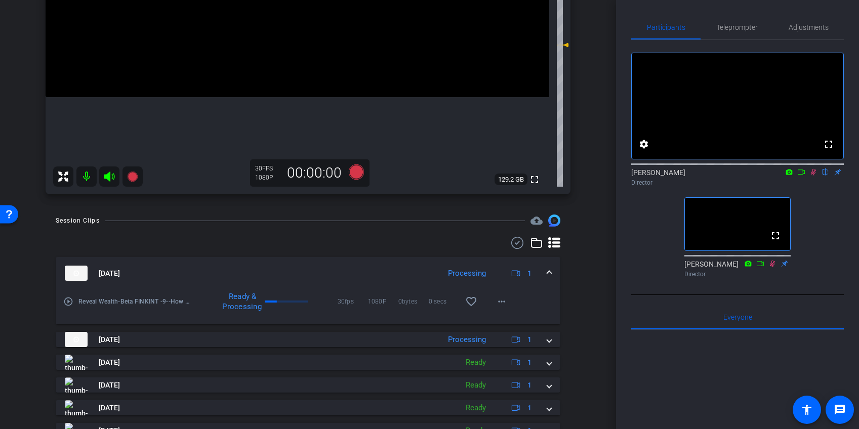
click at [548, 271] on span at bounding box center [549, 273] width 4 height 11
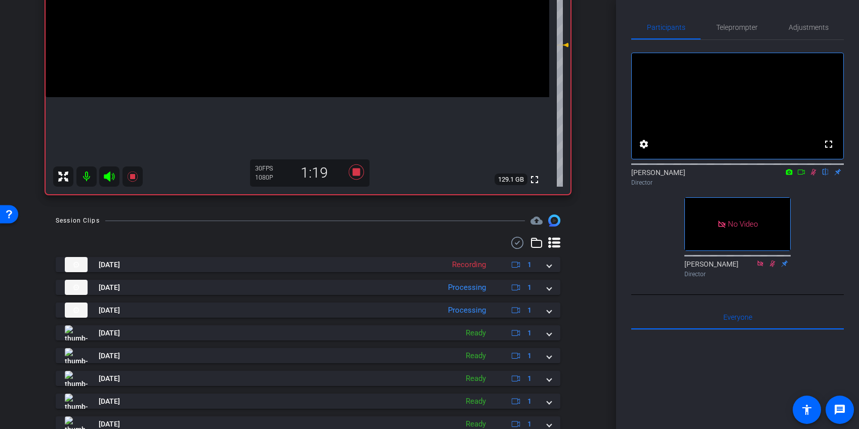
click at [813, 176] on icon at bounding box center [813, 172] width 8 height 7
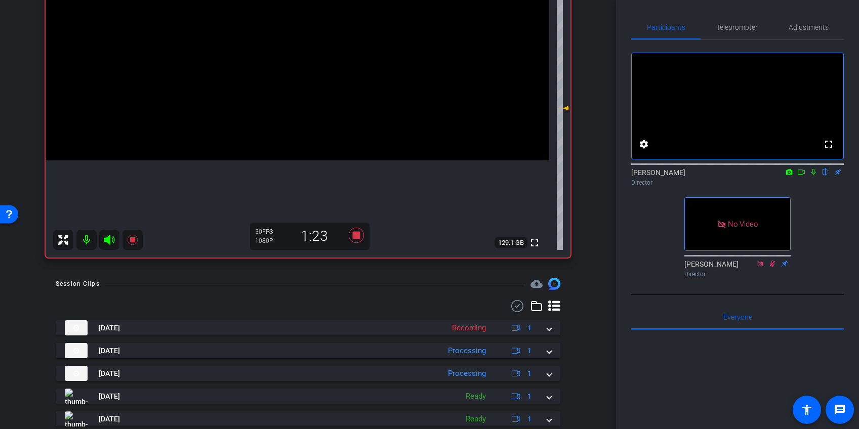
scroll to position [200, 0]
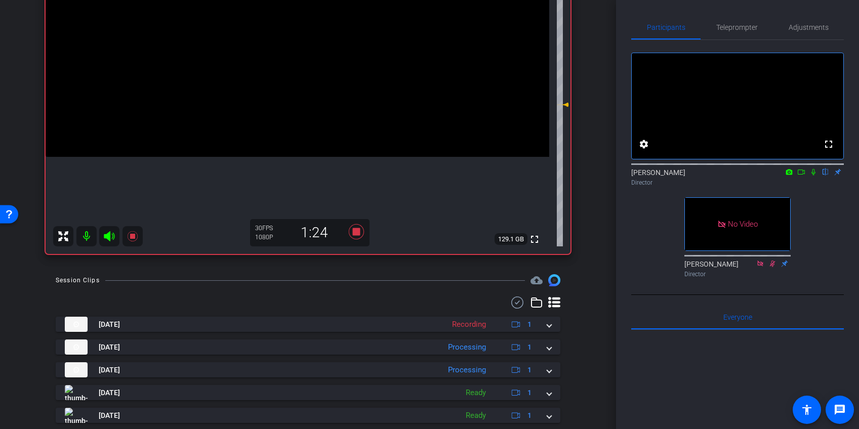
click at [814, 176] on icon at bounding box center [813, 172] width 8 height 7
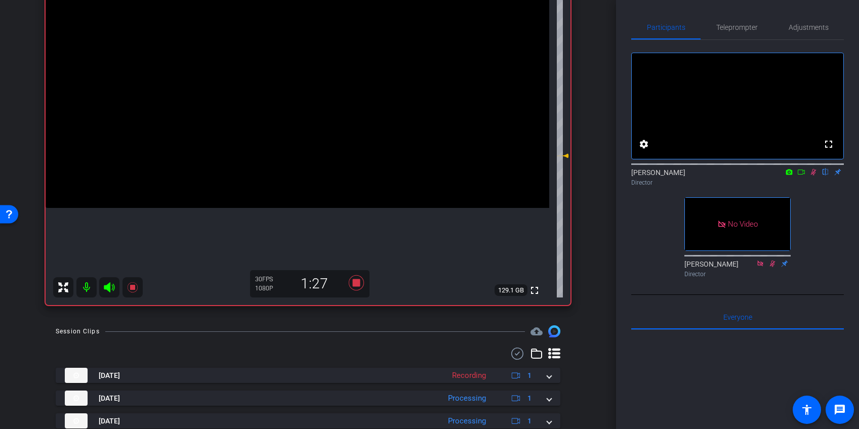
scroll to position [142, 0]
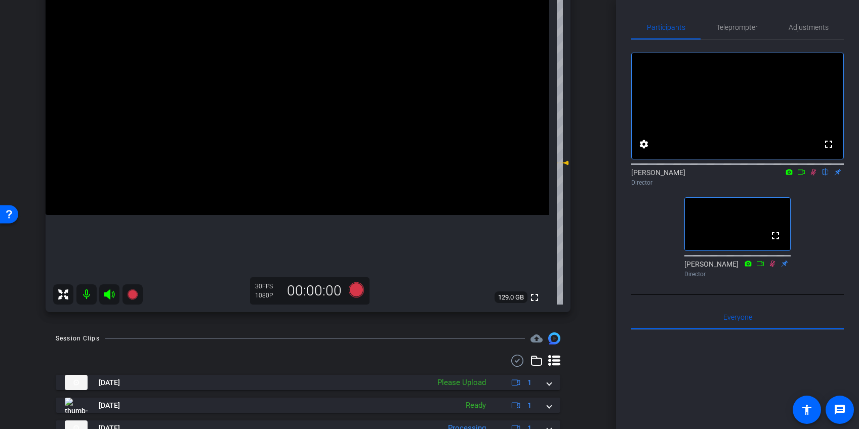
click at [816, 176] on icon at bounding box center [813, 172] width 8 height 7
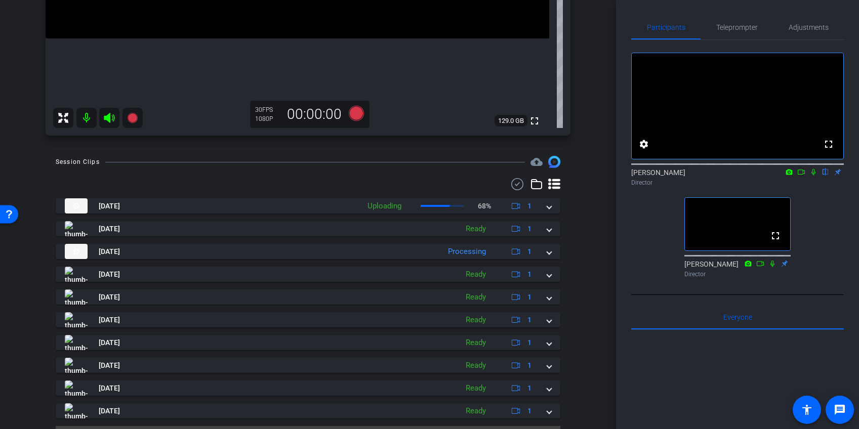
scroll to position [344, 0]
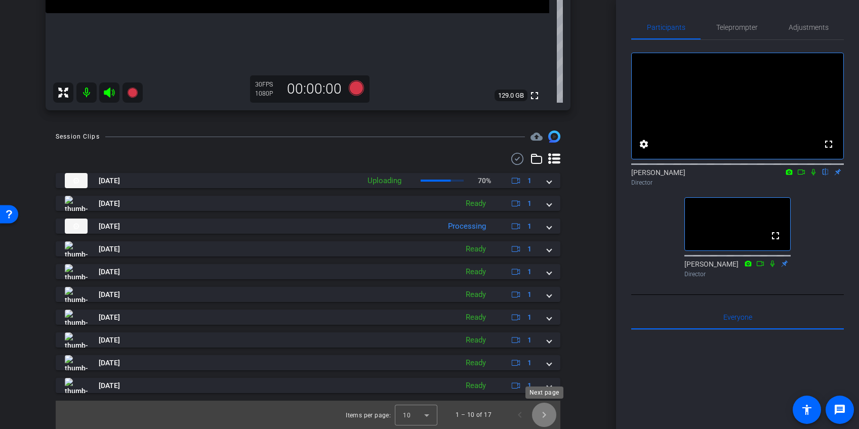
click at [542, 414] on span "Next page" at bounding box center [544, 415] width 24 height 24
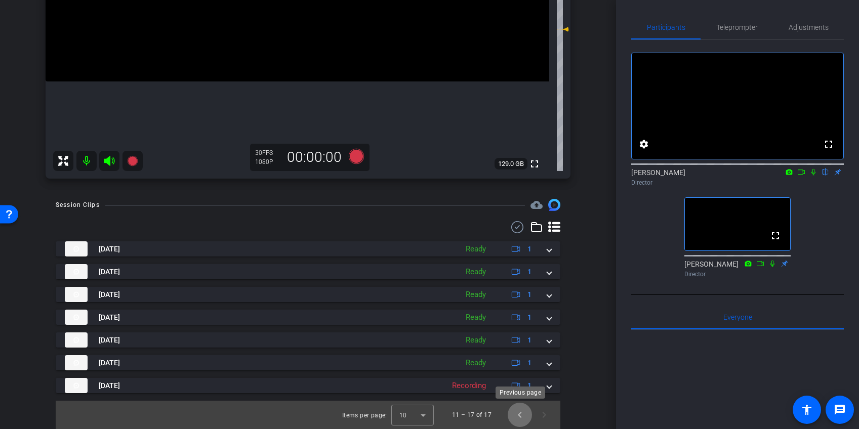
click at [521, 409] on span "Previous page" at bounding box center [520, 415] width 24 height 24
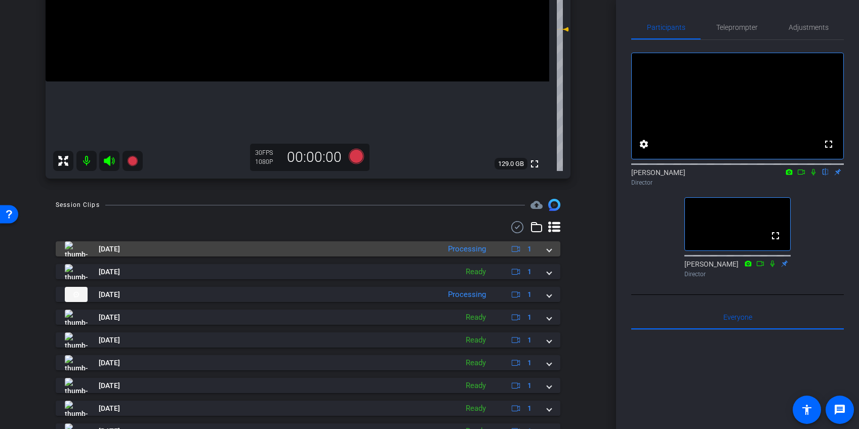
click at [550, 248] on span at bounding box center [549, 249] width 4 height 11
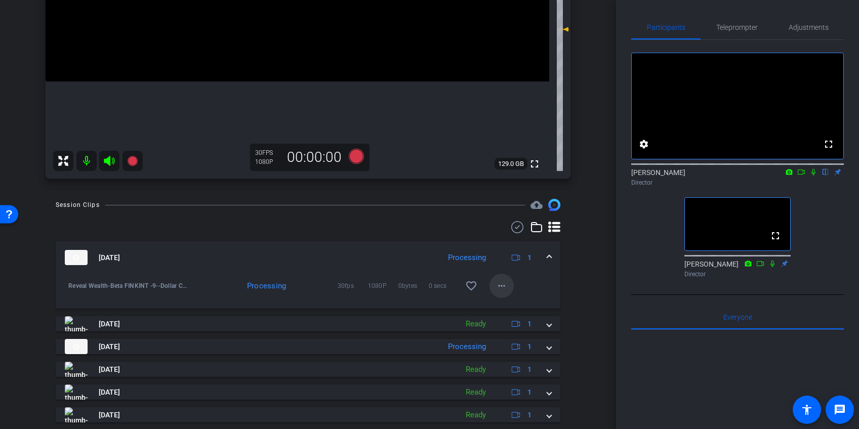
click at [504, 286] on mat-icon "more_horiz" at bounding box center [502, 286] width 12 height 12
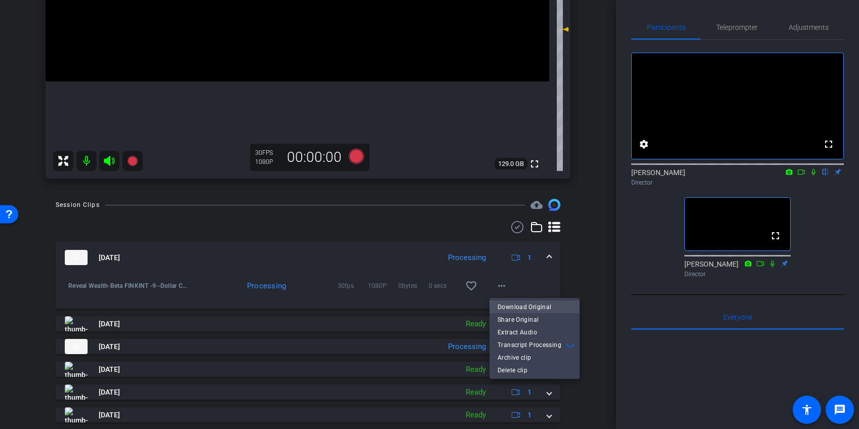
click at [506, 304] on span "Download Original" at bounding box center [535, 307] width 74 height 12
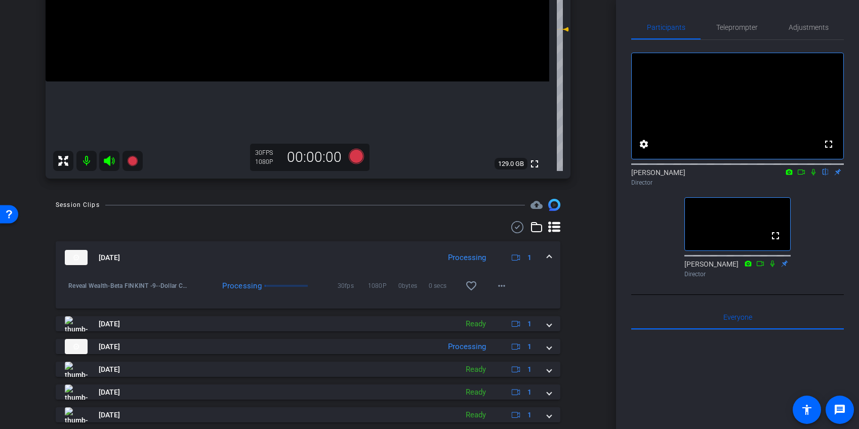
click at [548, 254] on span at bounding box center [549, 258] width 4 height 11
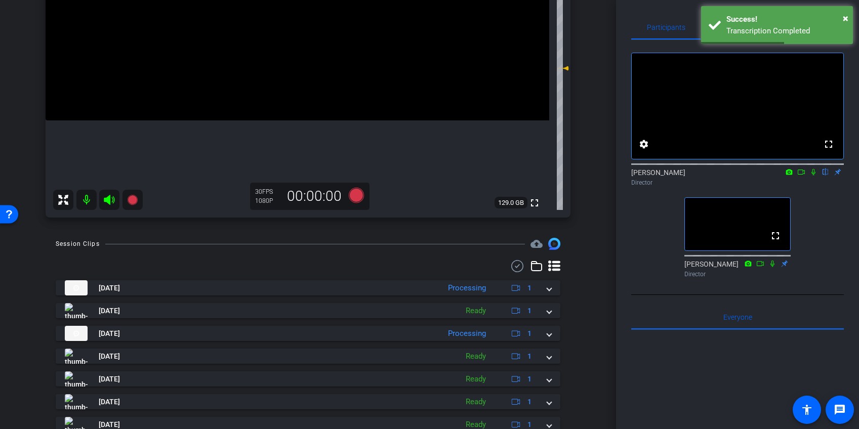
scroll to position [344, 0]
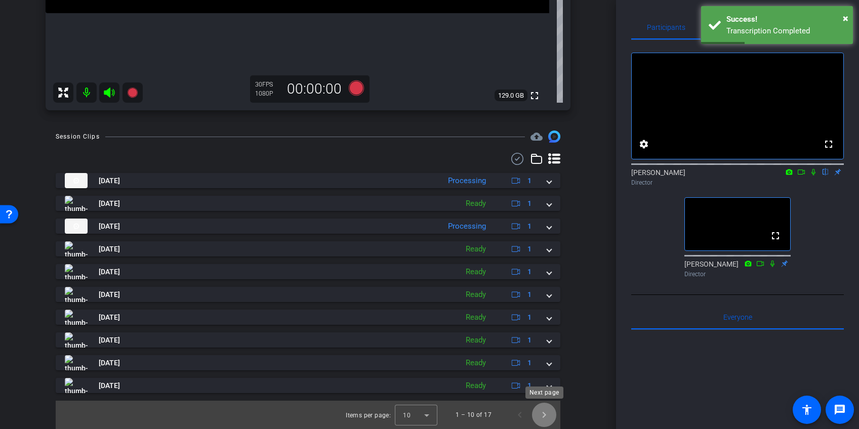
click at [546, 413] on span "Next page" at bounding box center [544, 415] width 24 height 24
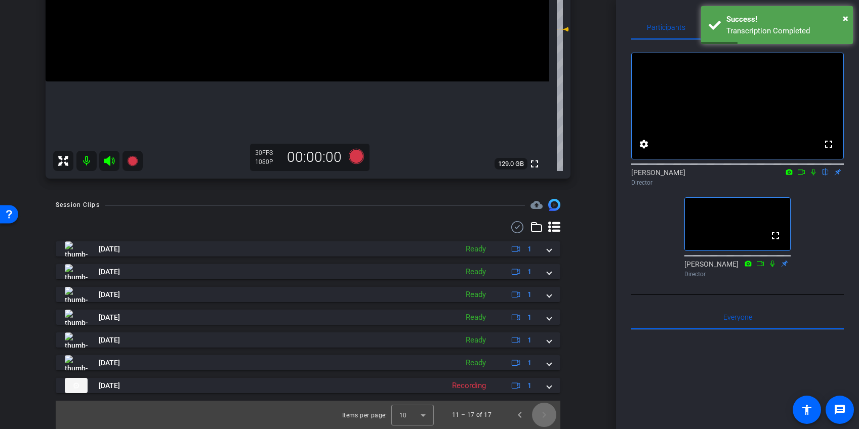
scroll to position [276, 0]
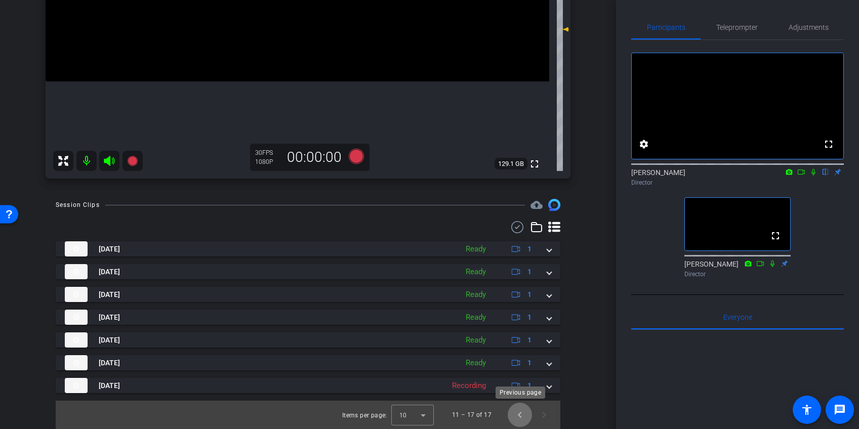
click at [521, 416] on span "Previous page" at bounding box center [520, 415] width 24 height 24
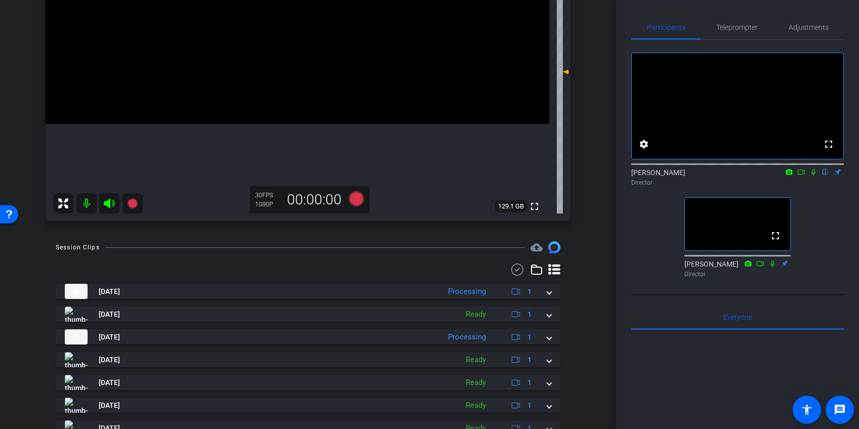
scroll to position [344, 0]
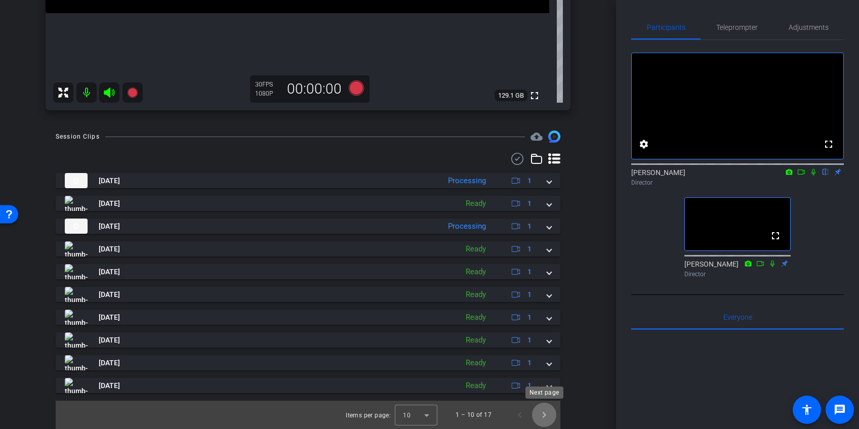
click at [540, 415] on span "Next page" at bounding box center [544, 415] width 24 height 24
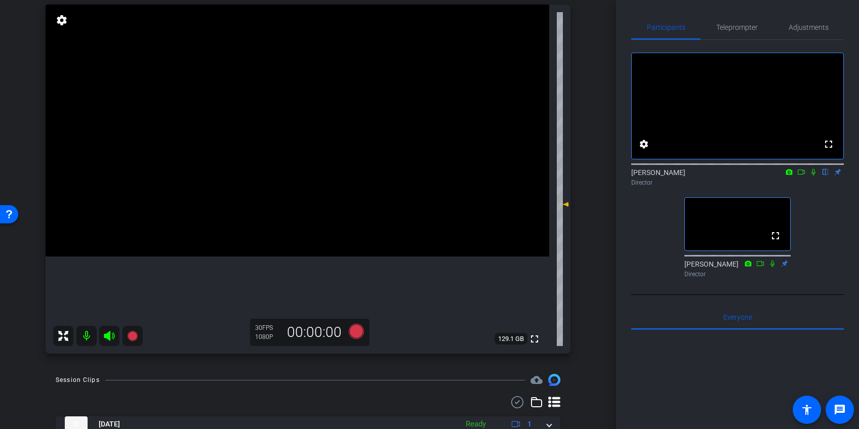
scroll to position [99, 0]
